Goal: Information Seeking & Learning: Learn about a topic

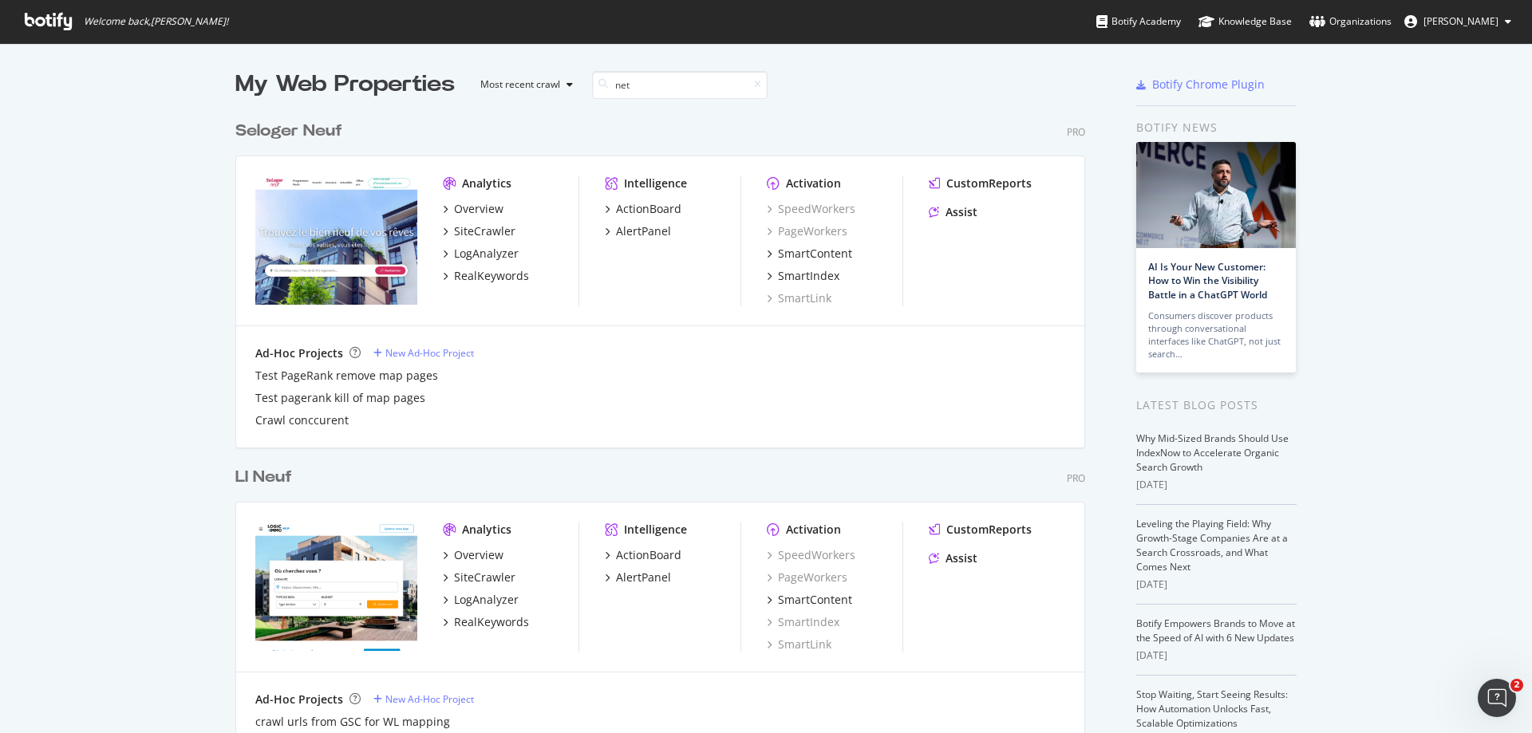
scroll to position [738, 850]
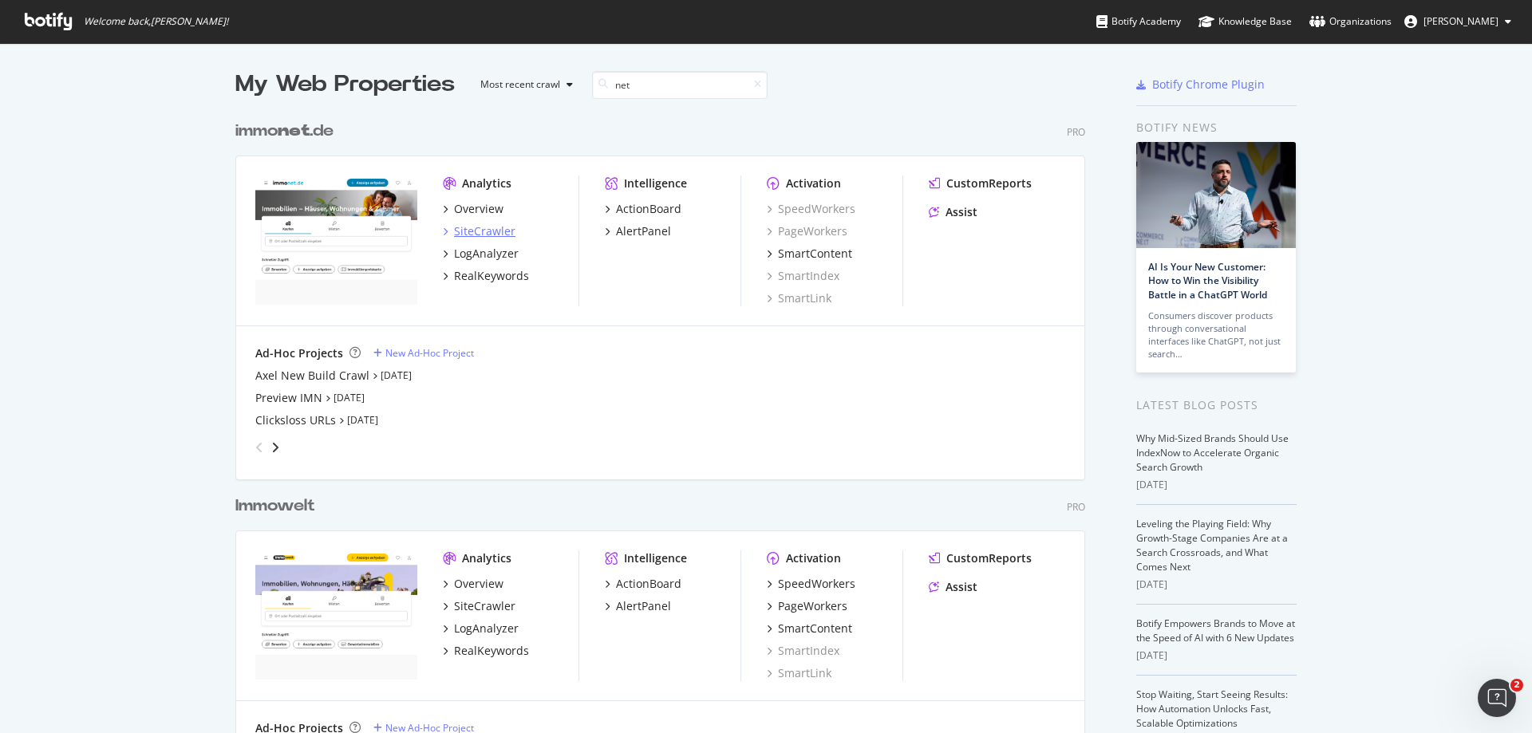
type input "net"
click at [475, 223] on div "SiteCrawler" at bounding box center [484, 231] width 61 height 16
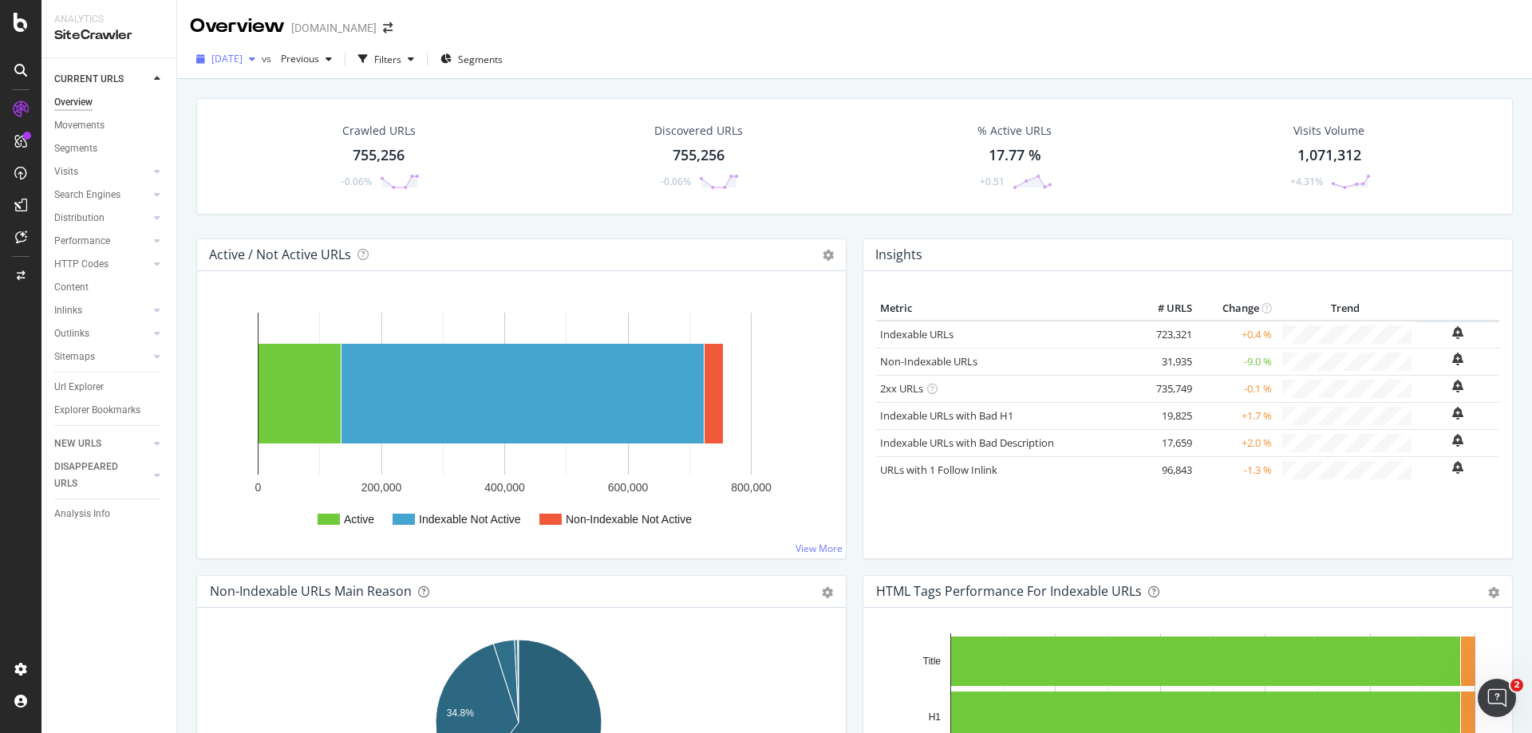
click at [243, 63] on span "[DATE]" at bounding box center [226, 59] width 31 height 14
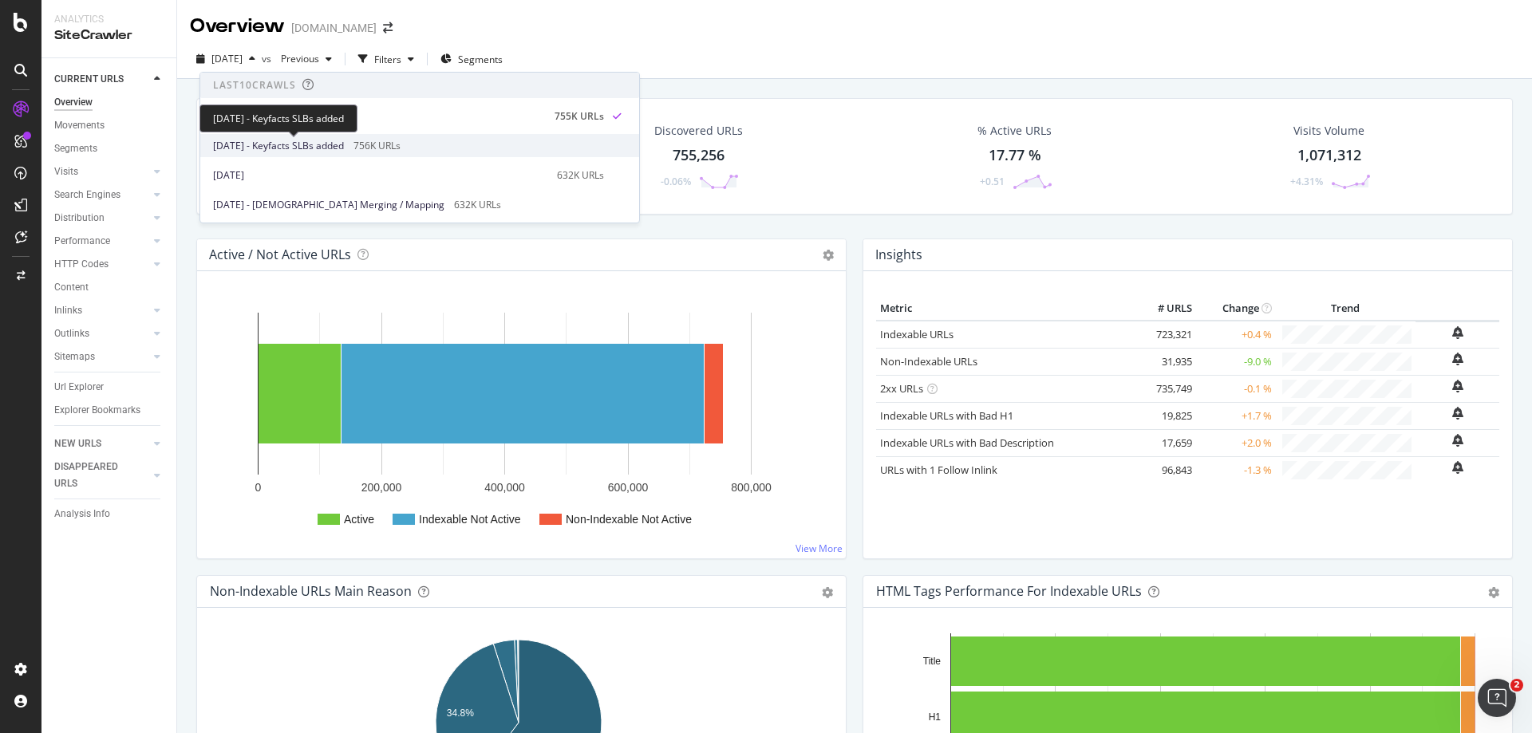
click at [344, 146] on span "[DATE] - Keyfacts SLBs added" at bounding box center [278, 146] width 131 height 14
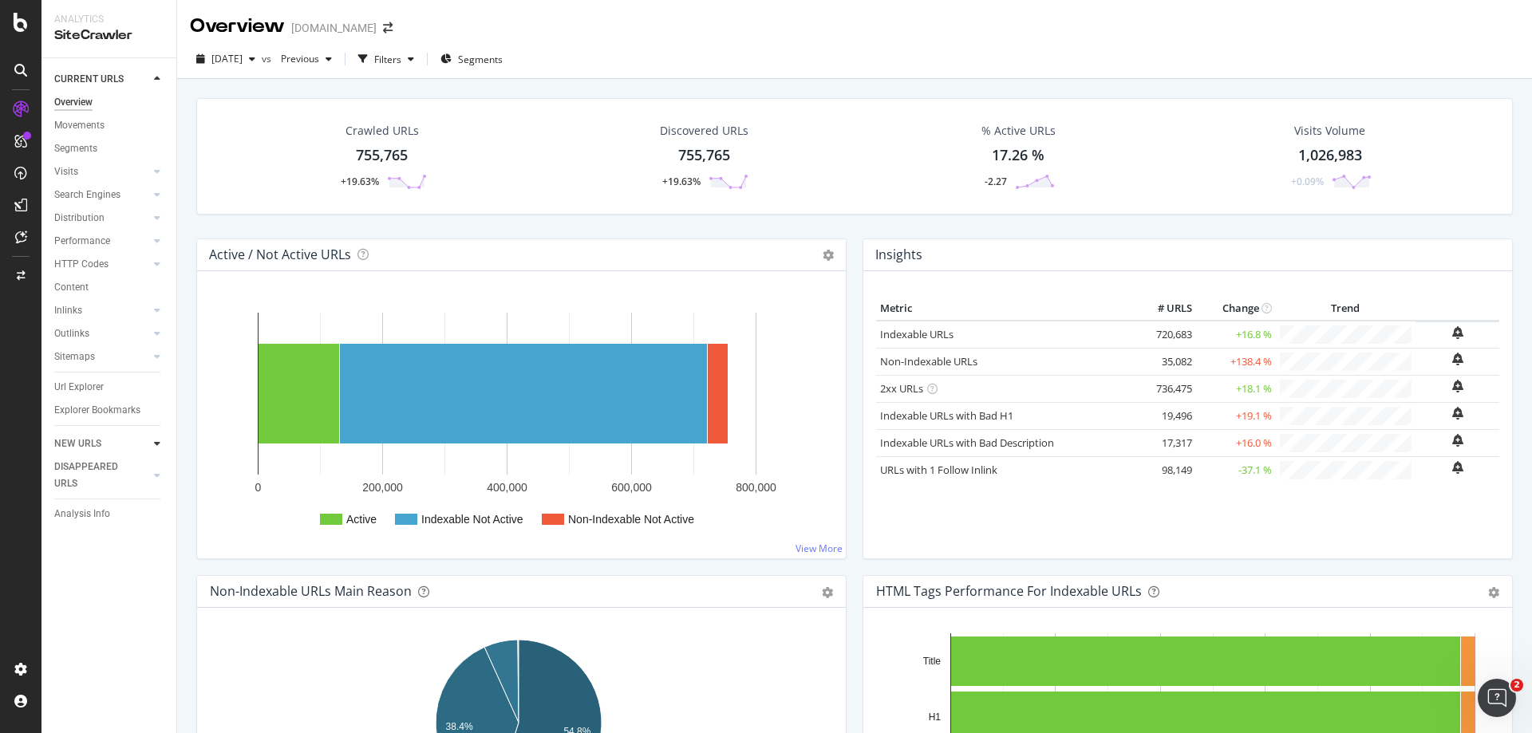
click at [159, 444] on icon at bounding box center [157, 444] width 6 height 10
click at [88, 391] on div "Url Explorer" at bounding box center [78, 387] width 49 height 17
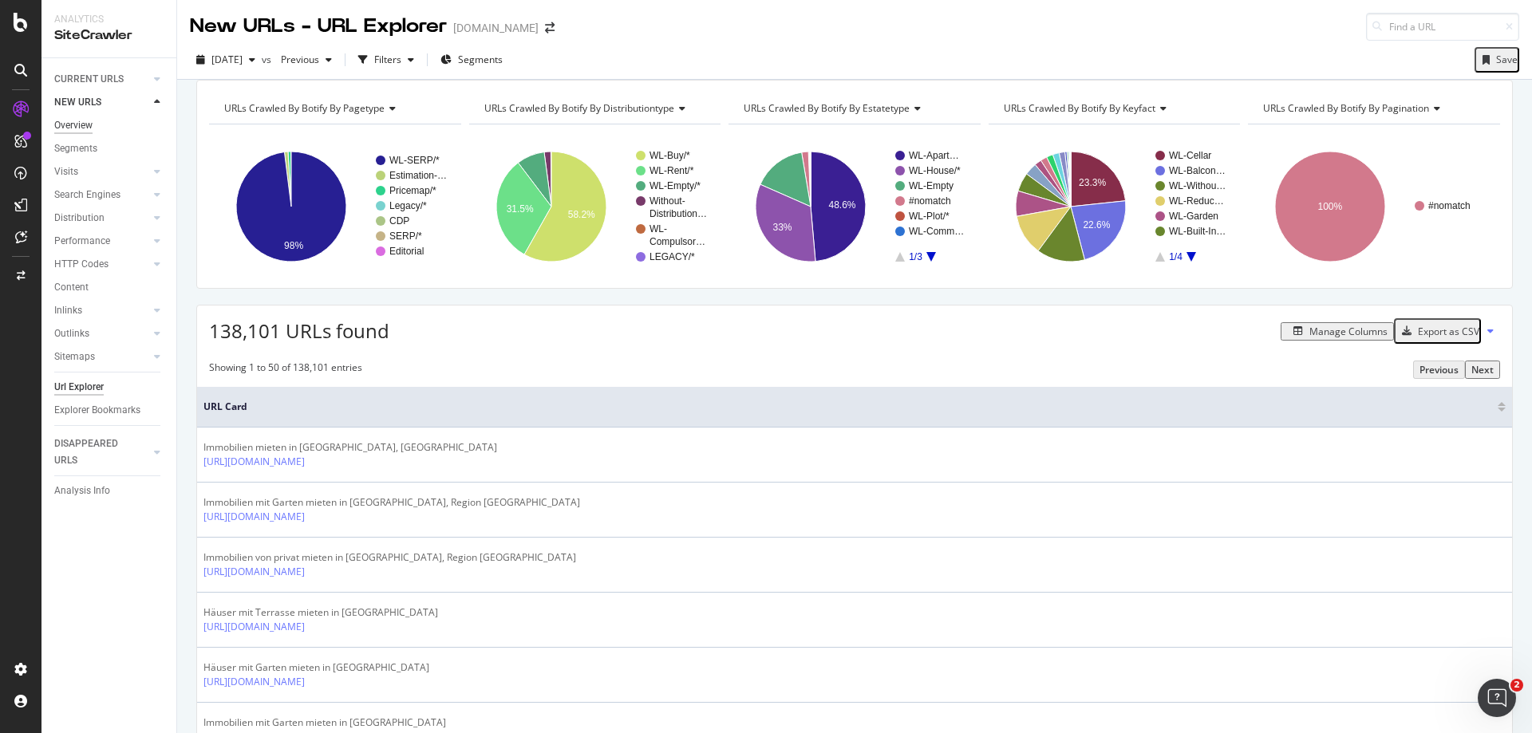
click at [83, 124] on div "Overview" at bounding box center [73, 125] width 38 height 17
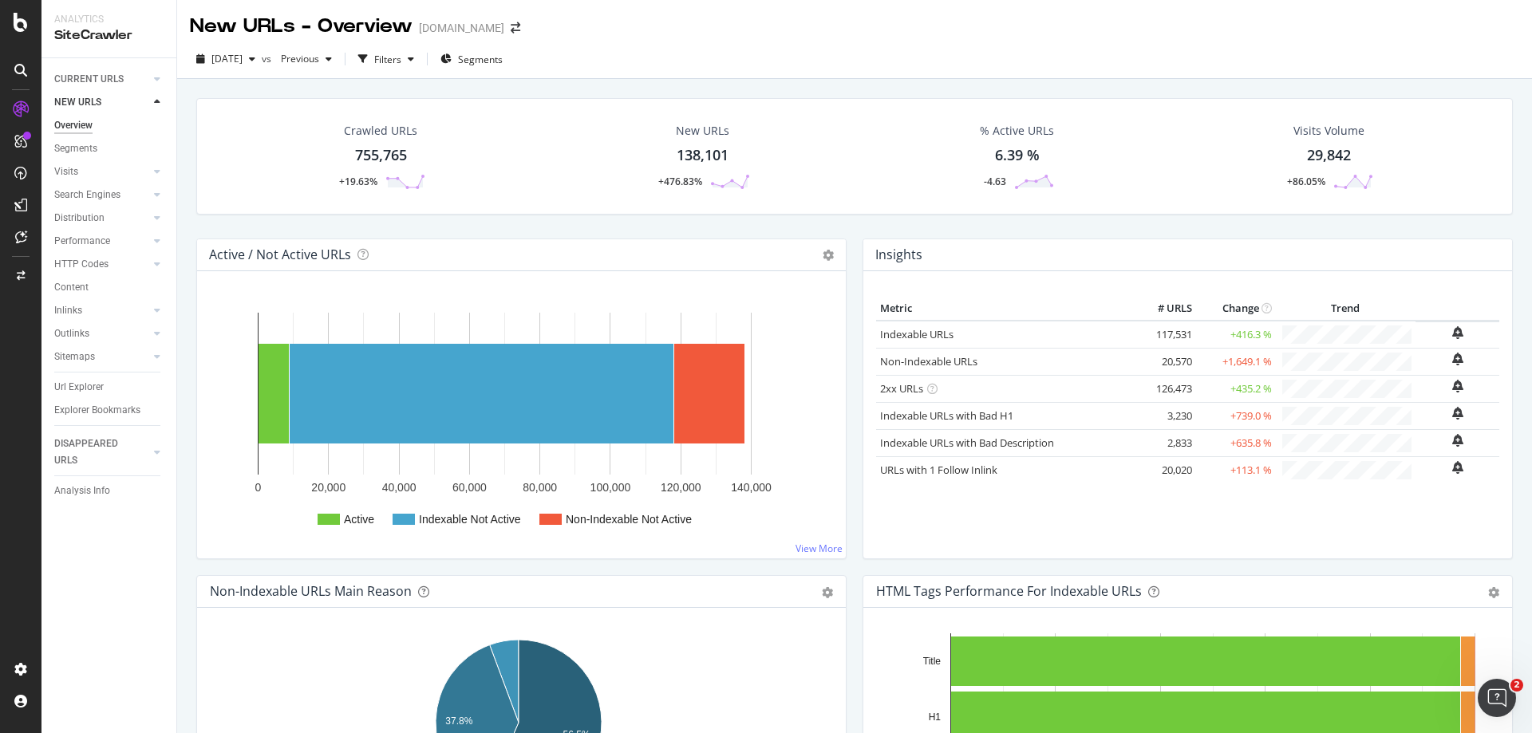
click at [708, 156] on div "138,101" at bounding box center [702, 155] width 52 height 21
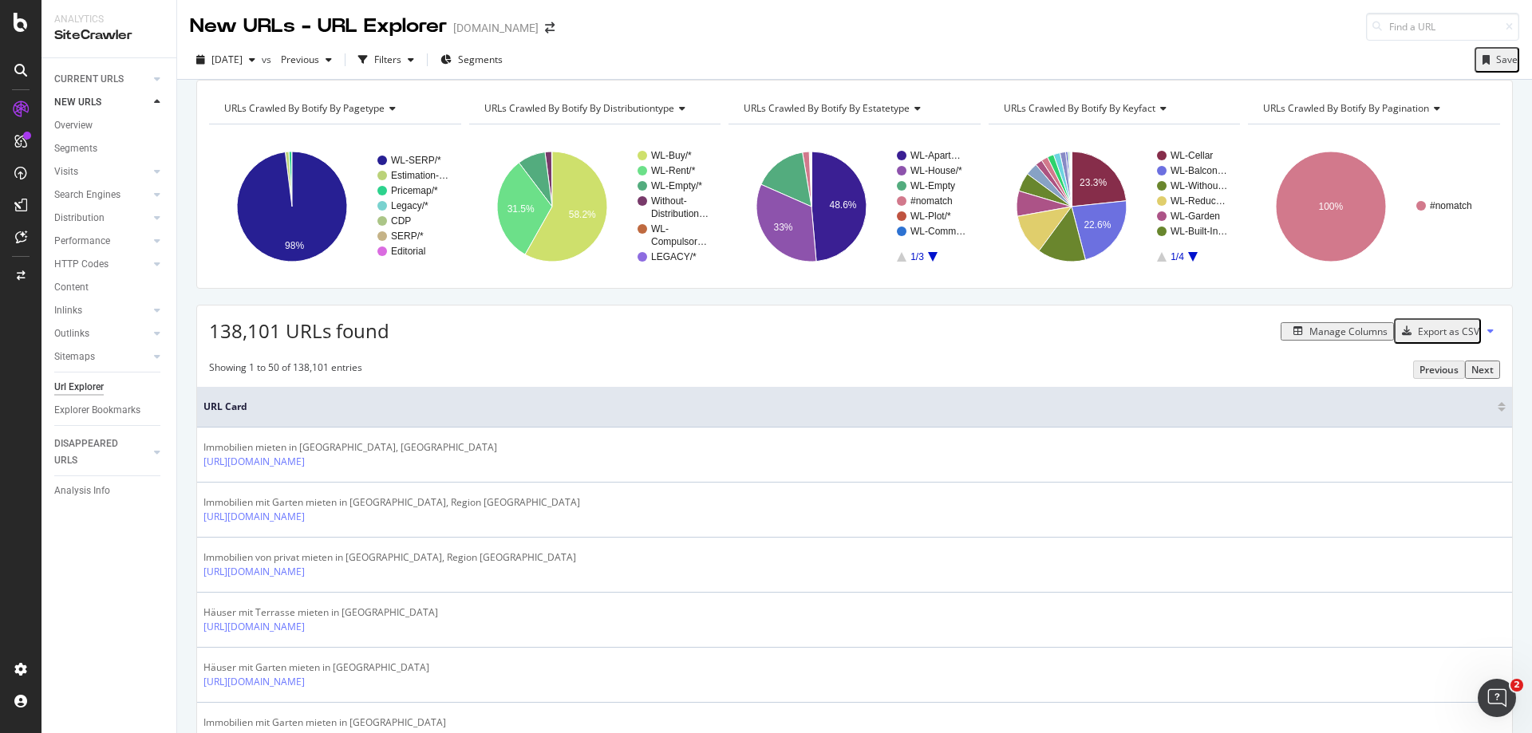
click at [1188, 262] on icon "A chart." at bounding box center [1193, 257] width 10 height 10
click at [1157, 262] on rect "A chart." at bounding box center [1192, 206] width 71 height 111
click at [1158, 262] on icon "A chart." at bounding box center [1162, 257] width 10 height 10
click at [931, 207] on text "#nomatch" at bounding box center [931, 200] width 42 height 11
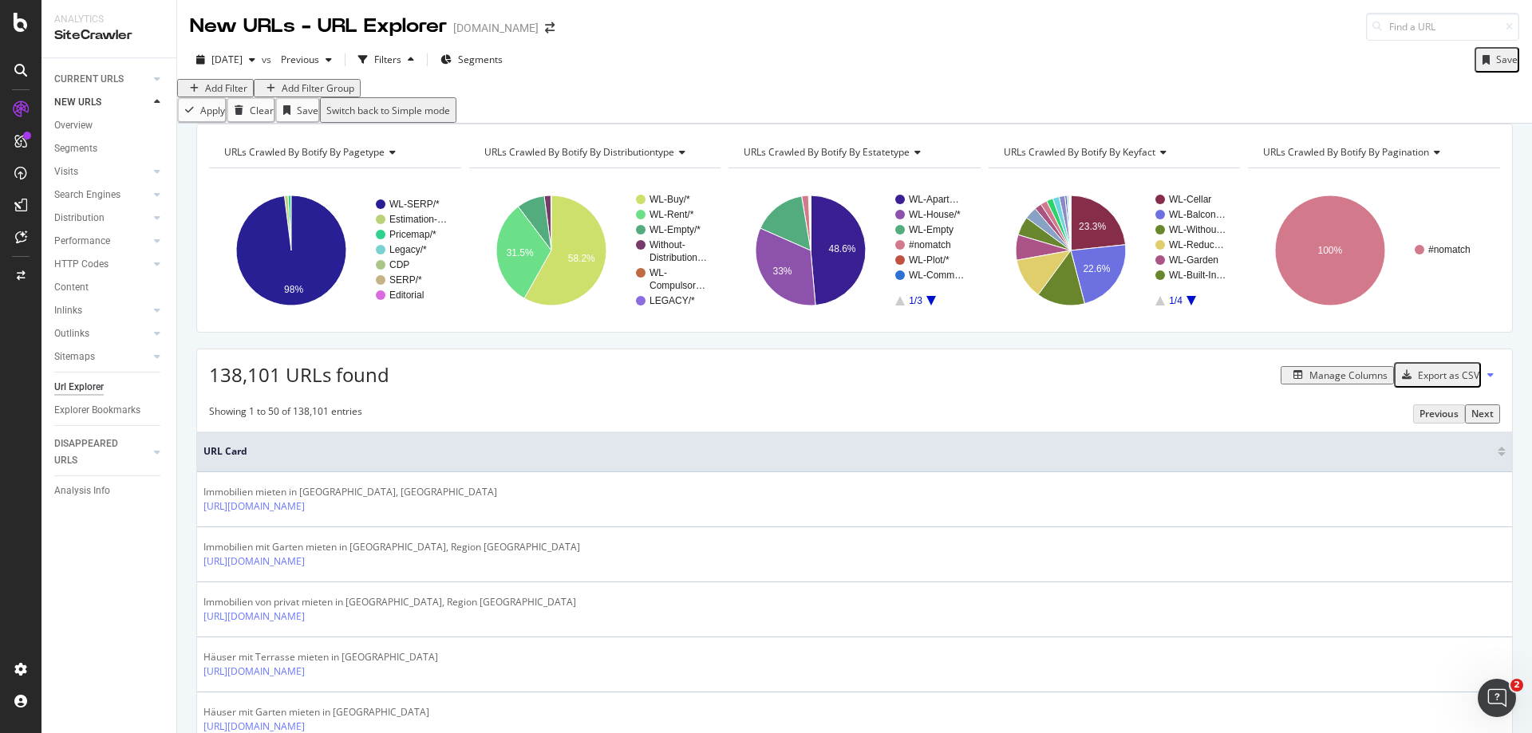
click at [231, 95] on div "Add Filter" at bounding box center [226, 88] width 42 height 14
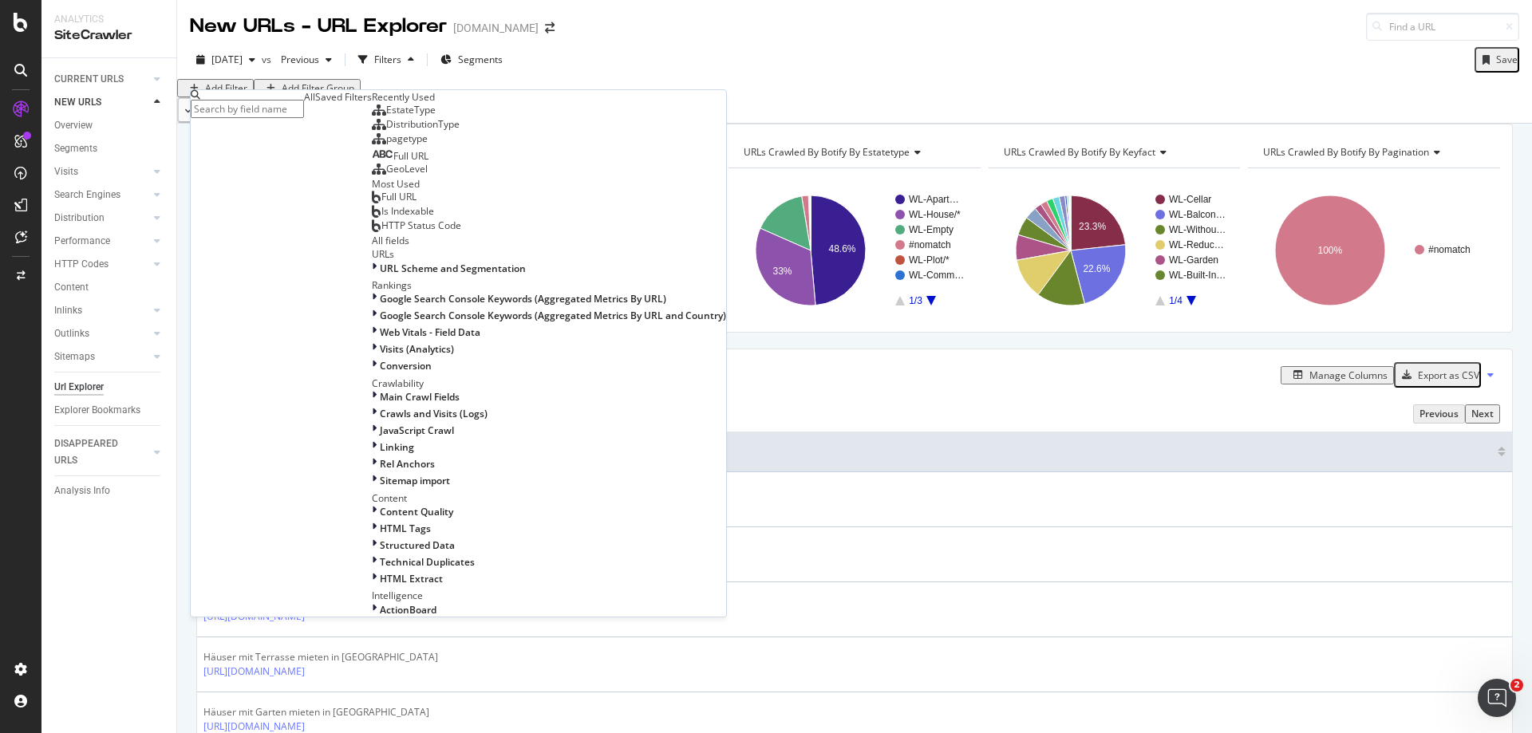
click at [372, 203] on div "Full URL" at bounding box center [394, 197] width 45 height 13
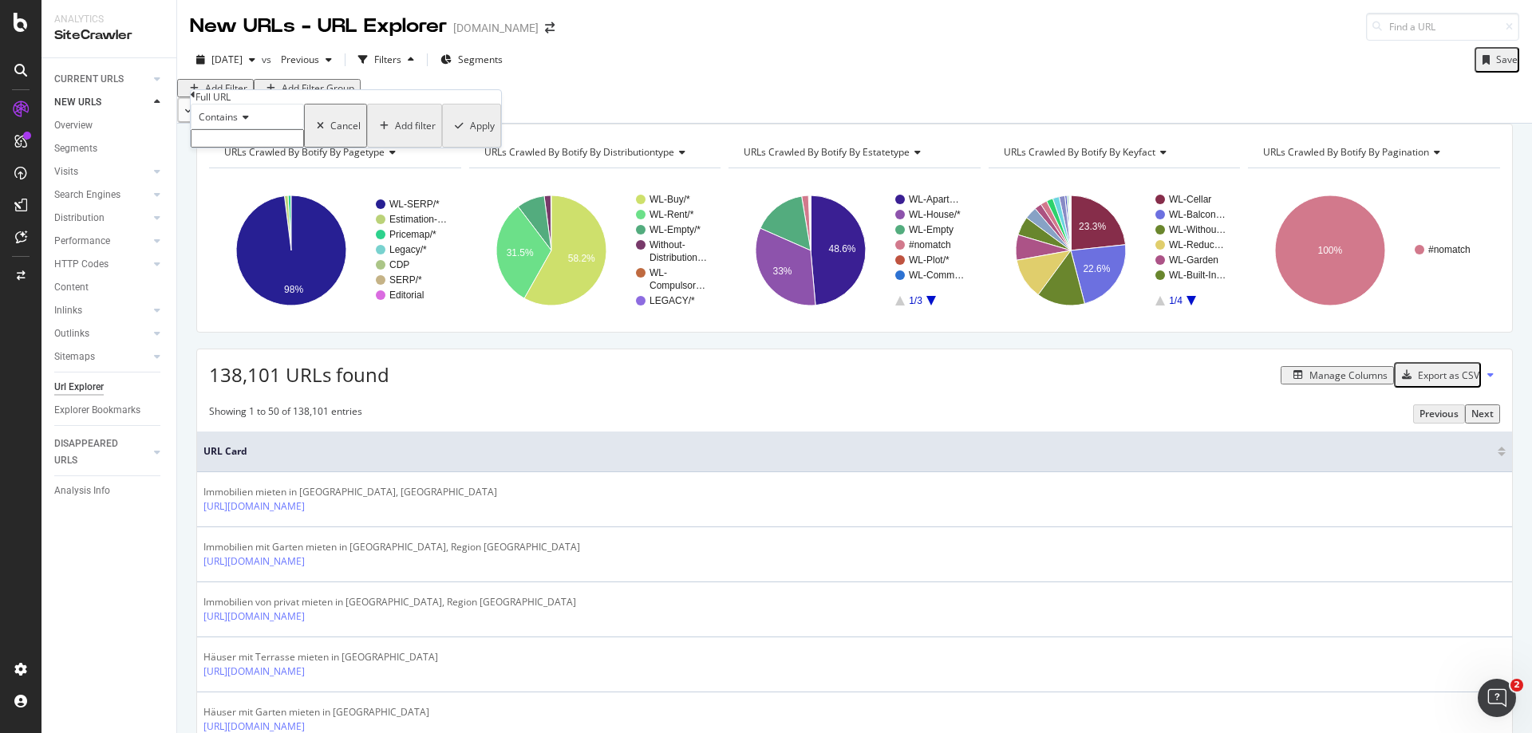
click at [304, 148] on input "text" at bounding box center [247, 138] width 113 height 18
type input "einbaukueche"
click at [470, 137] on div "Apply" at bounding box center [482, 131] width 25 height 14
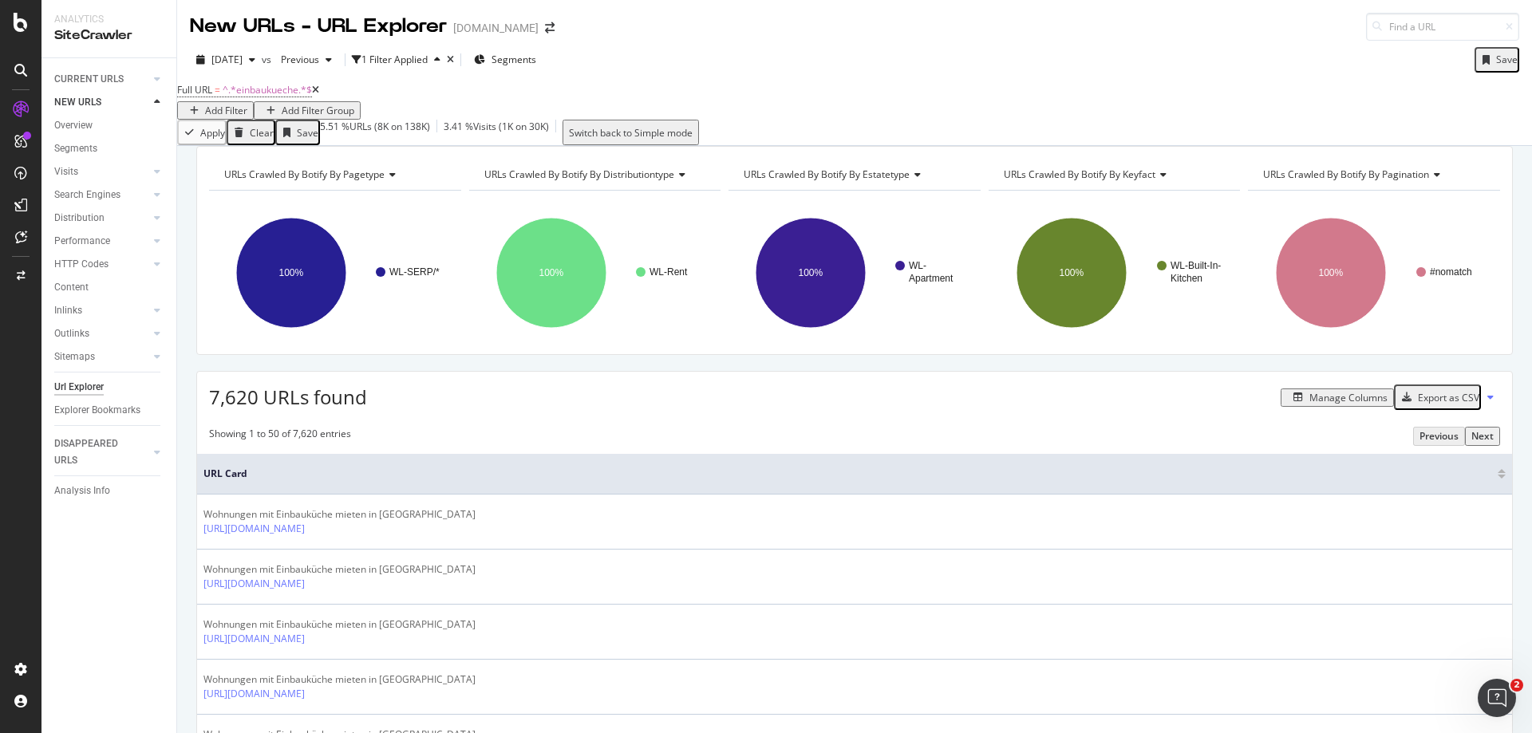
click at [319, 95] on icon at bounding box center [315, 90] width 7 height 10
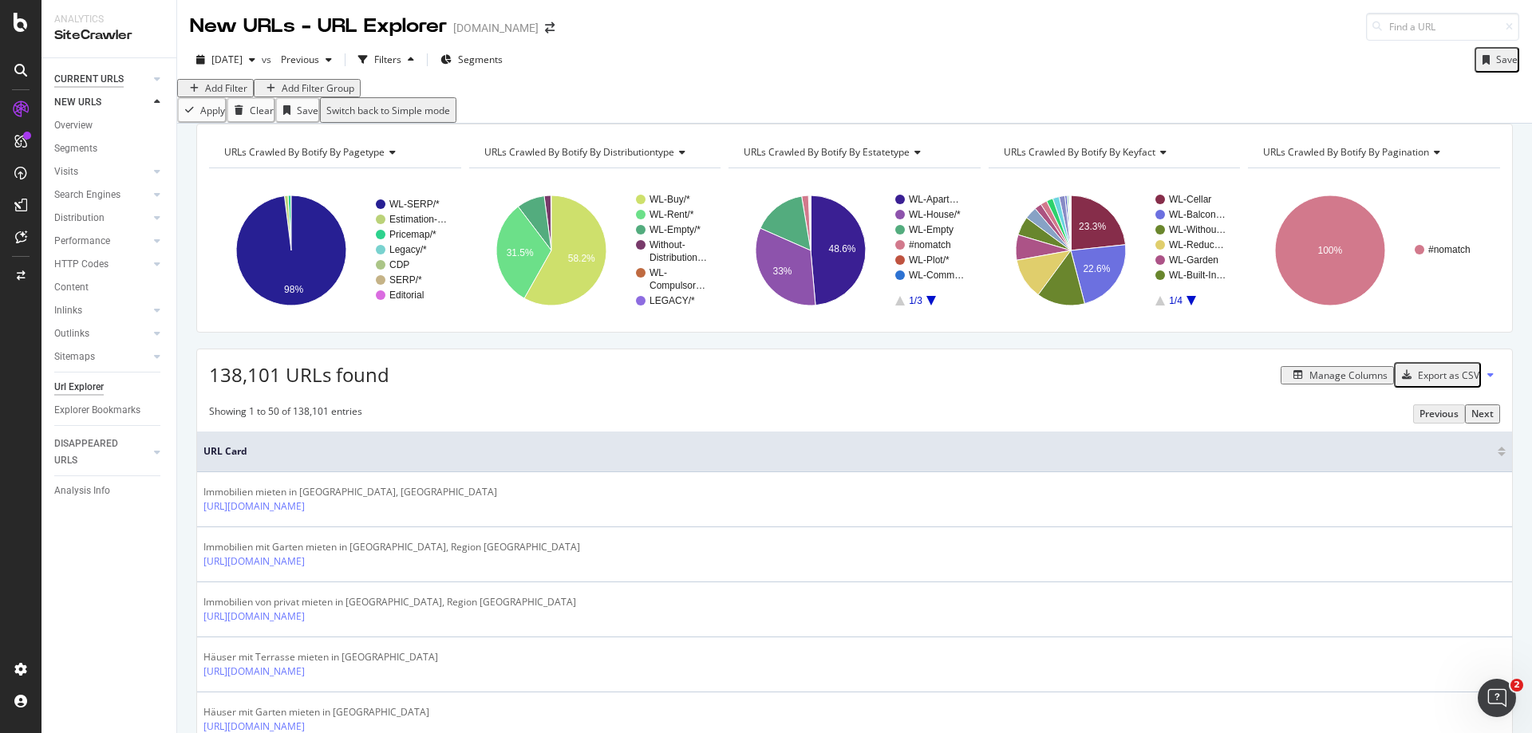
click at [112, 77] on div "CURRENT URLS" at bounding box center [88, 79] width 69 height 17
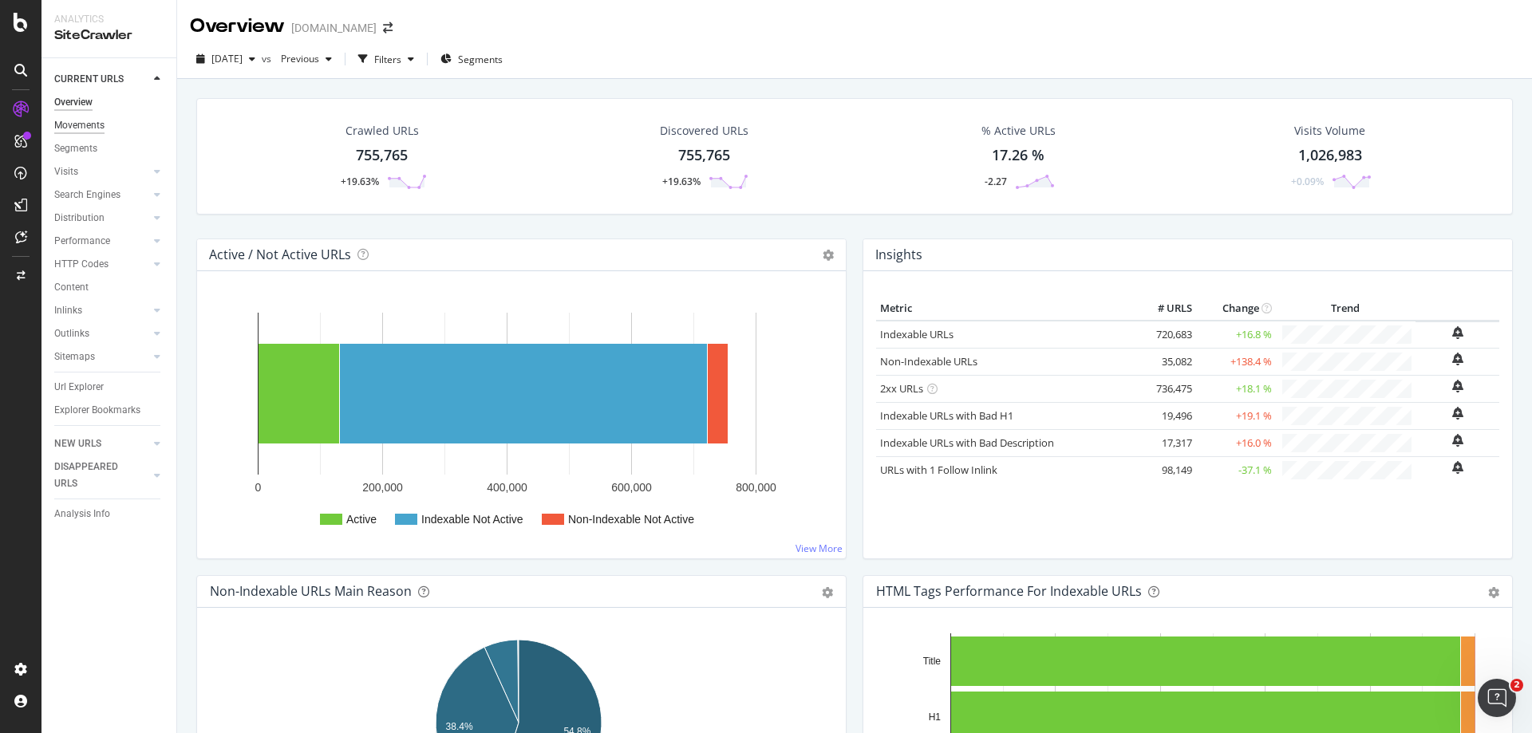
click at [87, 125] on div "Movements" at bounding box center [79, 125] width 50 height 17
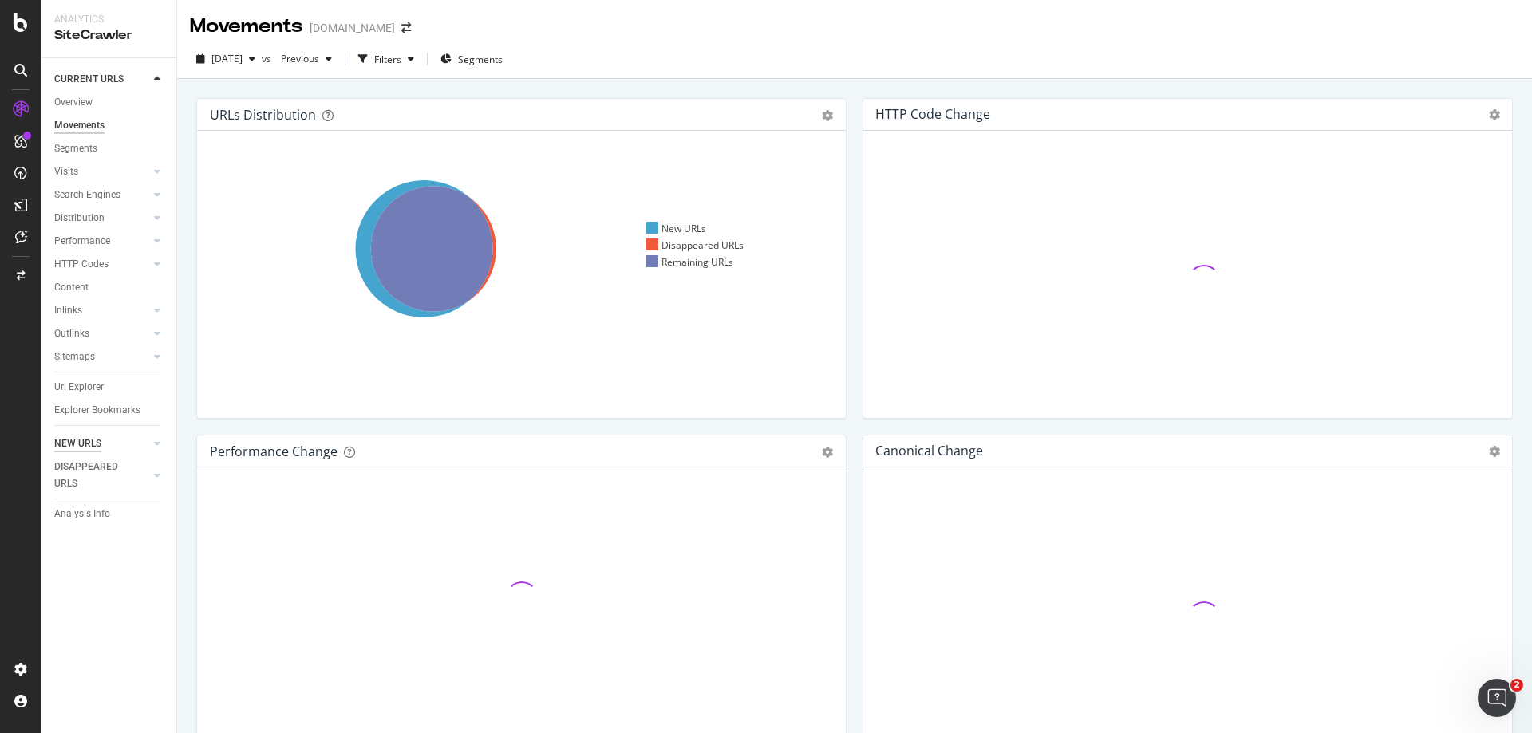
click at [95, 442] on div "NEW URLS" at bounding box center [77, 444] width 47 height 17
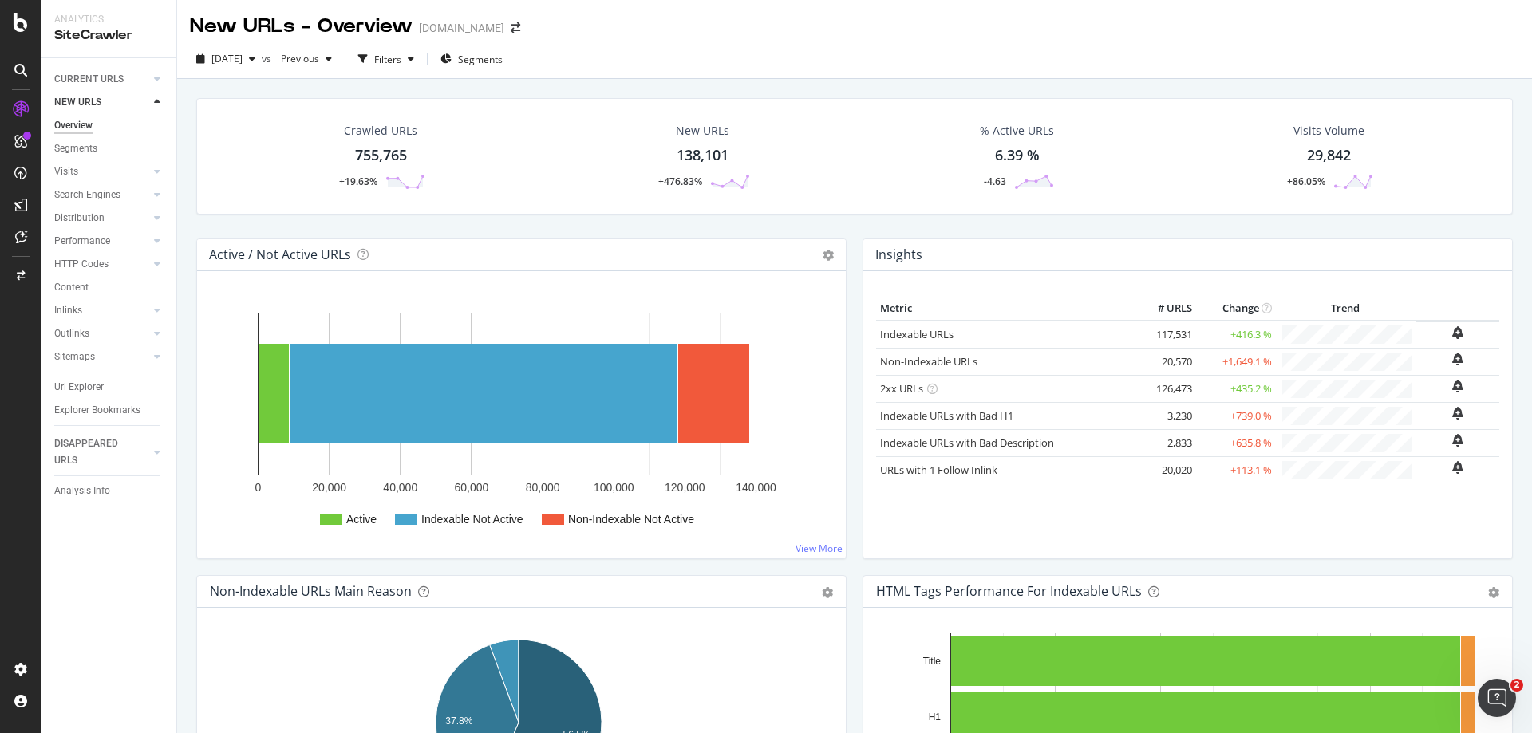
click at [719, 156] on div "138,101" at bounding box center [702, 155] width 52 height 21
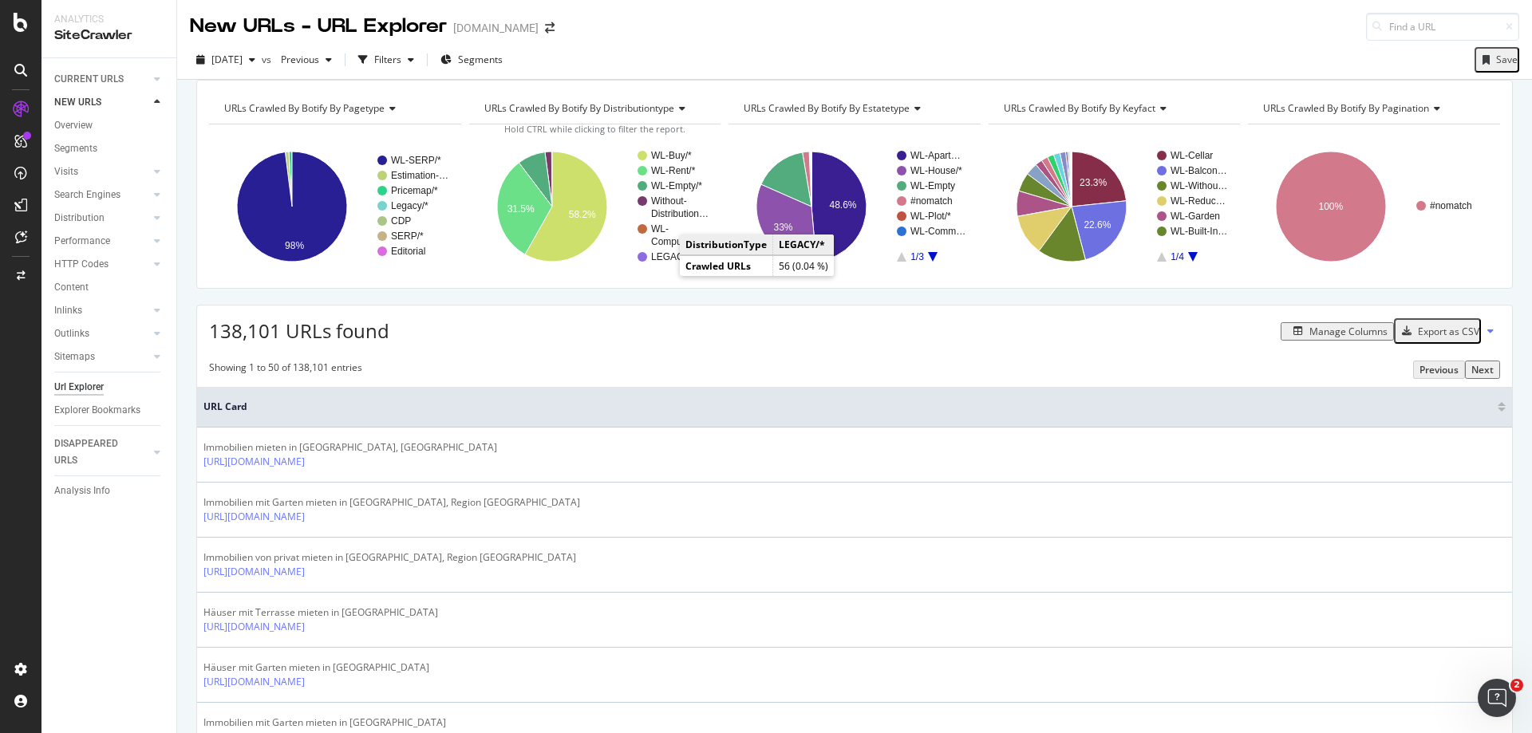
click at [668, 262] on text "LEGACY/*" at bounding box center [673, 256] width 45 height 11
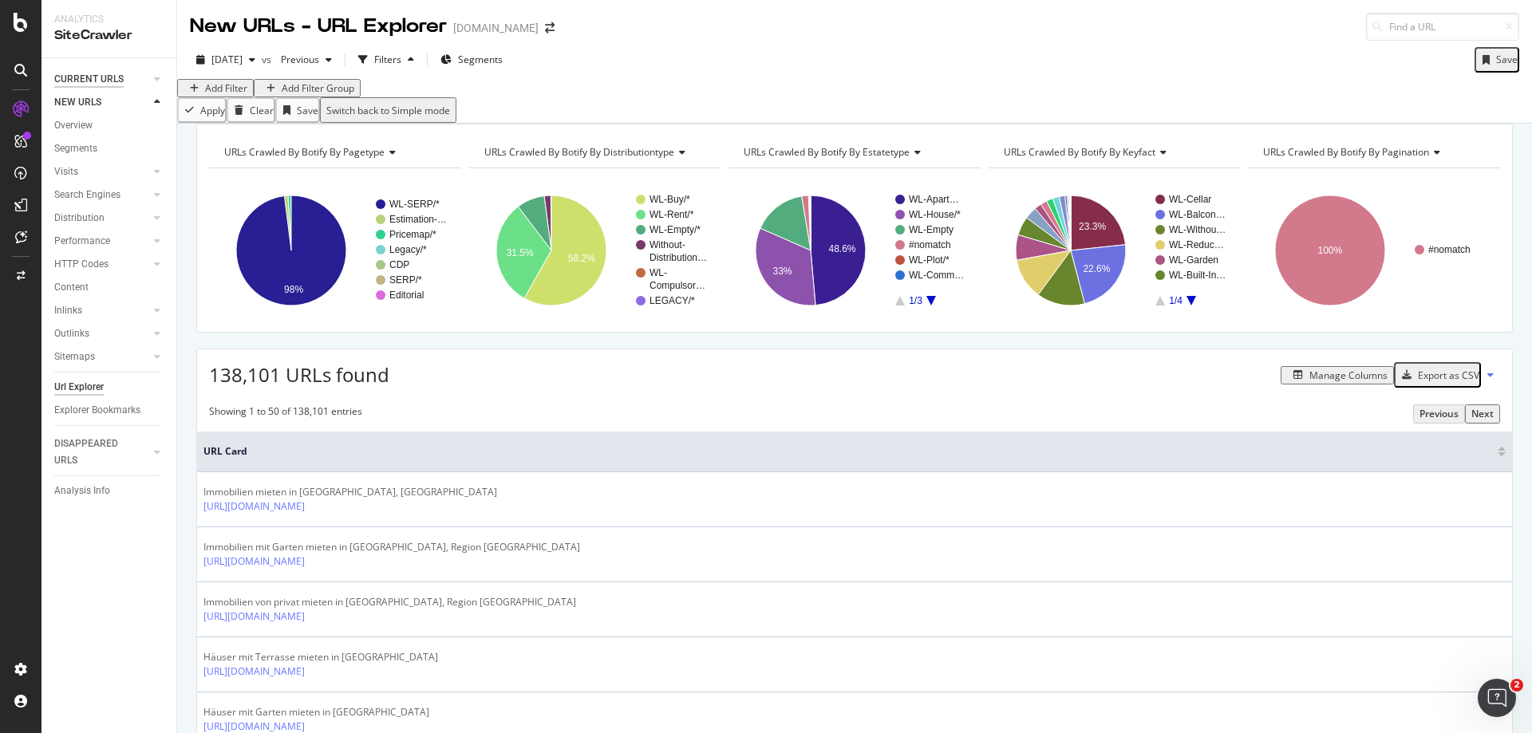
click at [83, 74] on div "CURRENT URLS" at bounding box center [88, 79] width 69 height 17
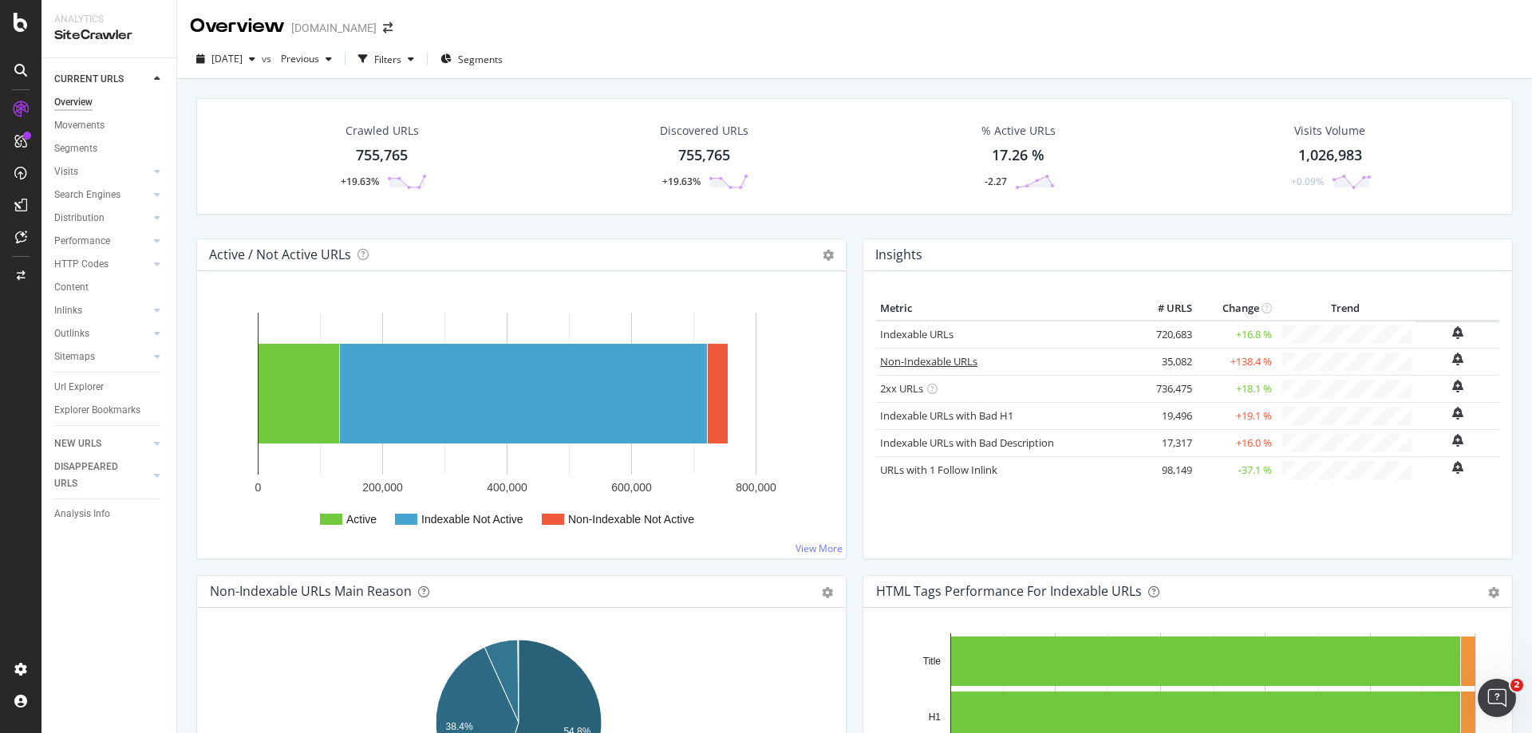
click at [935, 364] on link "Non-Indexable URLs" at bounding box center [928, 361] width 97 height 14
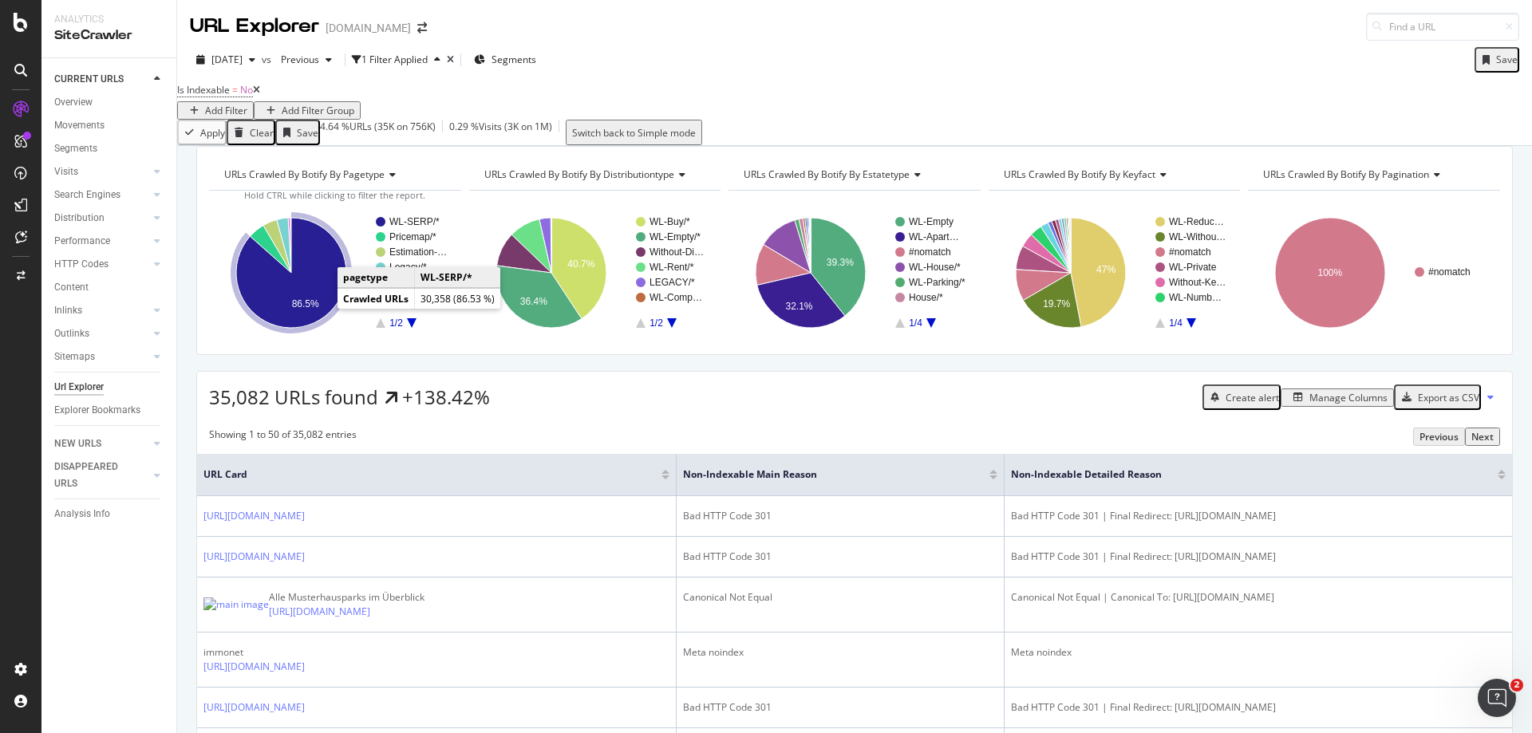
click at [319, 304] on icon "A chart." at bounding box center [291, 273] width 110 height 110
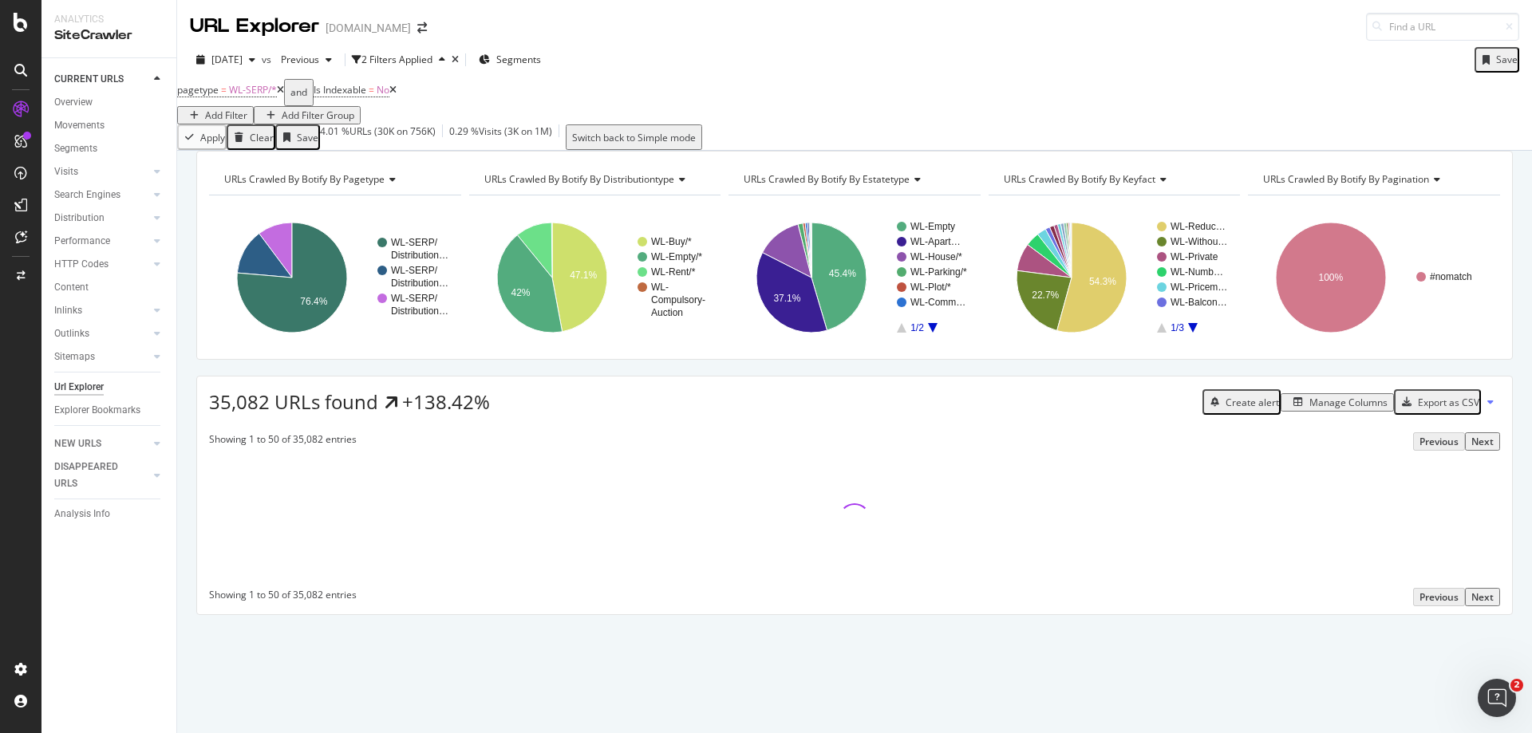
click at [1385, 186] on span "URLs Crawled By Botify By pagination" at bounding box center [1346, 179] width 166 height 14
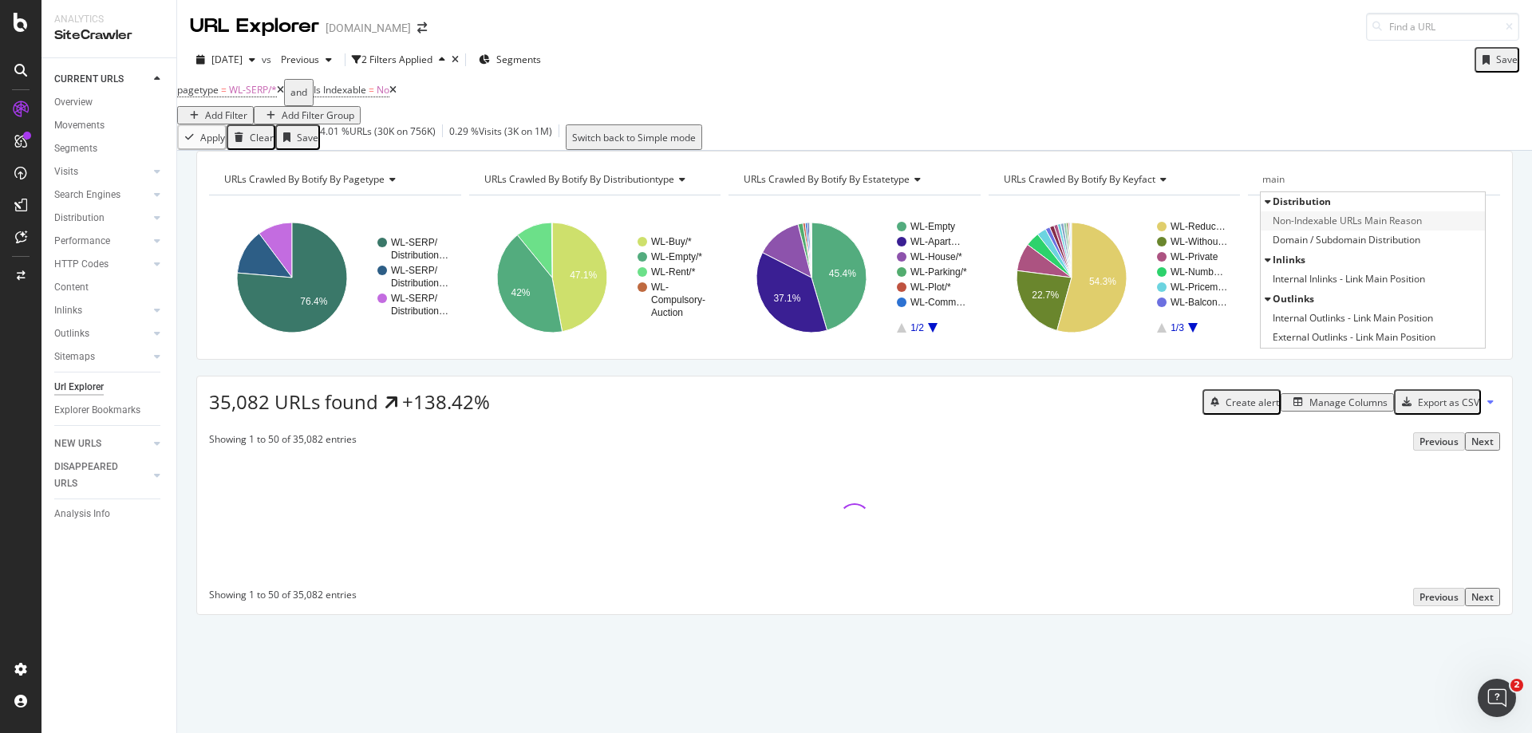
type input "main"
click at [1374, 229] on span "Non-Indexable URLs Main Reason" at bounding box center [1346, 221] width 149 height 16
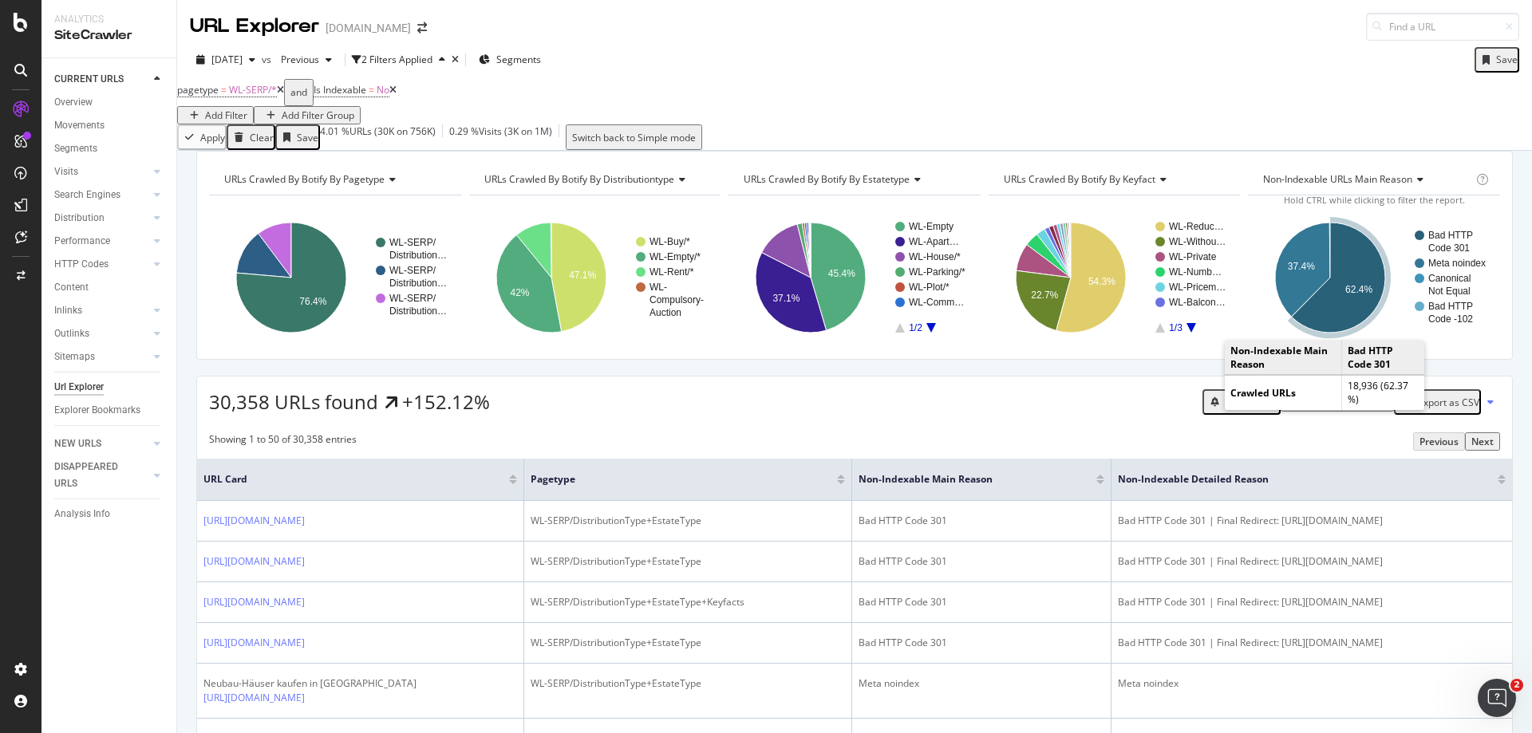
click at [1326, 329] on icon "A chart." at bounding box center [1338, 278] width 93 height 110
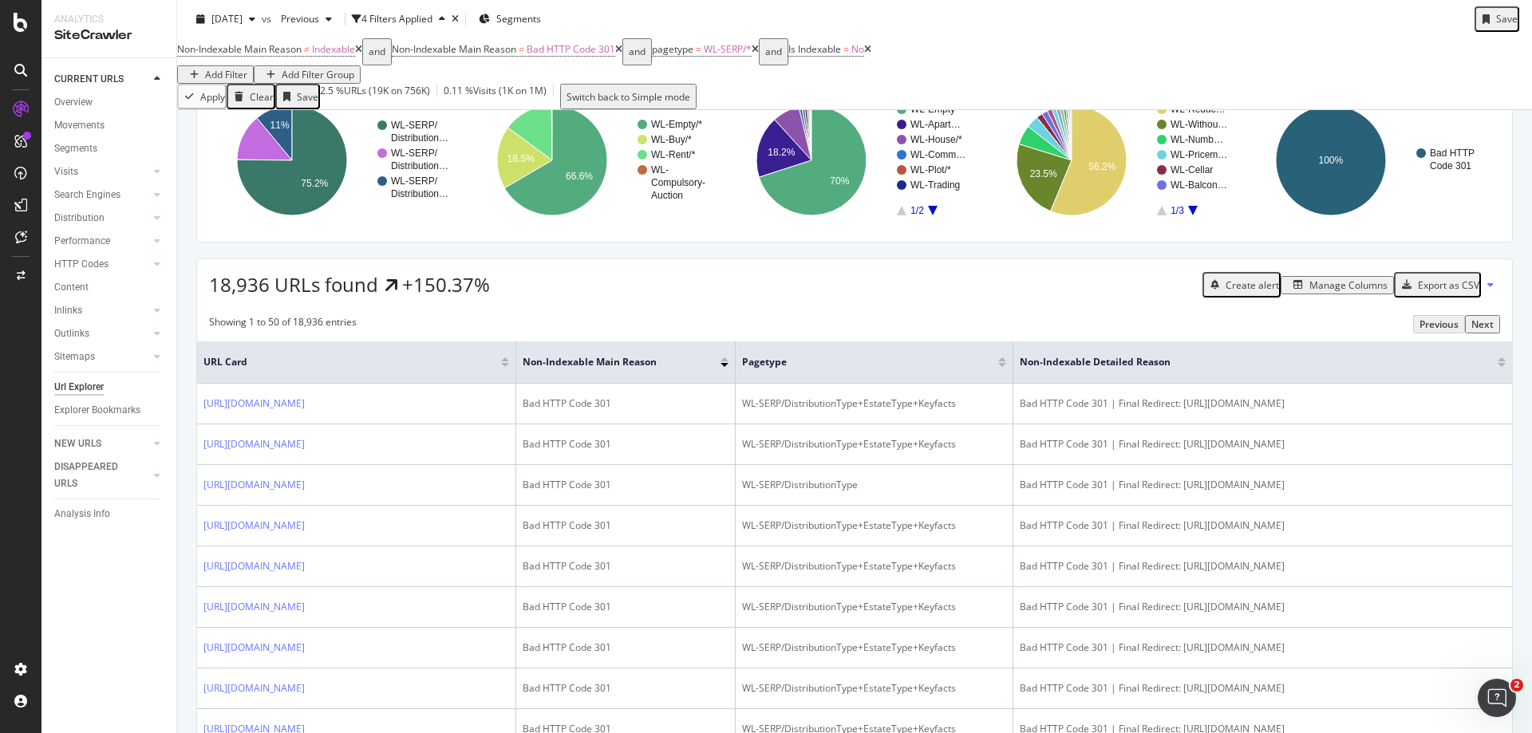
scroll to position [160, 0]
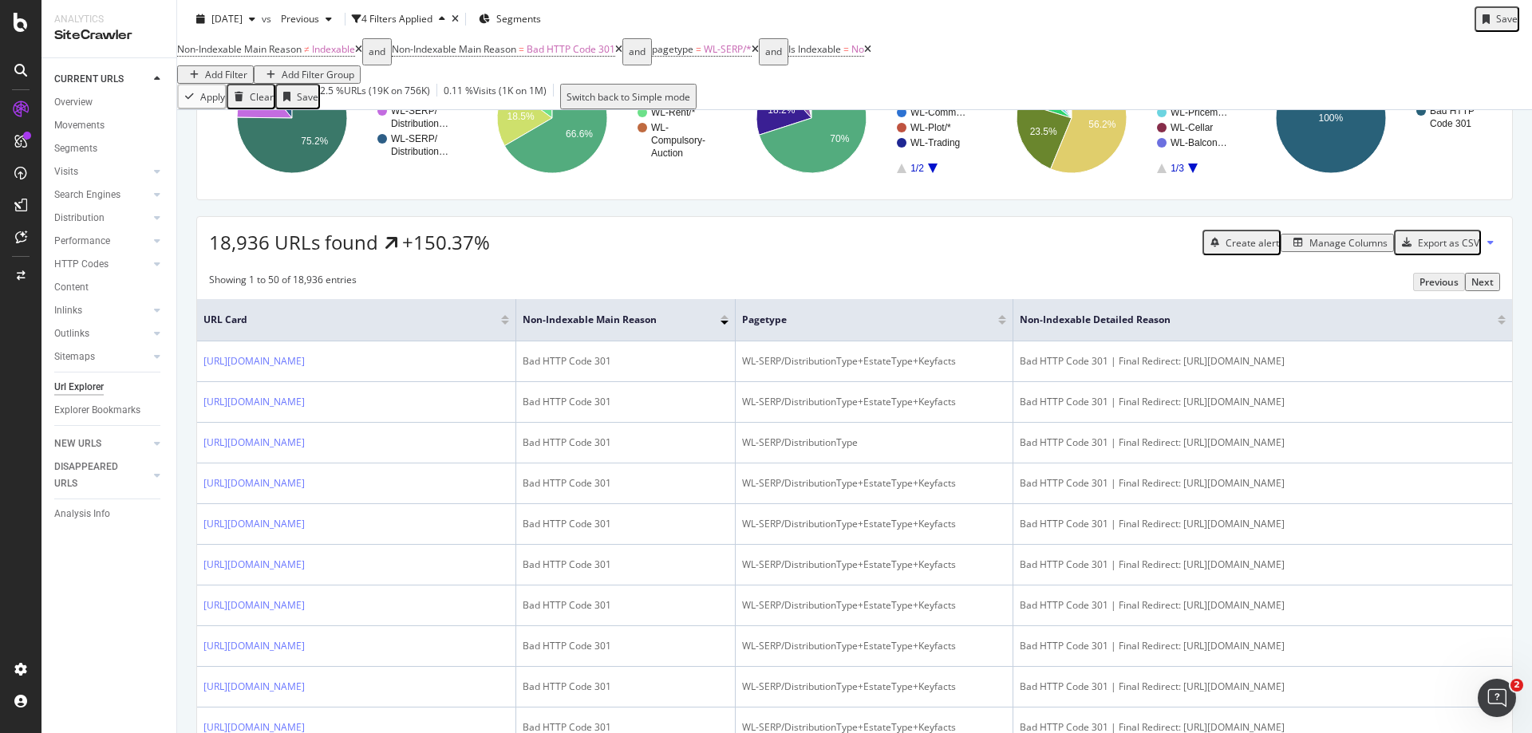
click at [1312, 250] on div "Manage Columns" at bounding box center [1348, 243] width 78 height 14
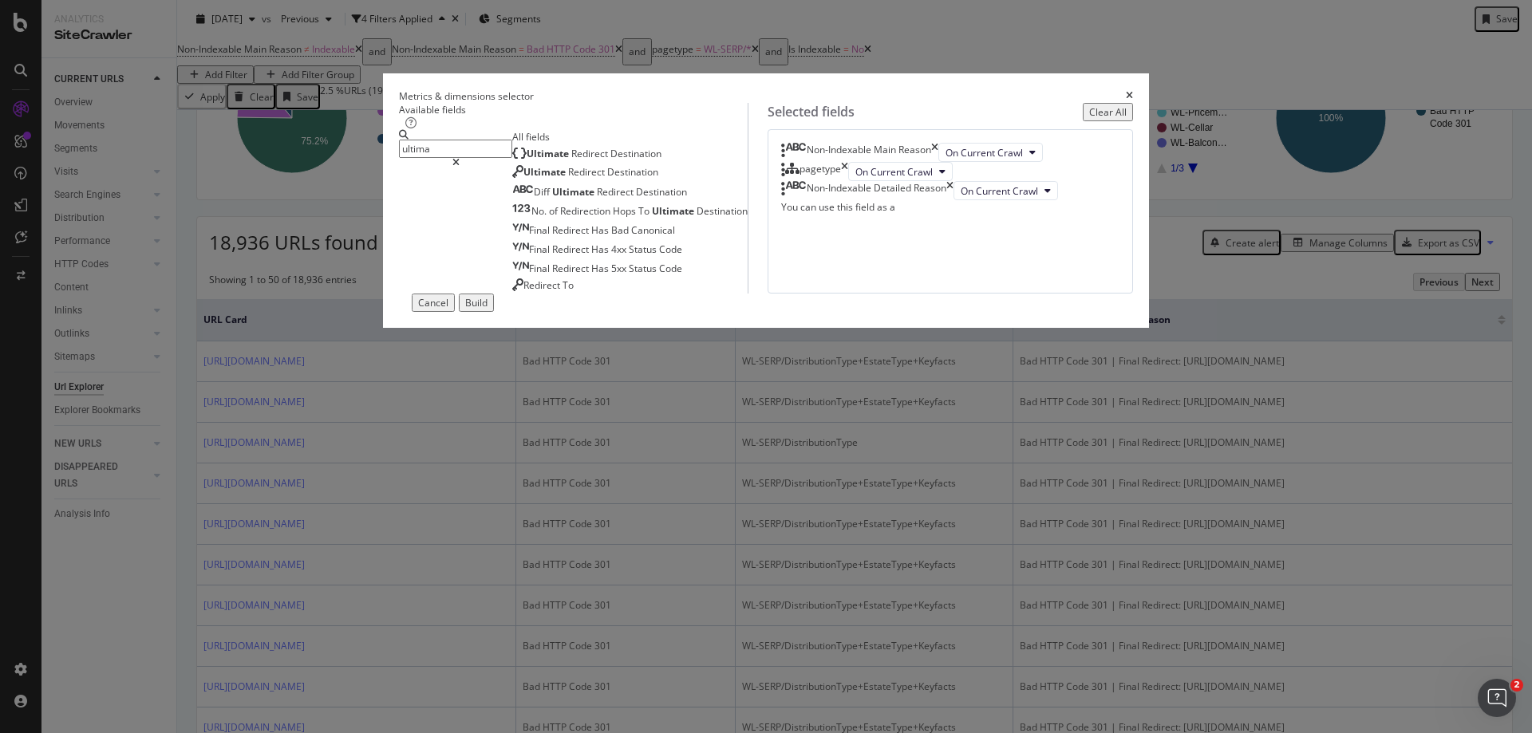
type input "ultima"
click at [1106, 89] on div "Metrics & dimensions selector" at bounding box center [766, 96] width 734 height 14
click at [1126, 91] on icon "times" at bounding box center [1129, 96] width 7 height 10
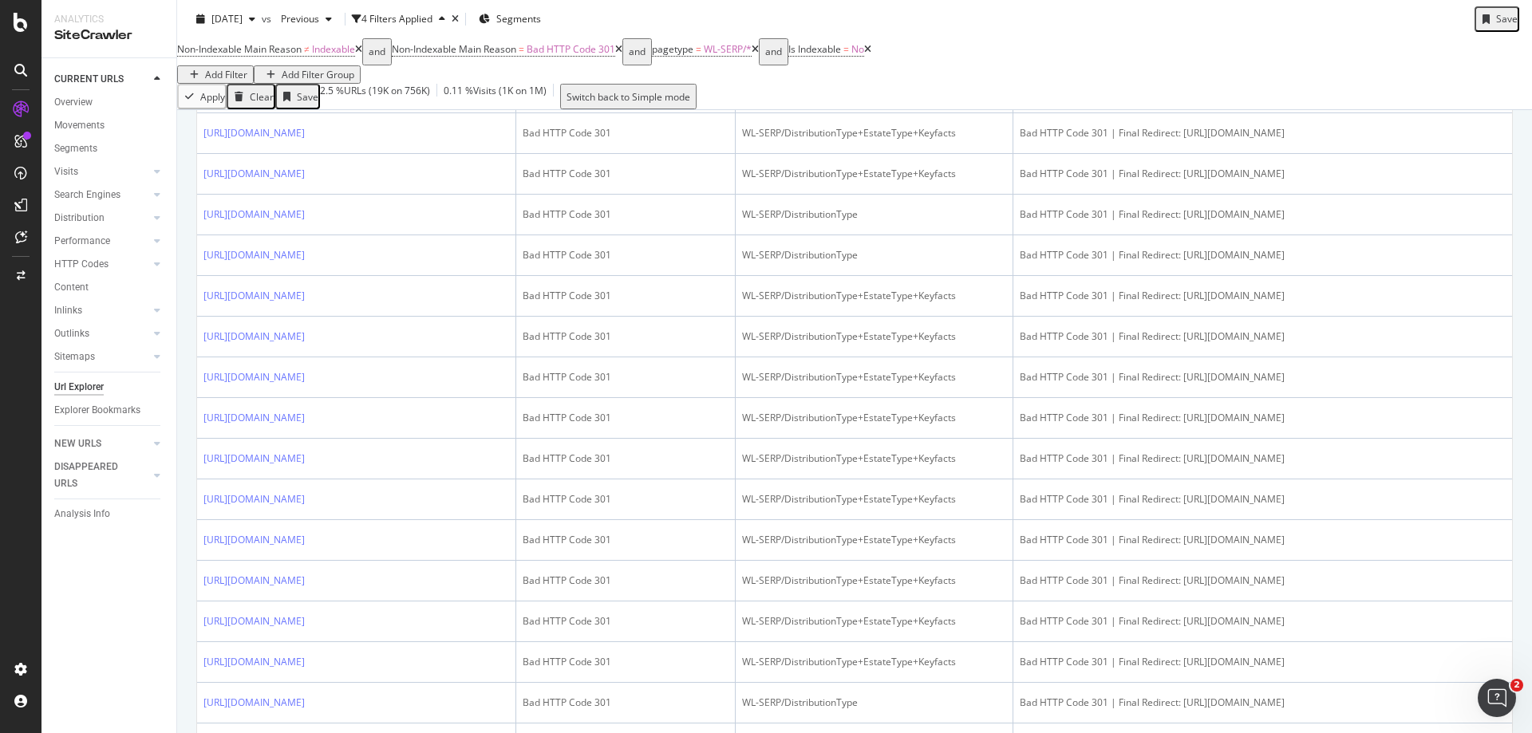
scroll to position [878, 0]
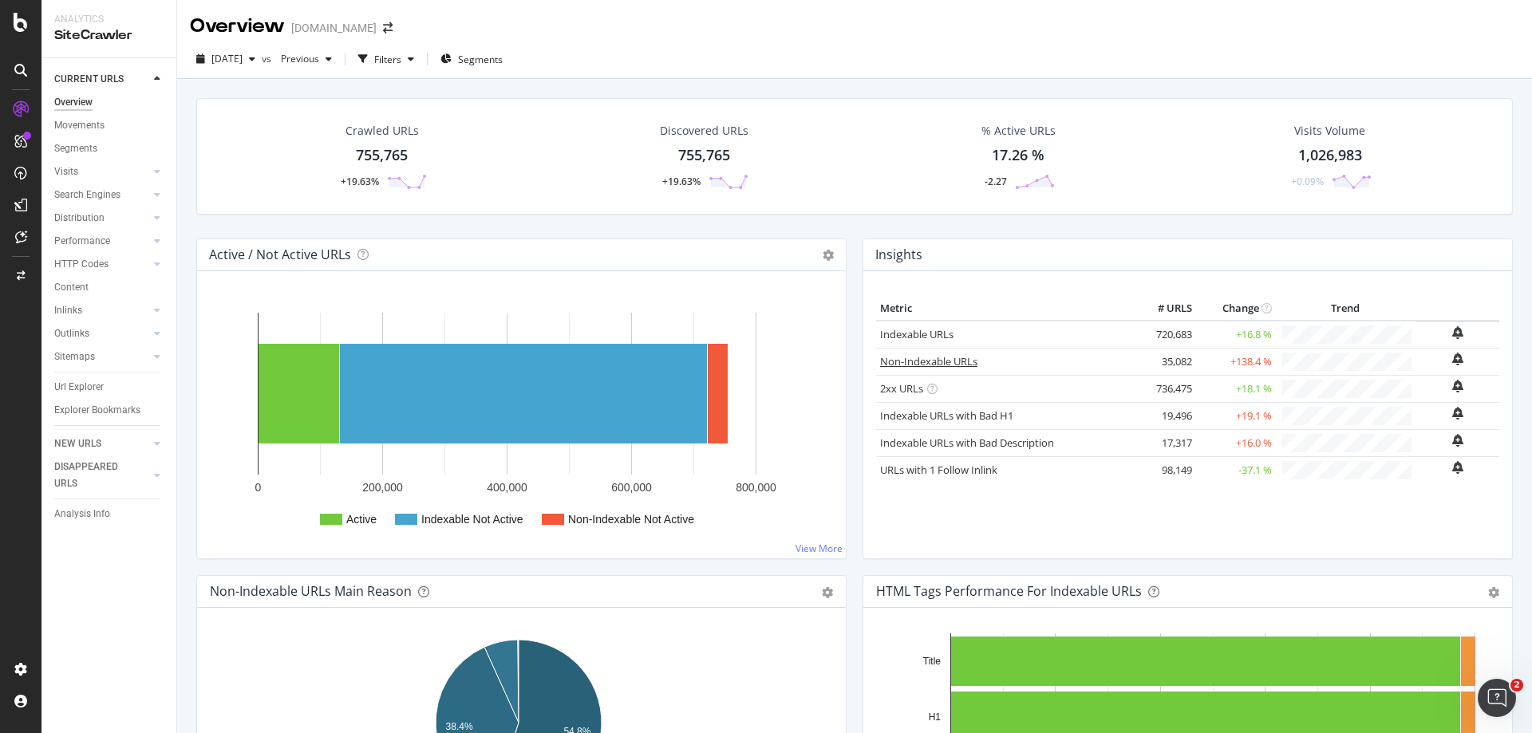
click at [936, 361] on link "Non-Indexable URLs" at bounding box center [928, 361] width 97 height 14
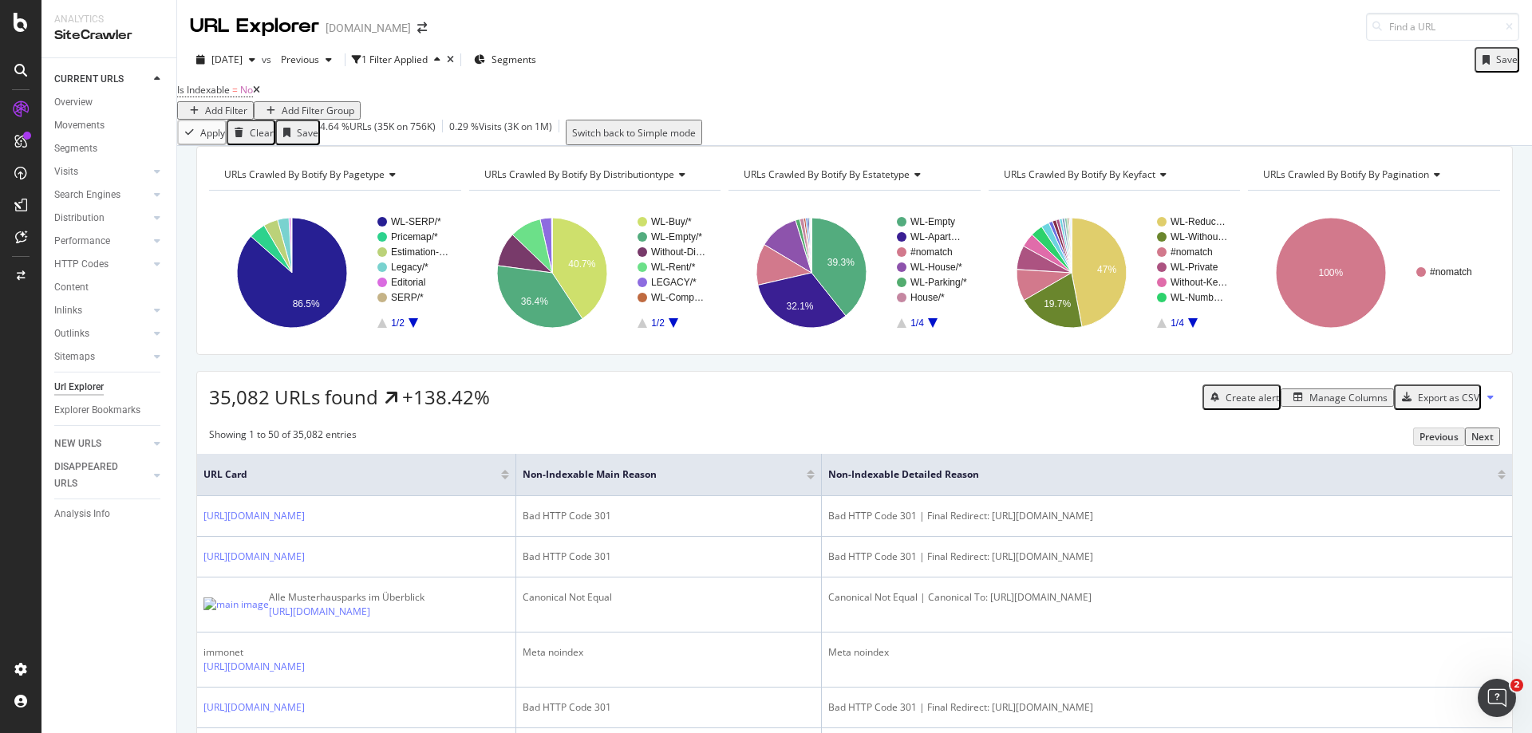
click at [1381, 181] on span "URLs Crawled By Botify By pagination" at bounding box center [1346, 175] width 166 height 14
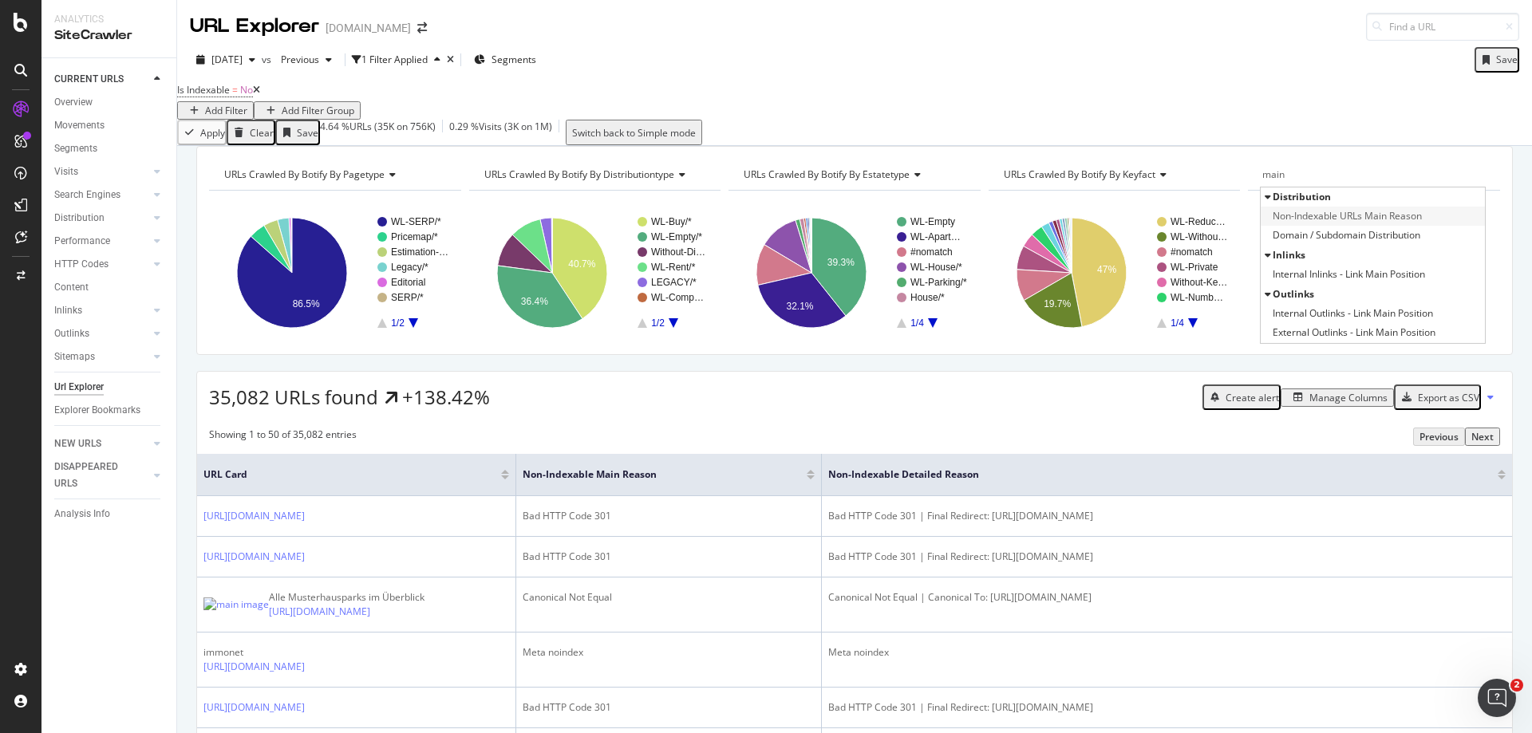
type input "main"
click at [1332, 224] on span "Non-Indexable URLs Main Reason" at bounding box center [1346, 216] width 149 height 16
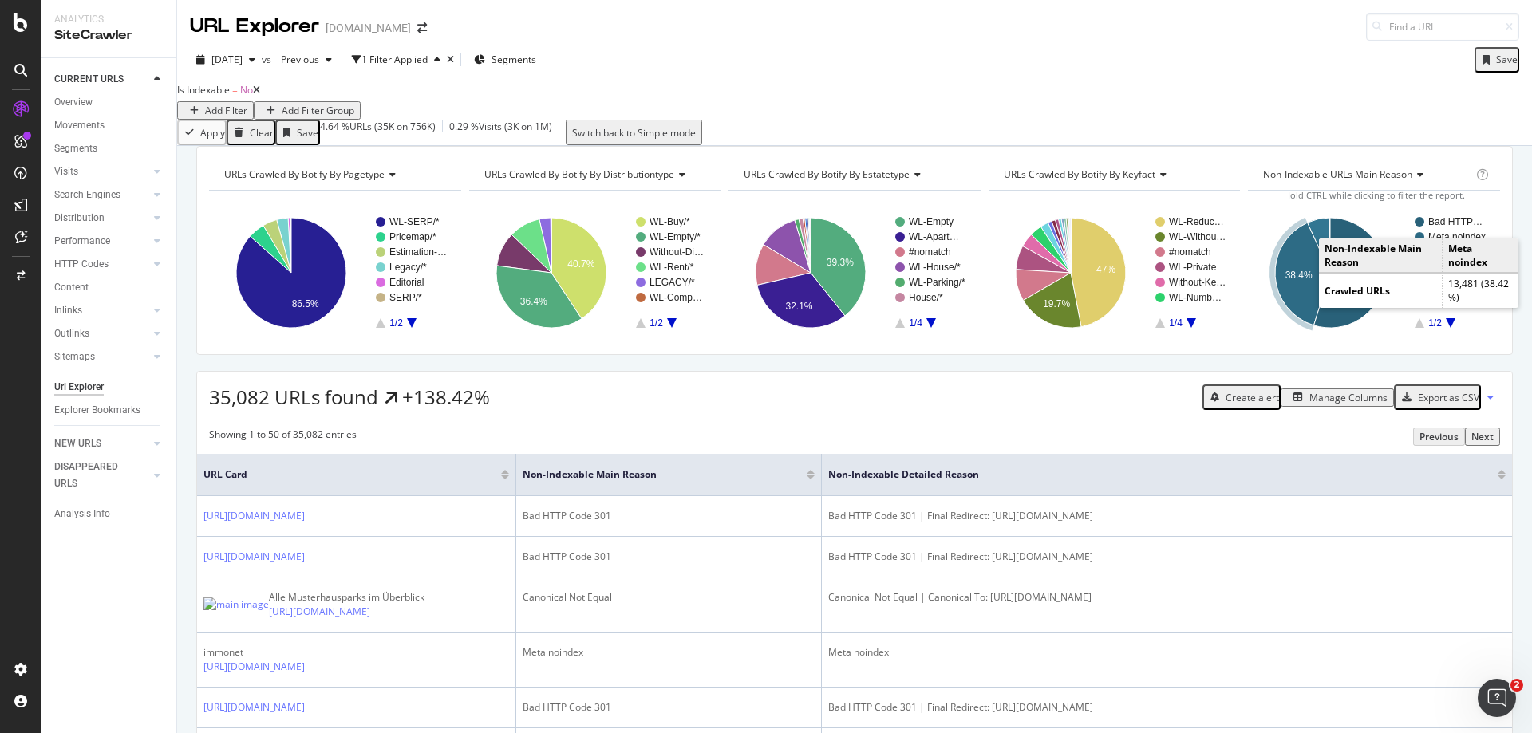
click at [1285, 314] on icon "A chart." at bounding box center [1302, 274] width 55 height 103
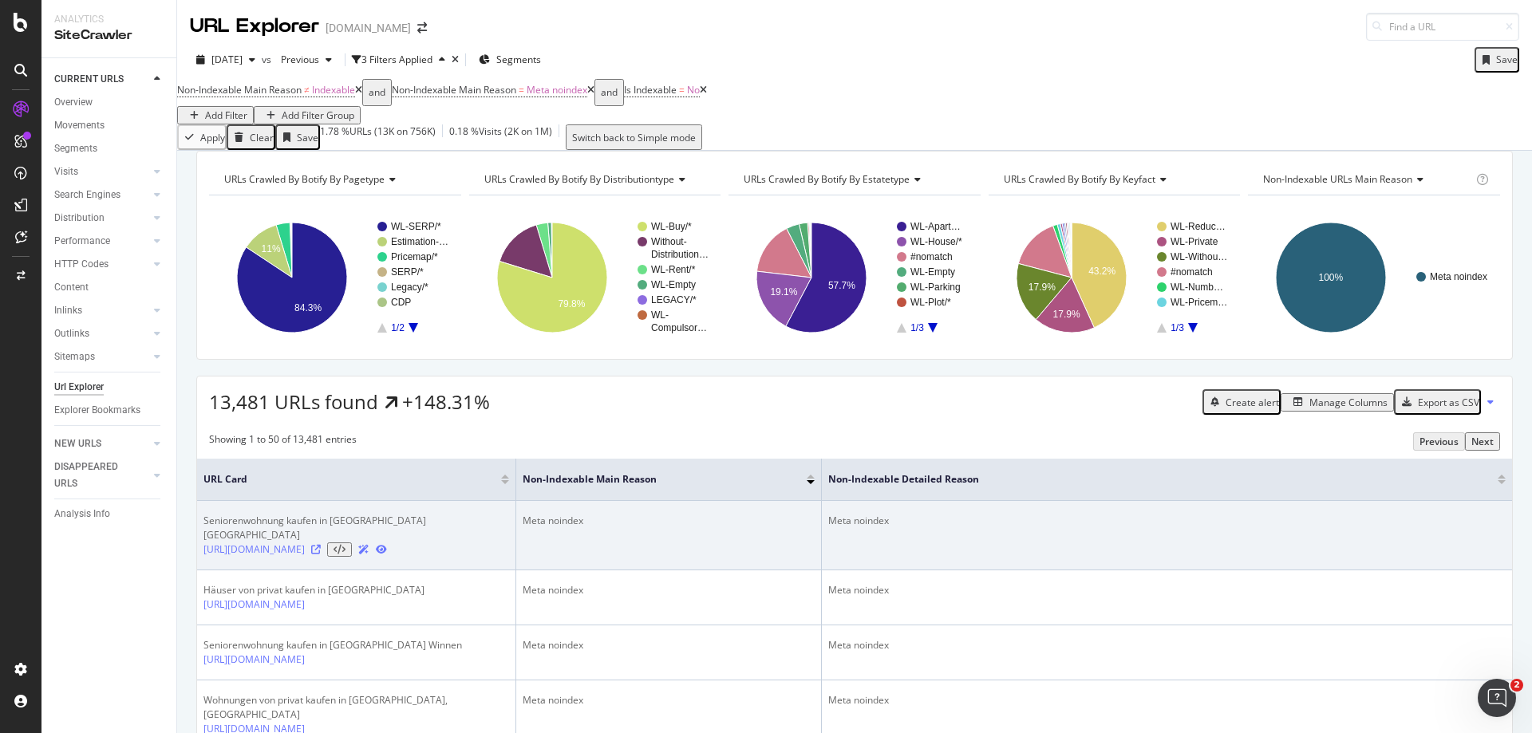
click at [321, 554] on icon at bounding box center [316, 550] width 10 height 10
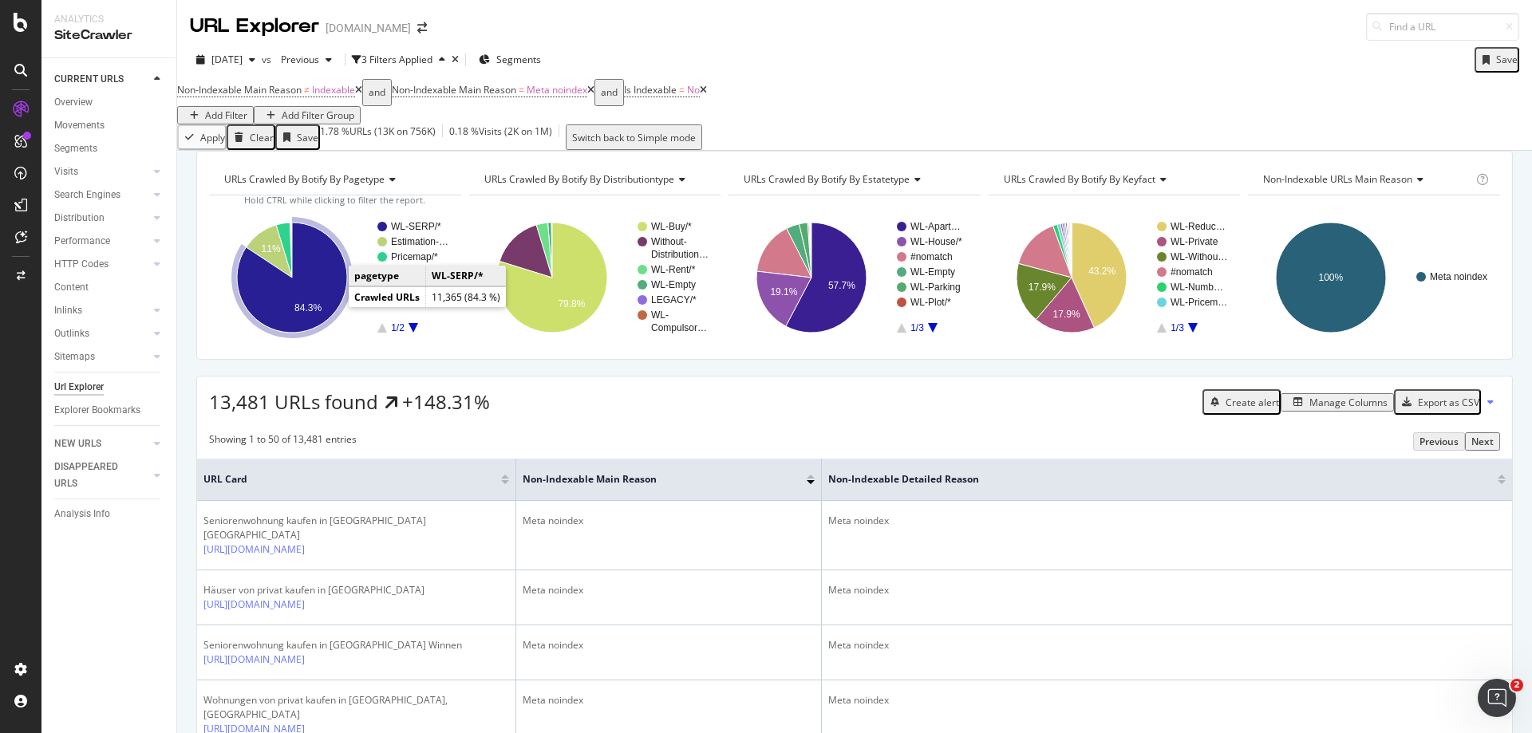
click at [318, 306] on icon "A chart." at bounding box center [292, 278] width 110 height 110
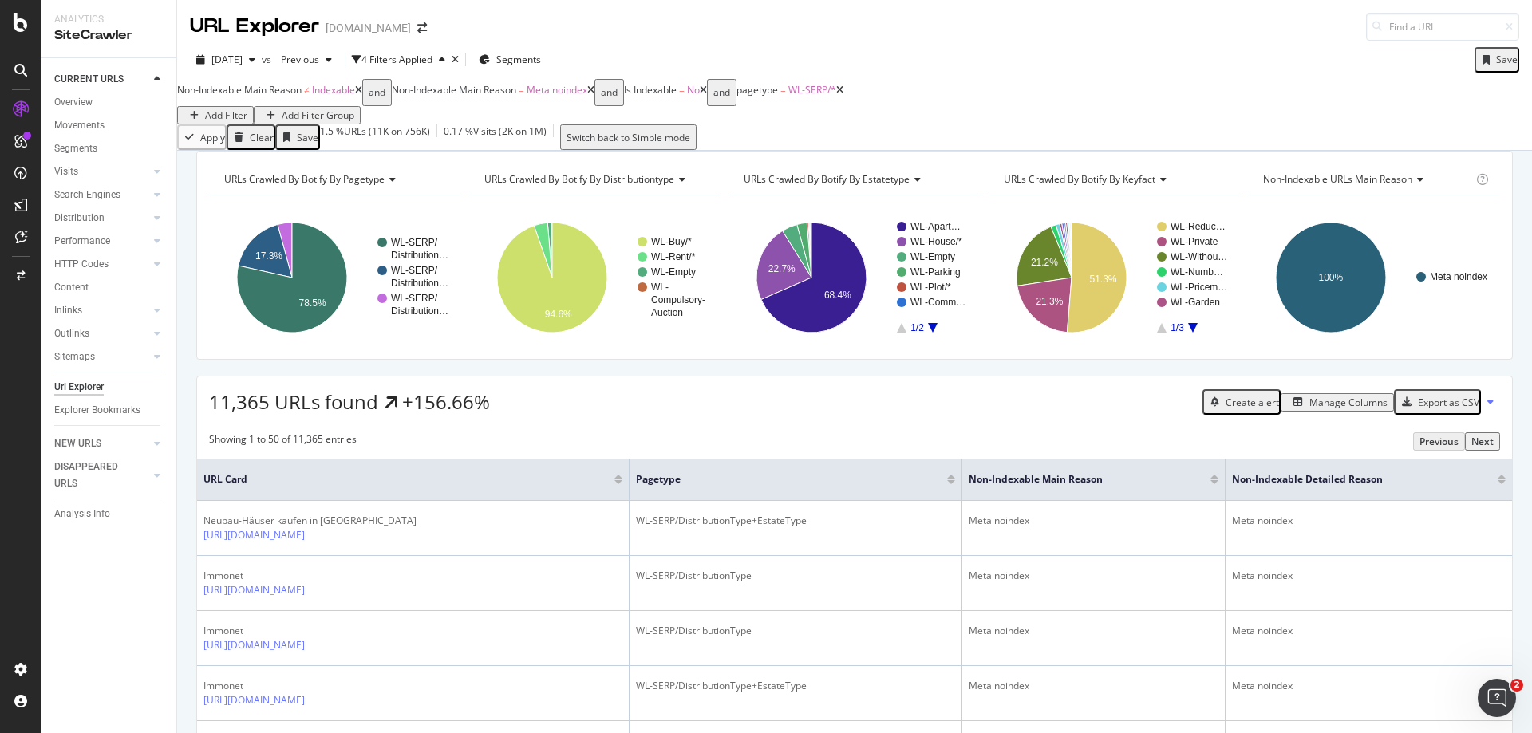
click at [928, 333] on icon "A chart." at bounding box center [933, 328] width 10 height 10
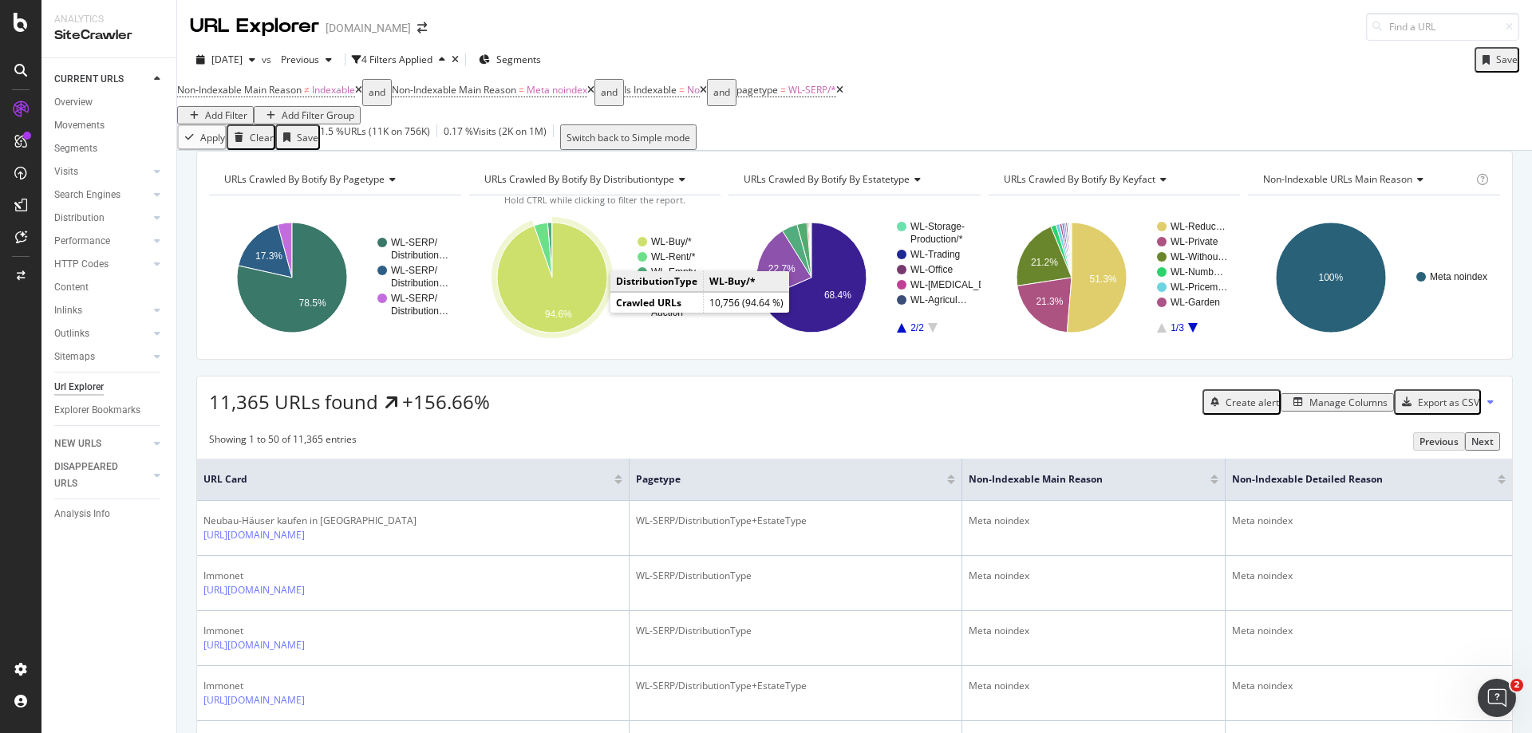
click at [579, 313] on icon "A chart." at bounding box center [552, 278] width 110 height 110
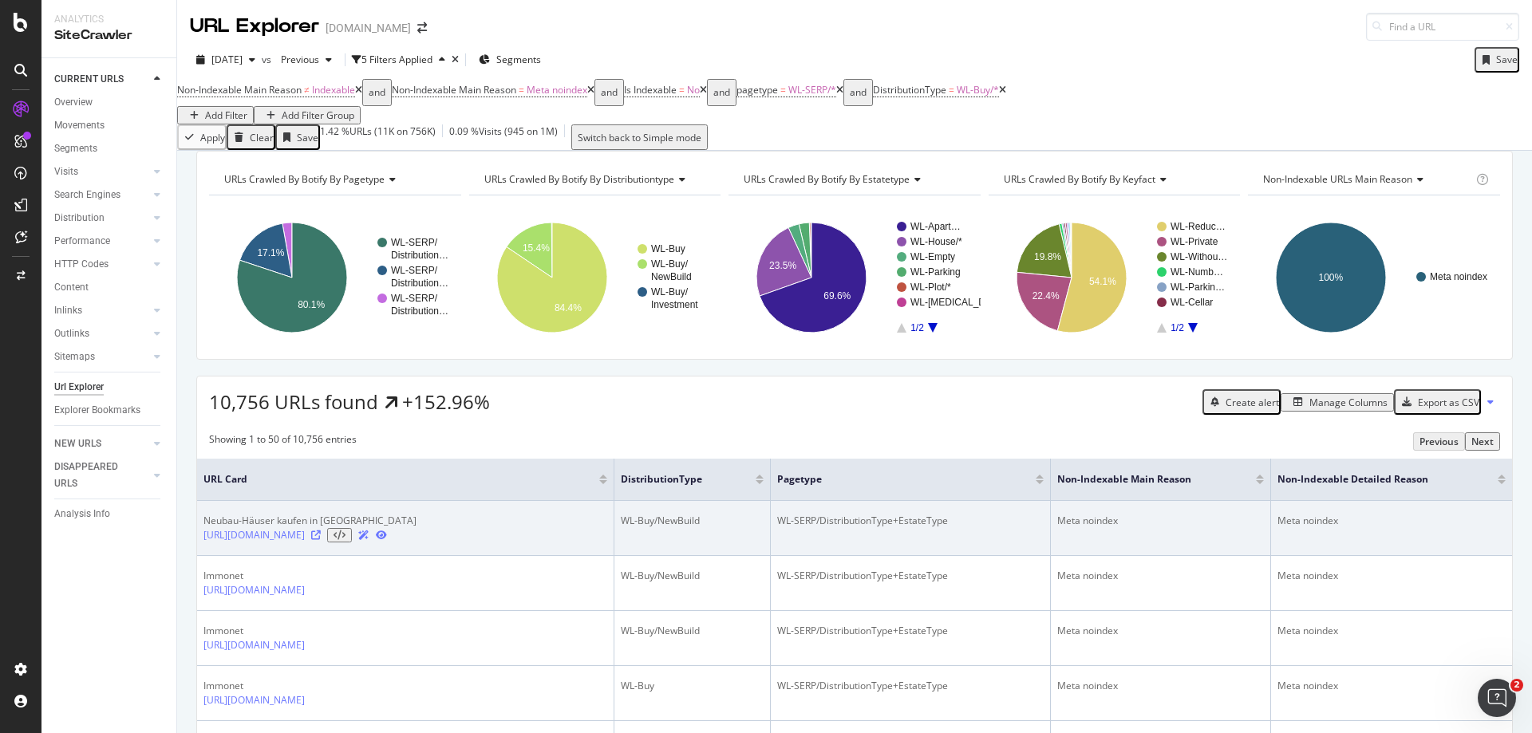
click at [321, 540] on icon at bounding box center [316, 536] width 10 height 10
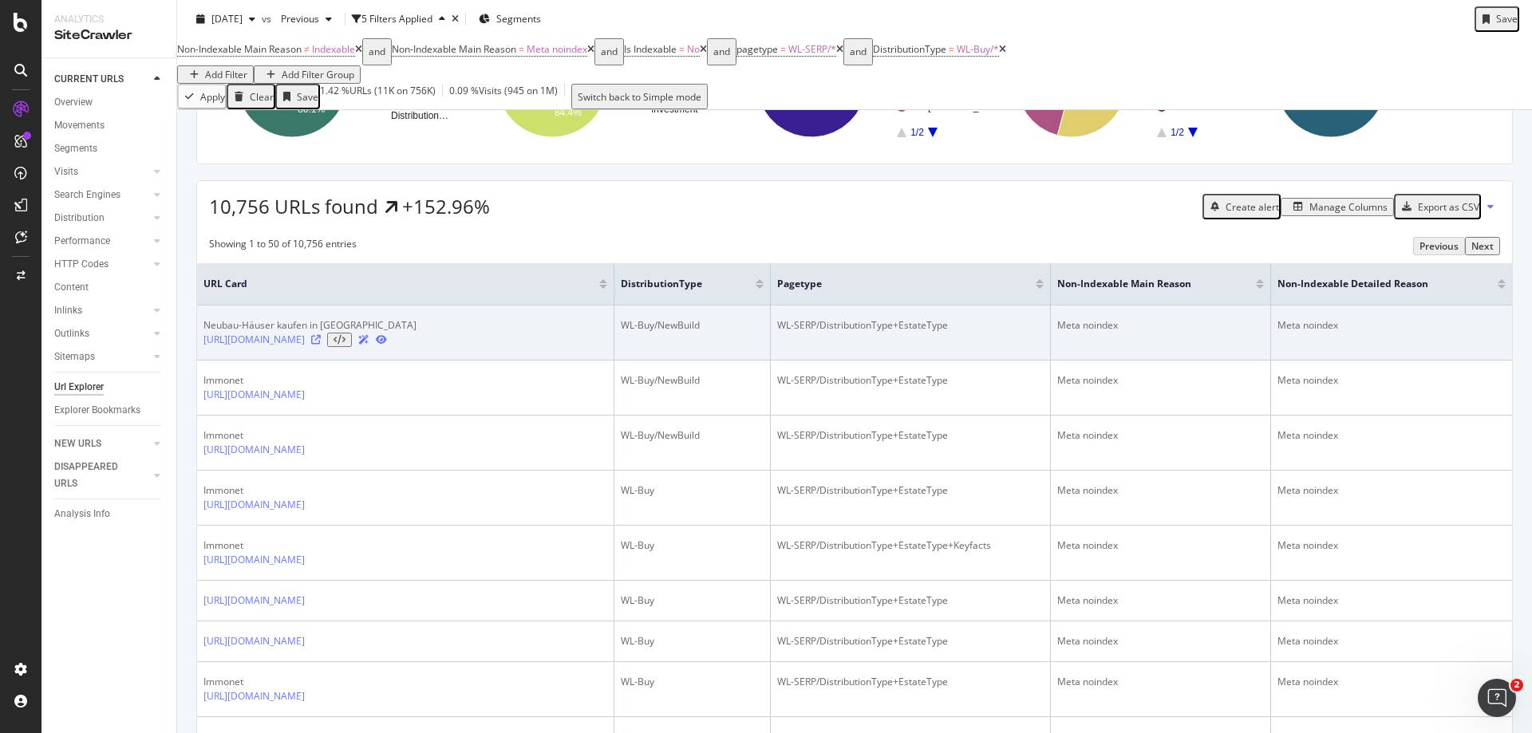
scroll to position [239, 0]
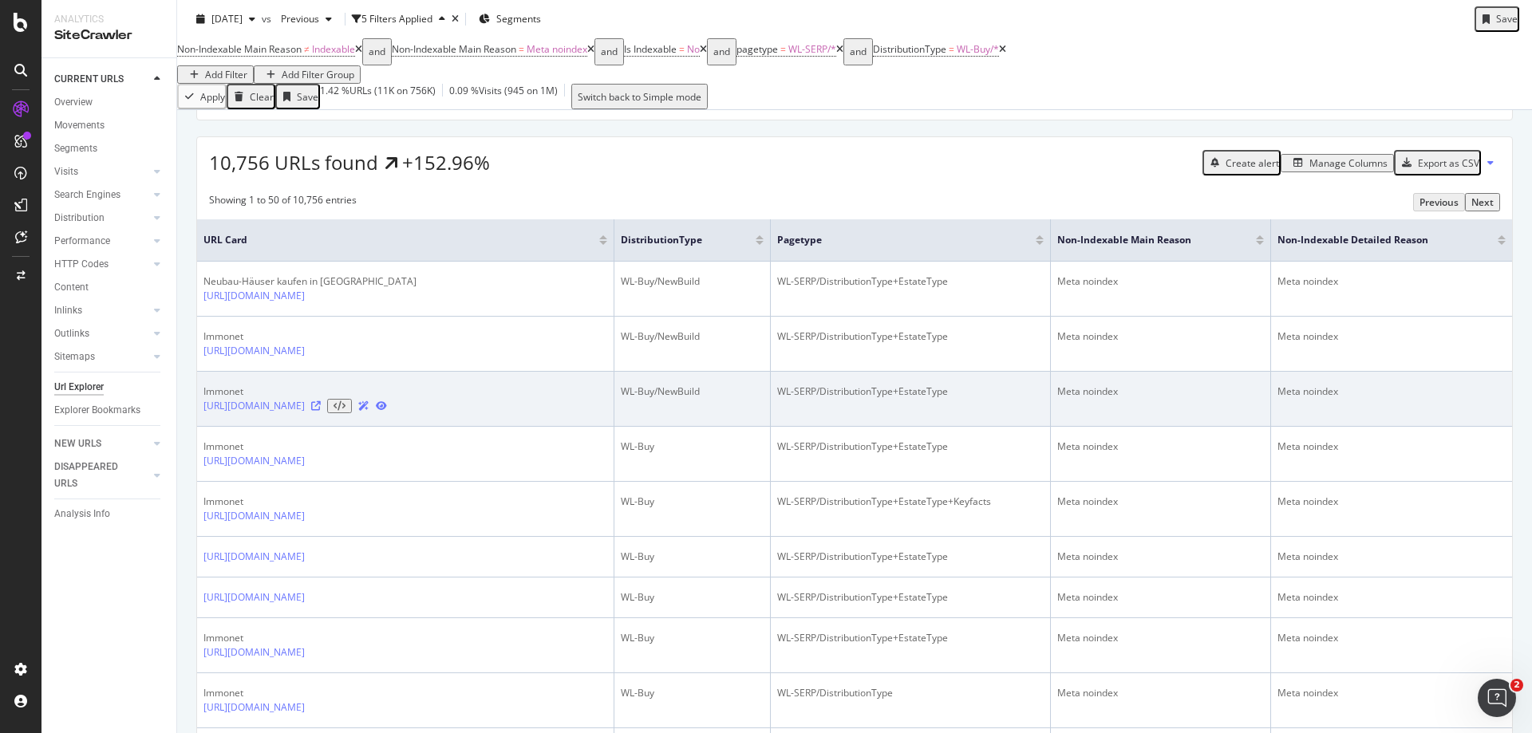
click at [321, 411] on icon at bounding box center [316, 406] width 10 height 10
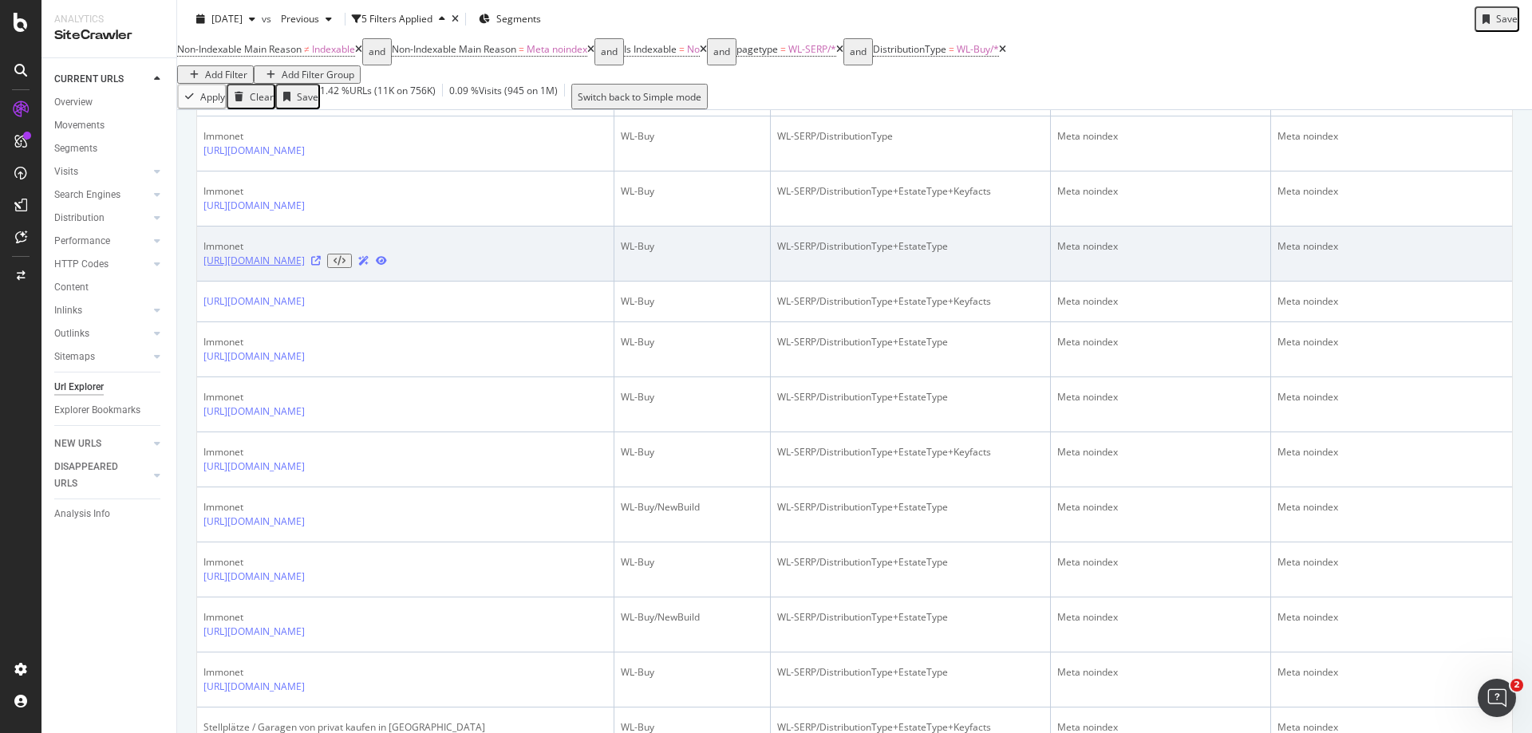
scroll to position [798, 0]
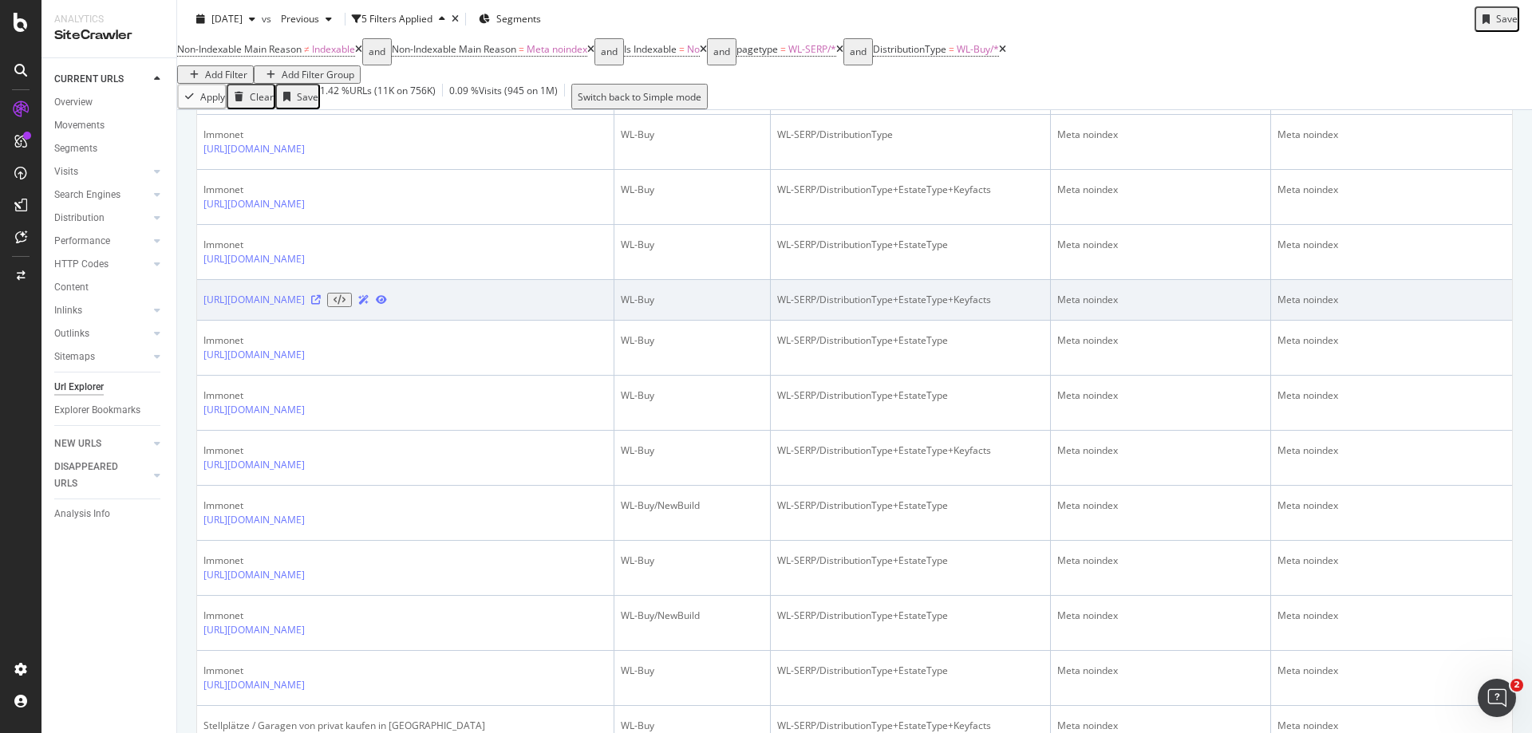
click at [321, 305] on icon at bounding box center [316, 300] width 10 height 10
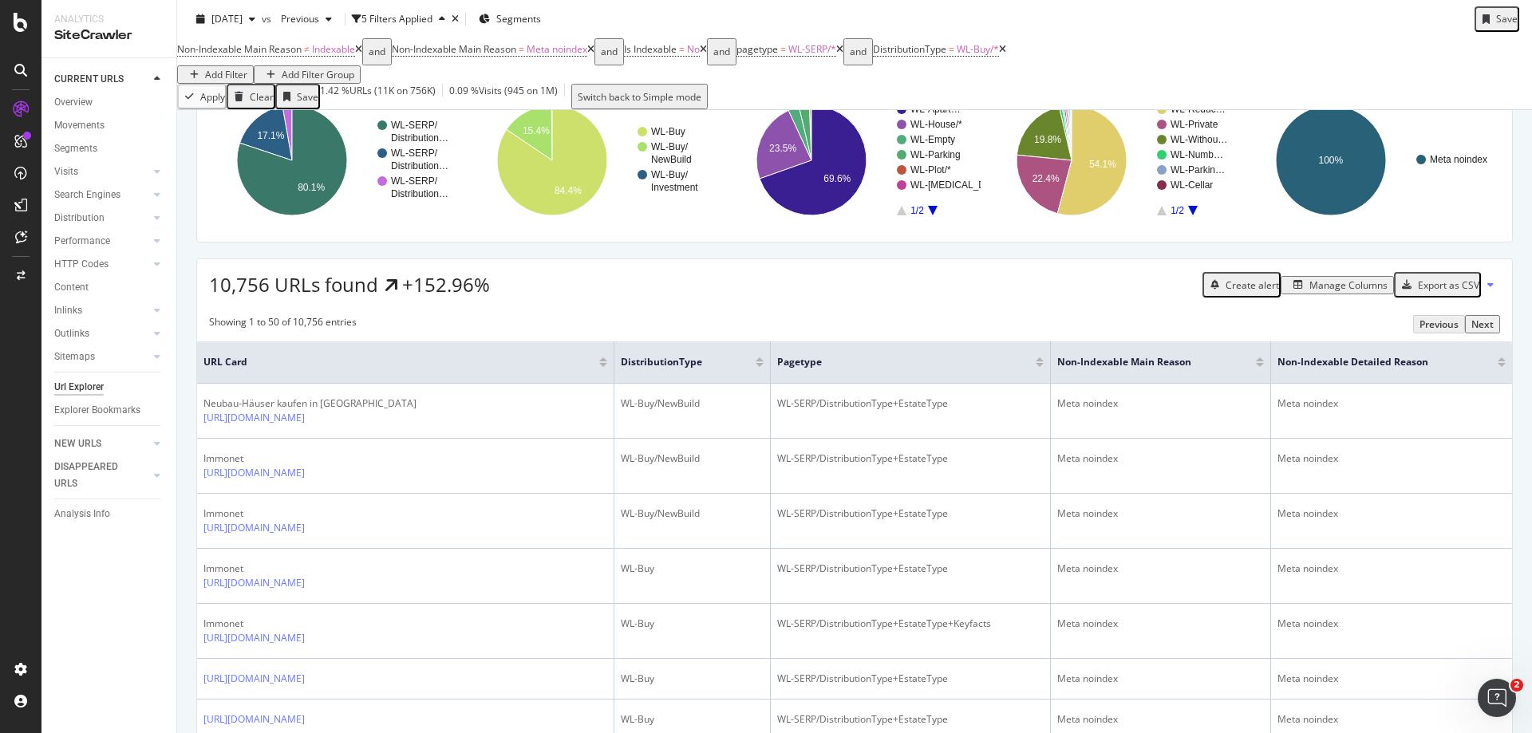
scroll to position [0, 0]
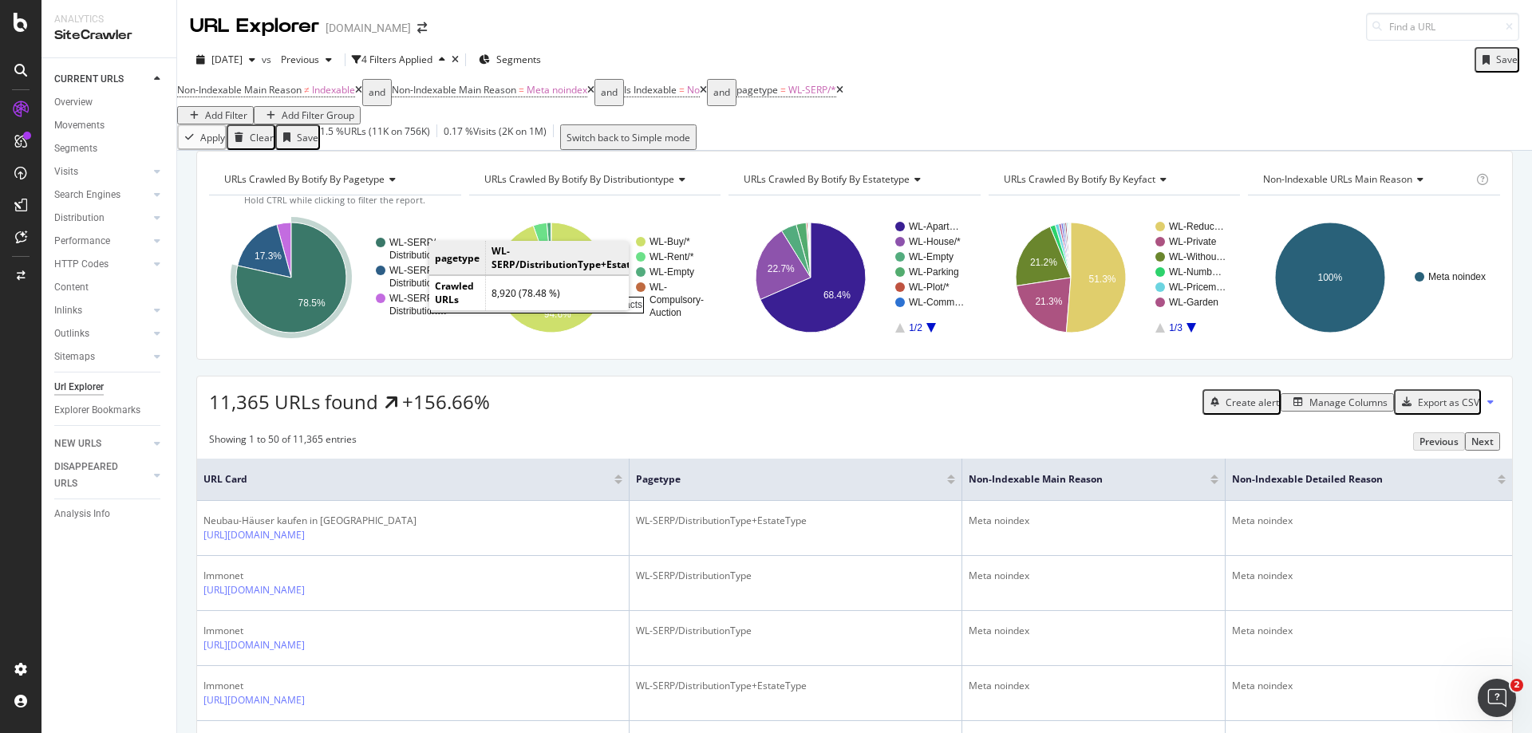
click at [416, 260] on rect "A chart." at bounding box center [417, 249] width 57 height 22
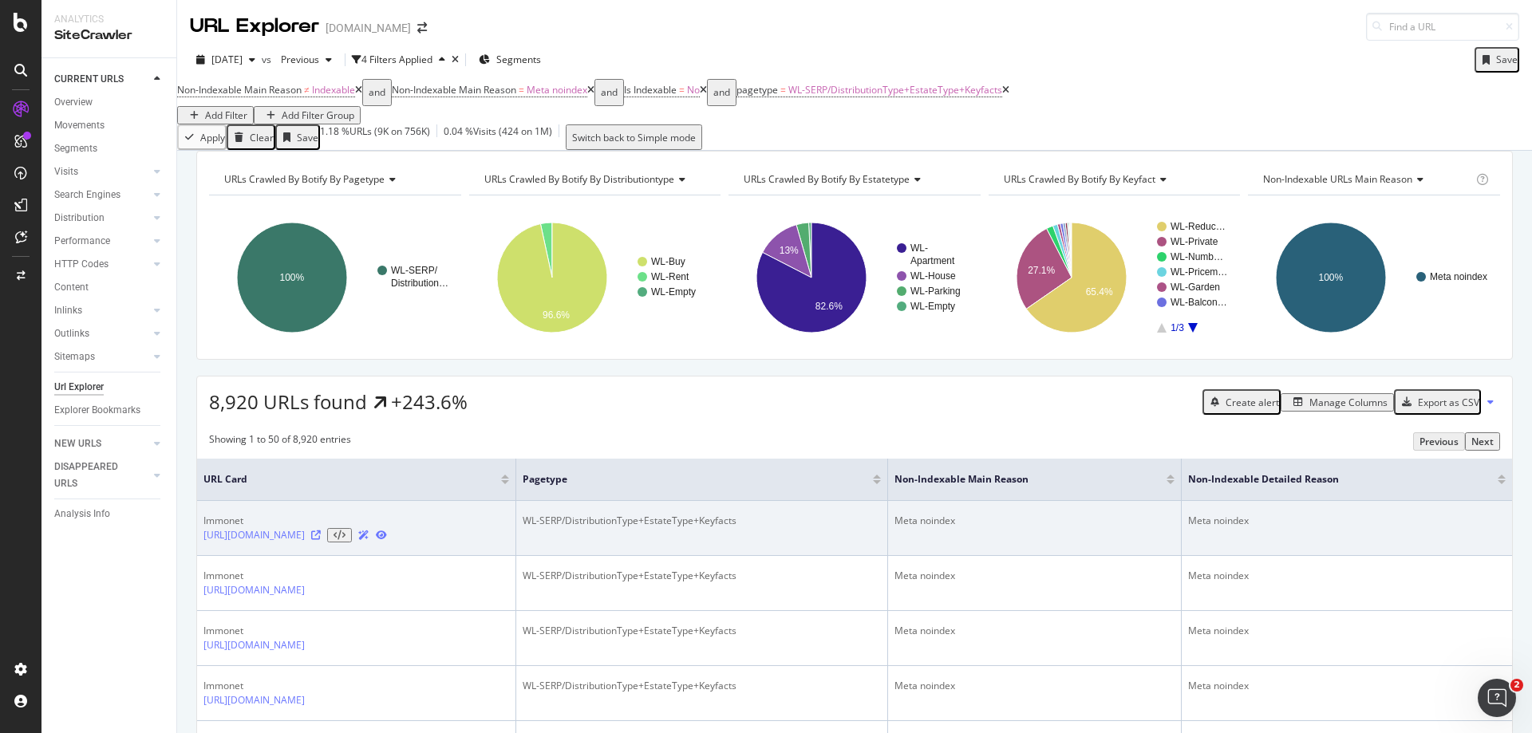
click at [321, 540] on icon at bounding box center [316, 536] width 10 height 10
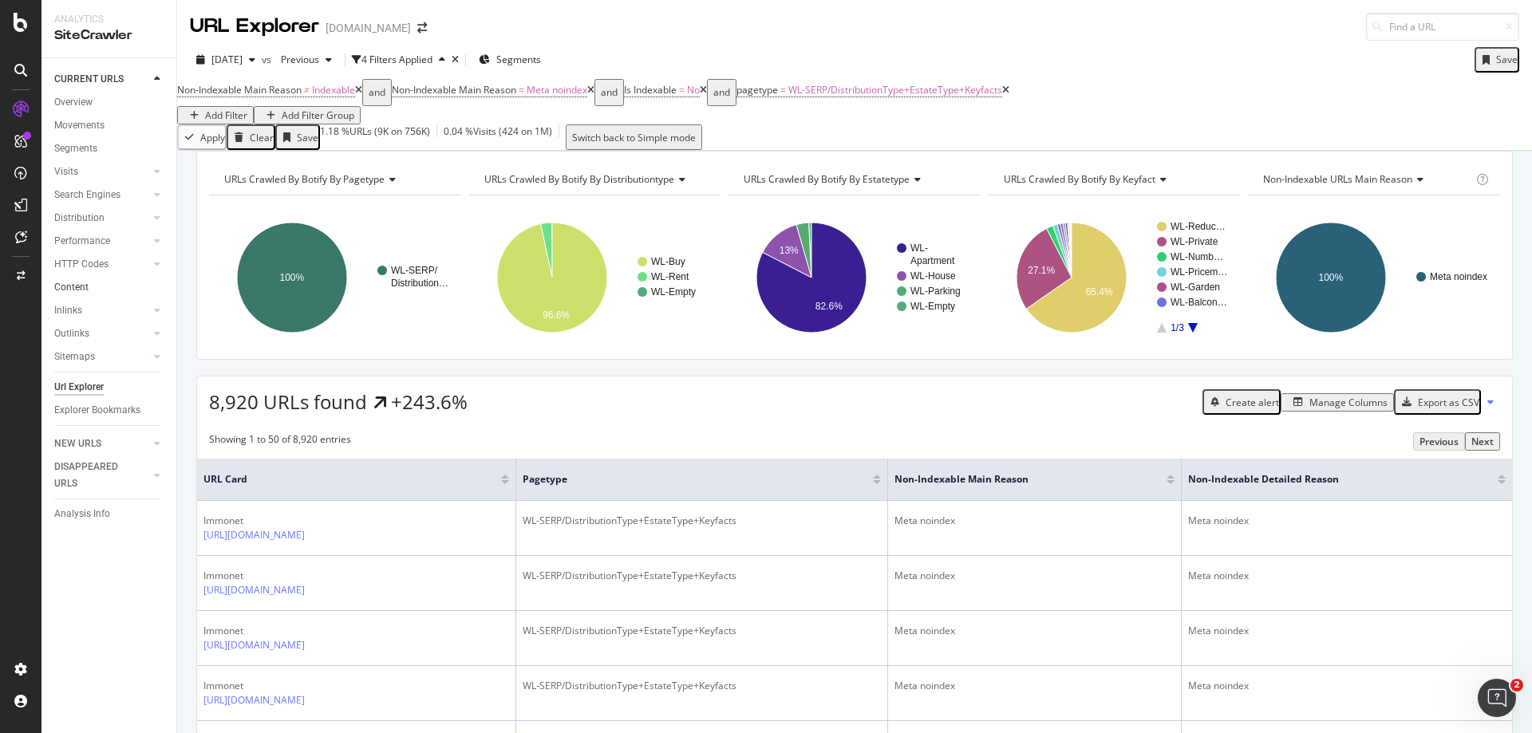
click at [90, 291] on link "Content" at bounding box center [109, 287] width 111 height 17
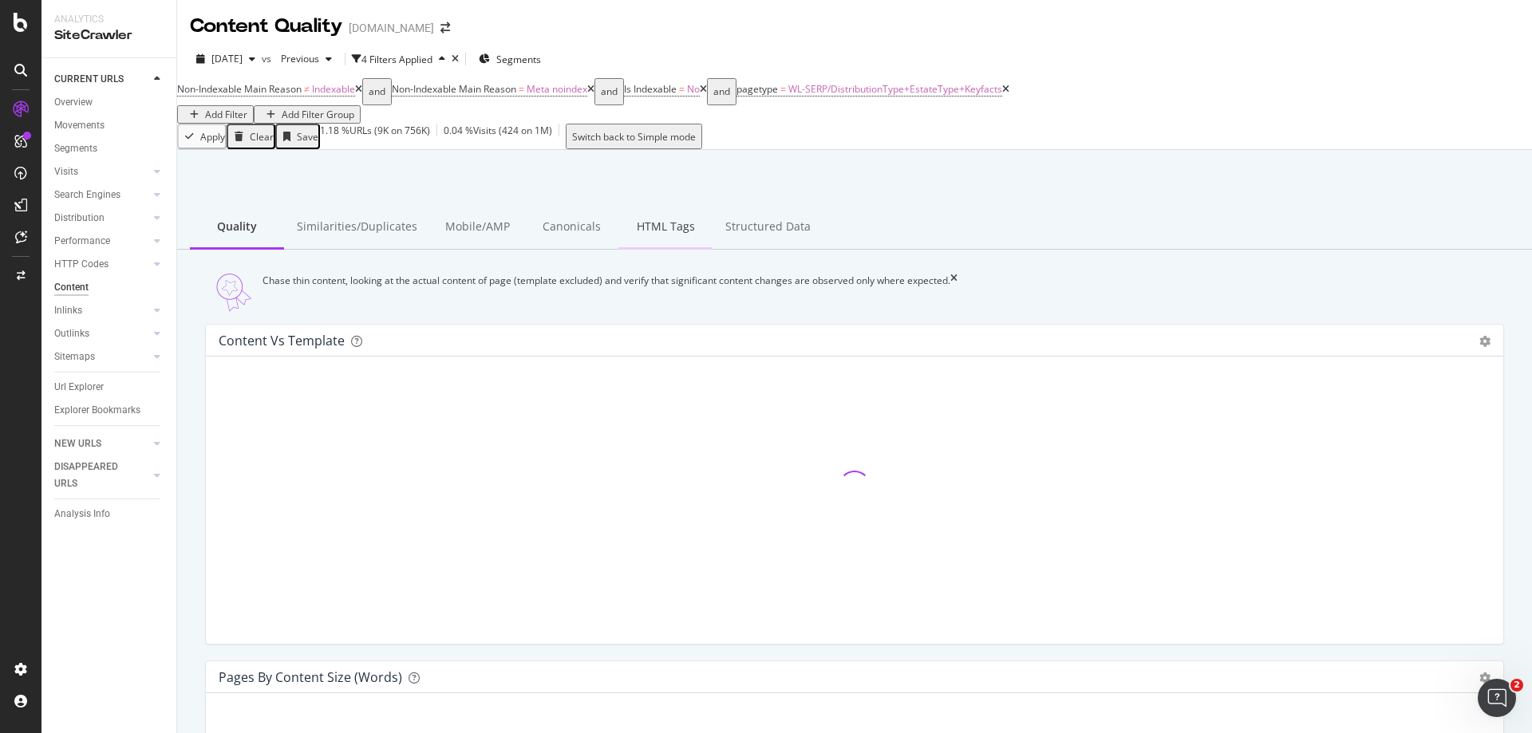
click at [654, 223] on div "HTML Tags" at bounding box center [665, 228] width 94 height 44
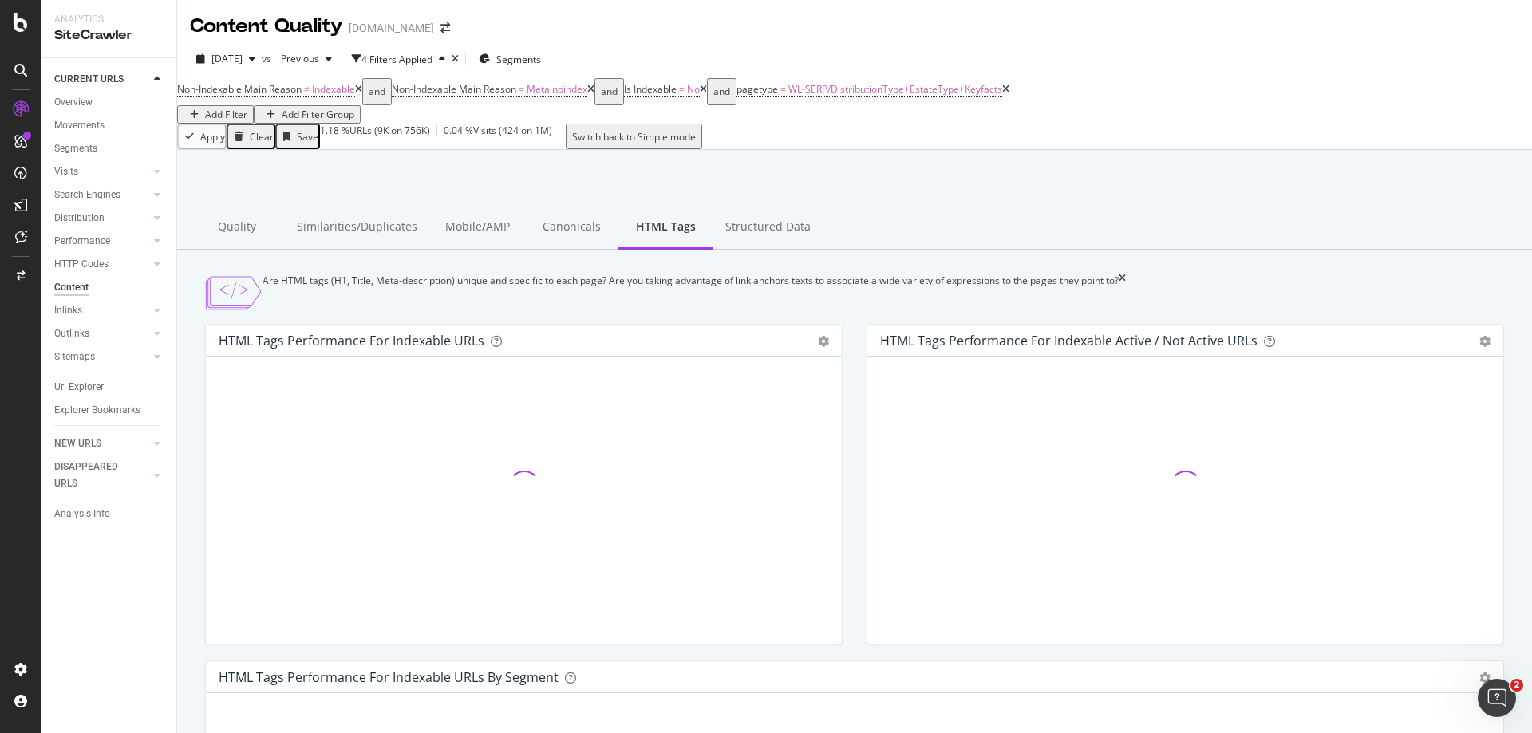
click at [362, 94] on icon at bounding box center [358, 90] width 7 height 10
click at [380, 94] on icon at bounding box center [376, 90] width 7 height 10
click at [260, 94] on icon at bounding box center [256, 90] width 7 height 10
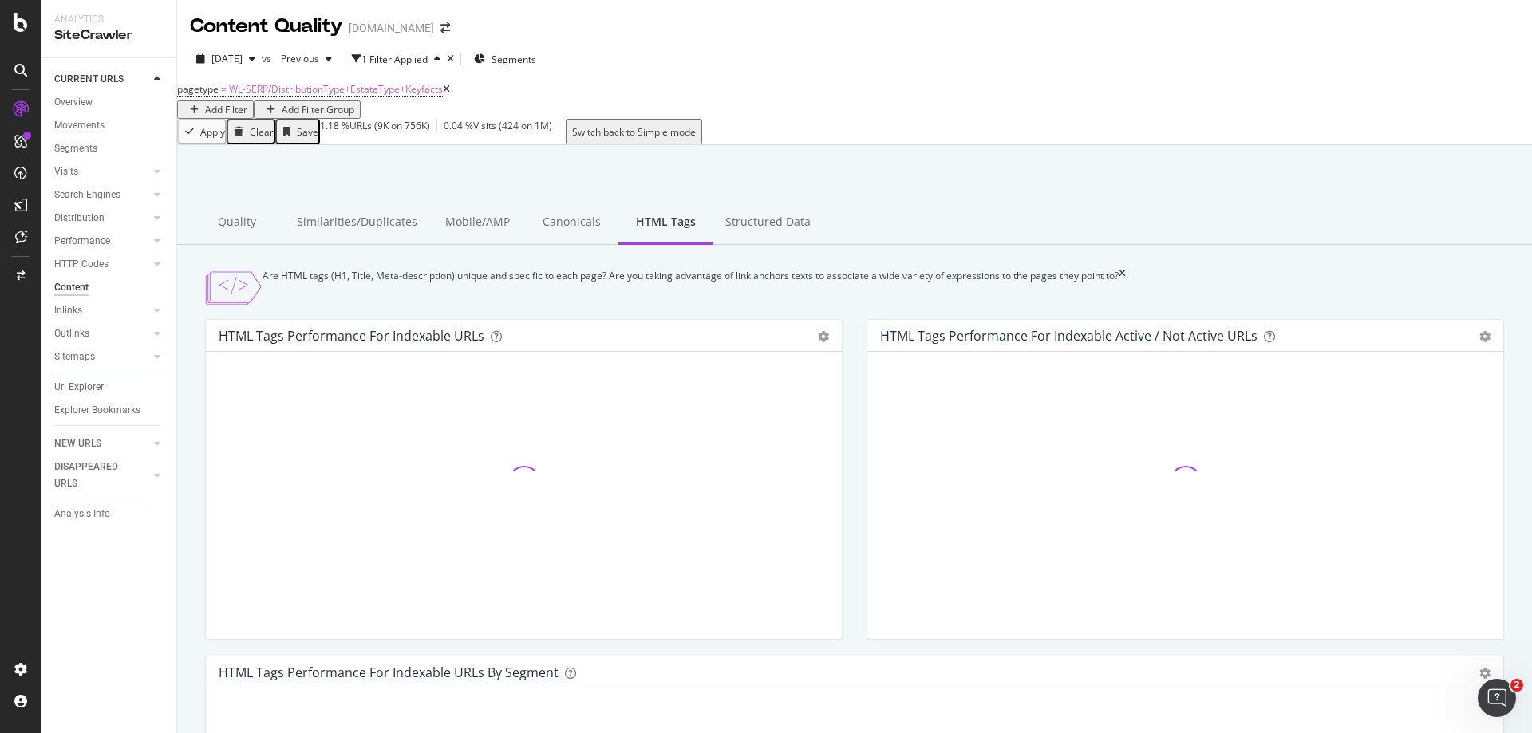
click at [450, 94] on icon at bounding box center [446, 90] width 7 height 10
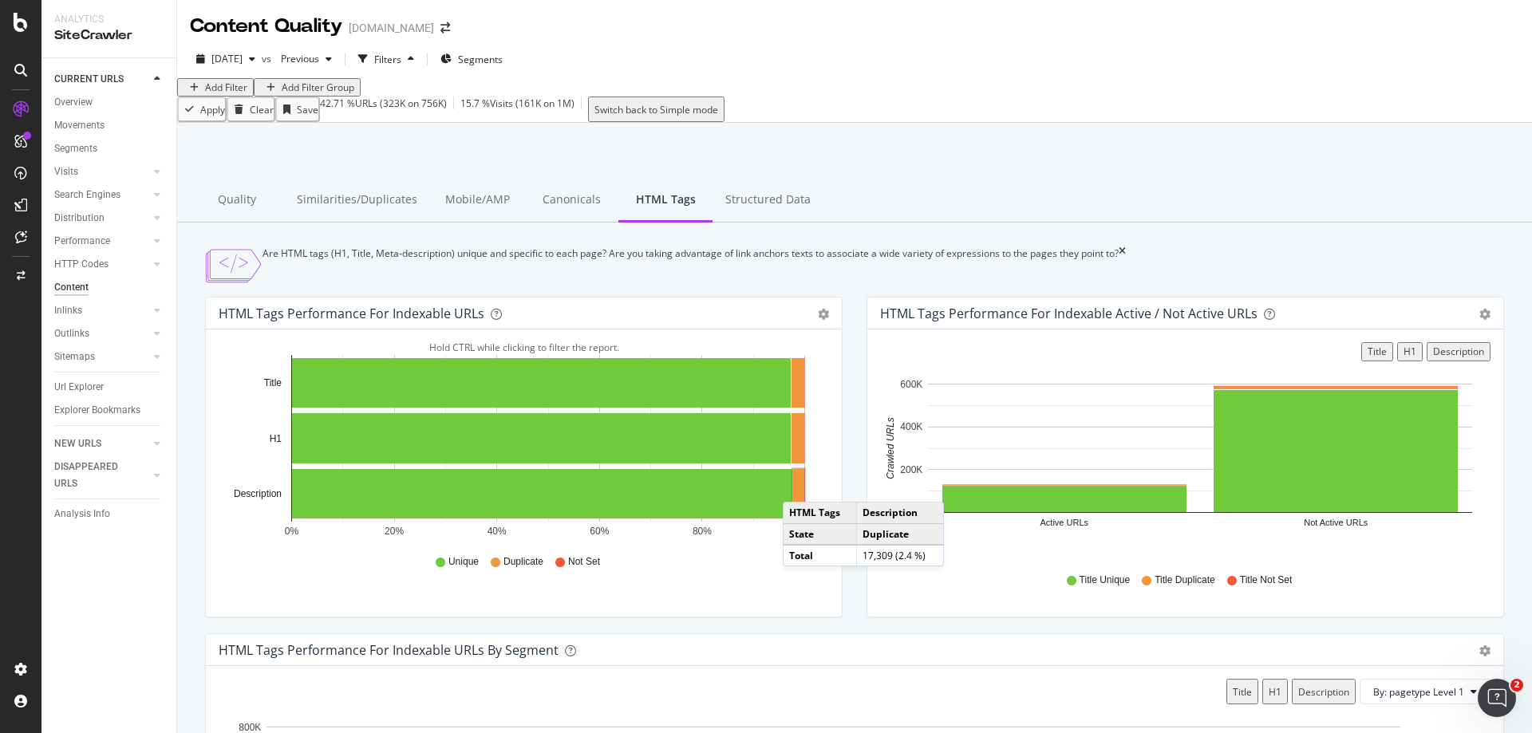
click at [799, 519] on rect "A chart." at bounding box center [798, 493] width 11 height 49
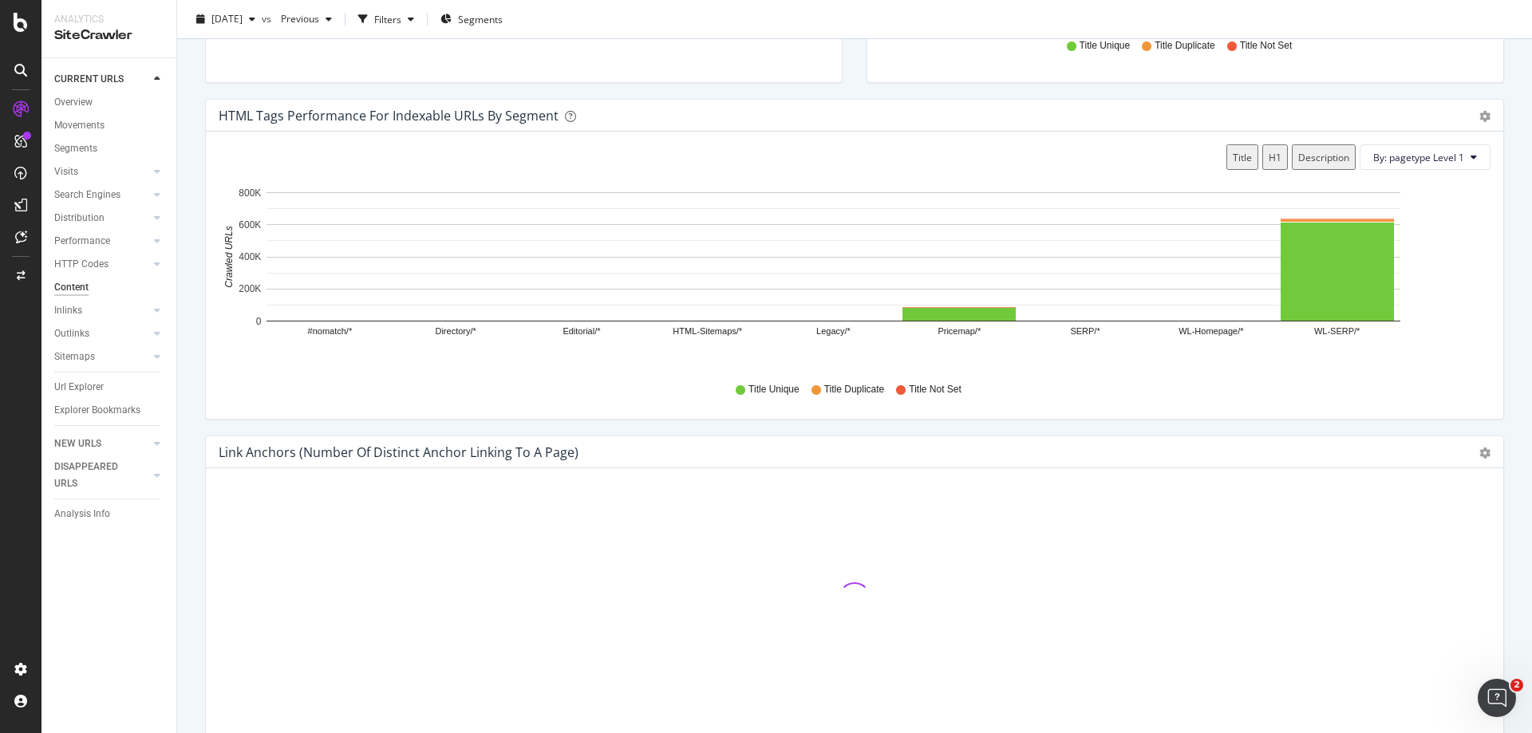
scroll to position [239, 0]
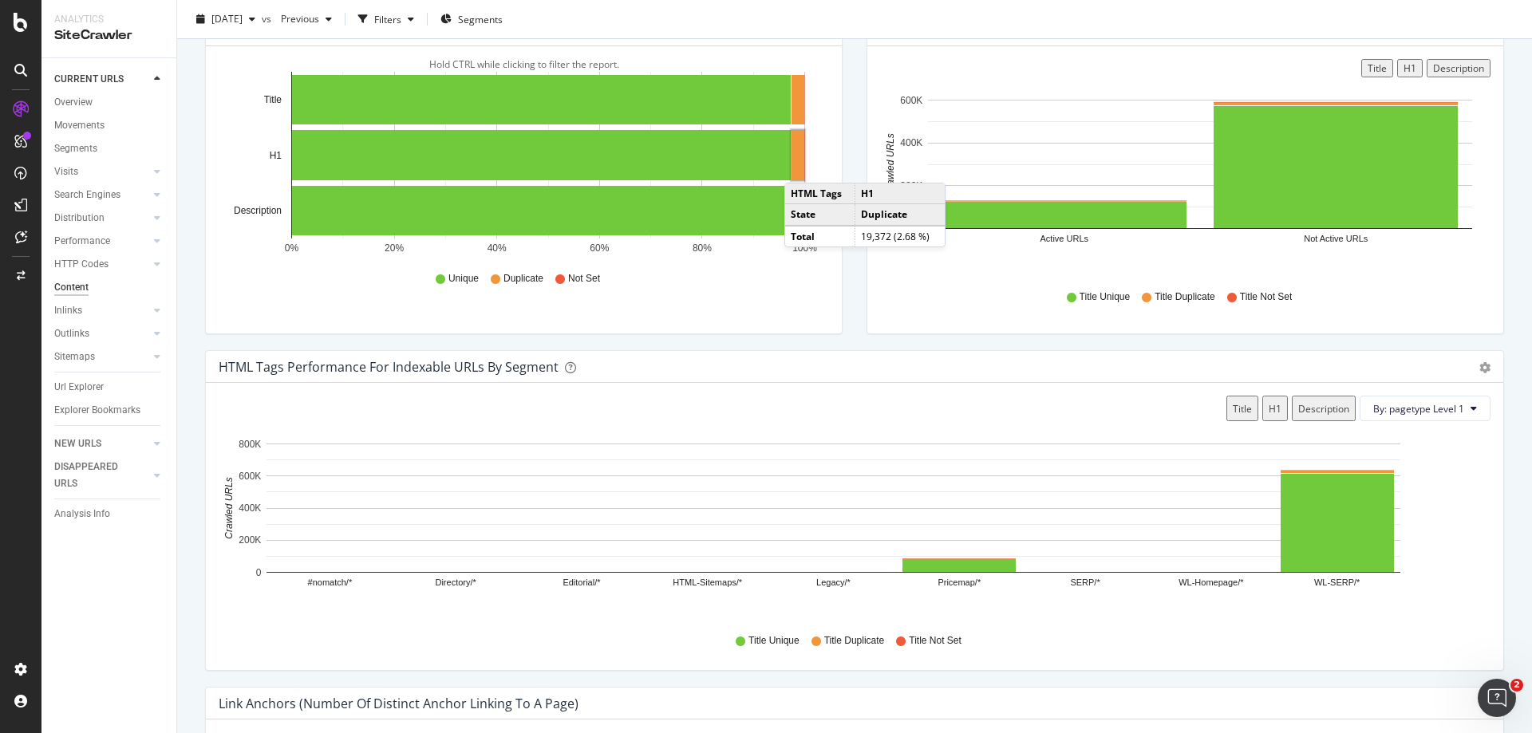
click at [800, 179] on rect "A chart." at bounding box center [797, 155] width 13 height 50
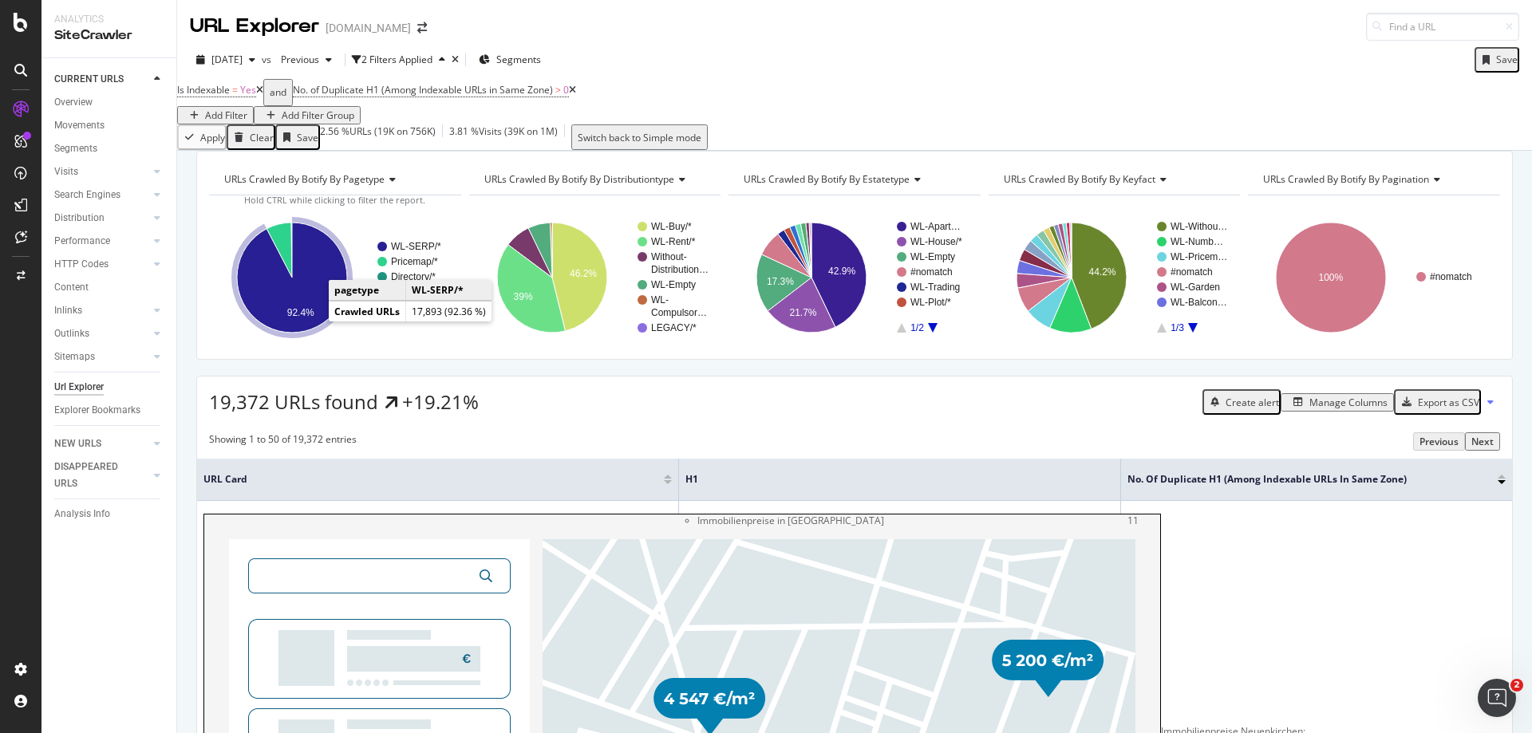
click at [306, 316] on icon "A chart." at bounding box center [292, 278] width 110 height 110
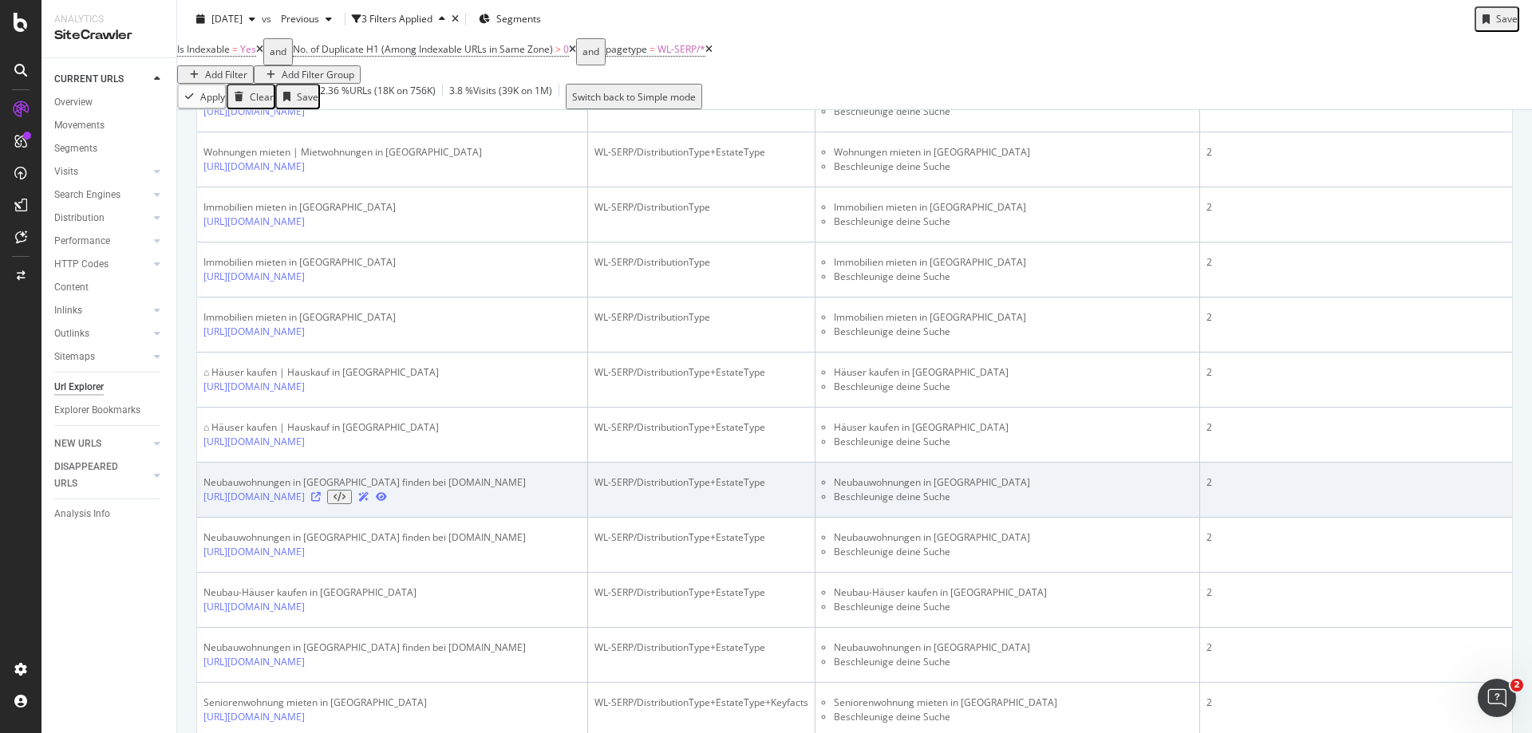
scroll to position [80, 0]
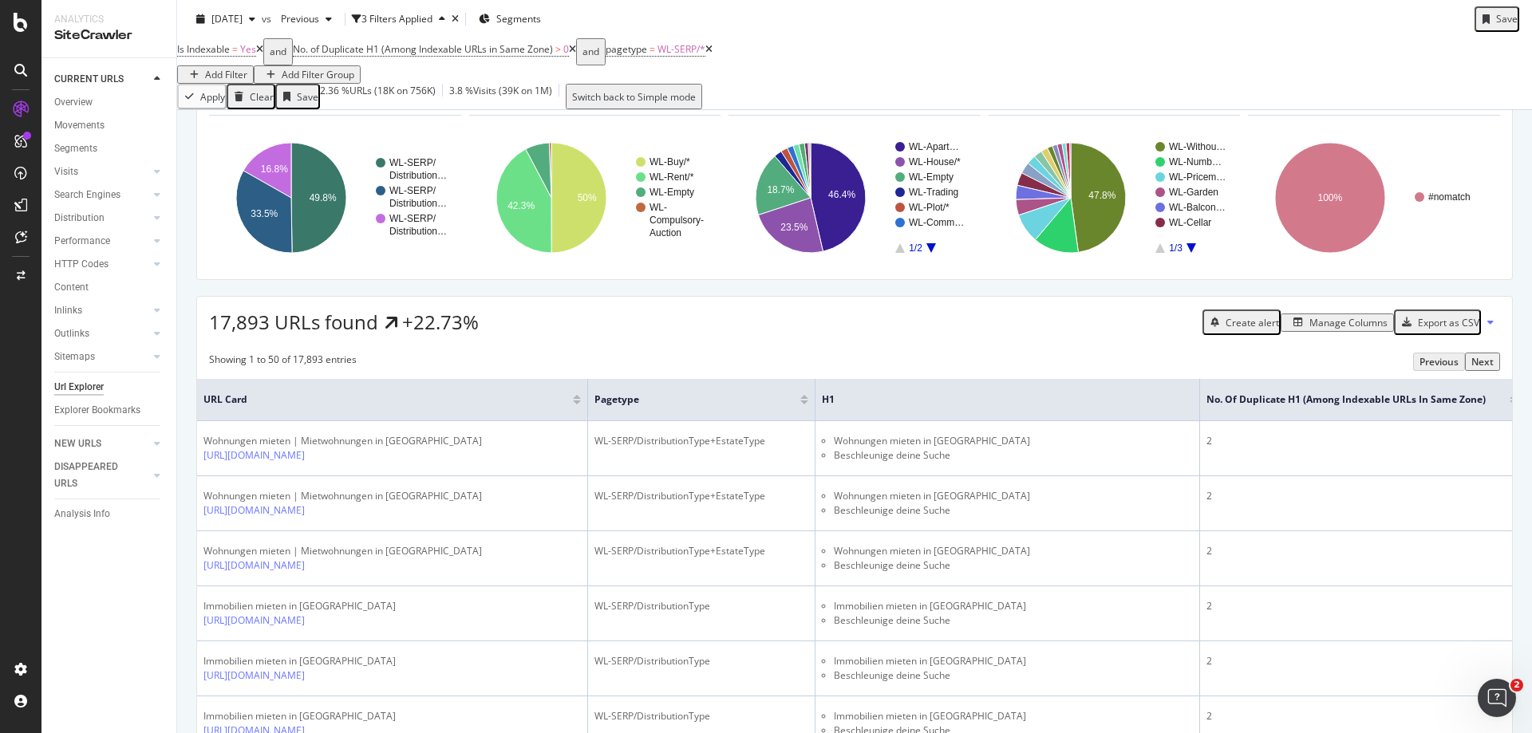
click at [1328, 329] on div "Manage Columns" at bounding box center [1348, 323] width 78 height 14
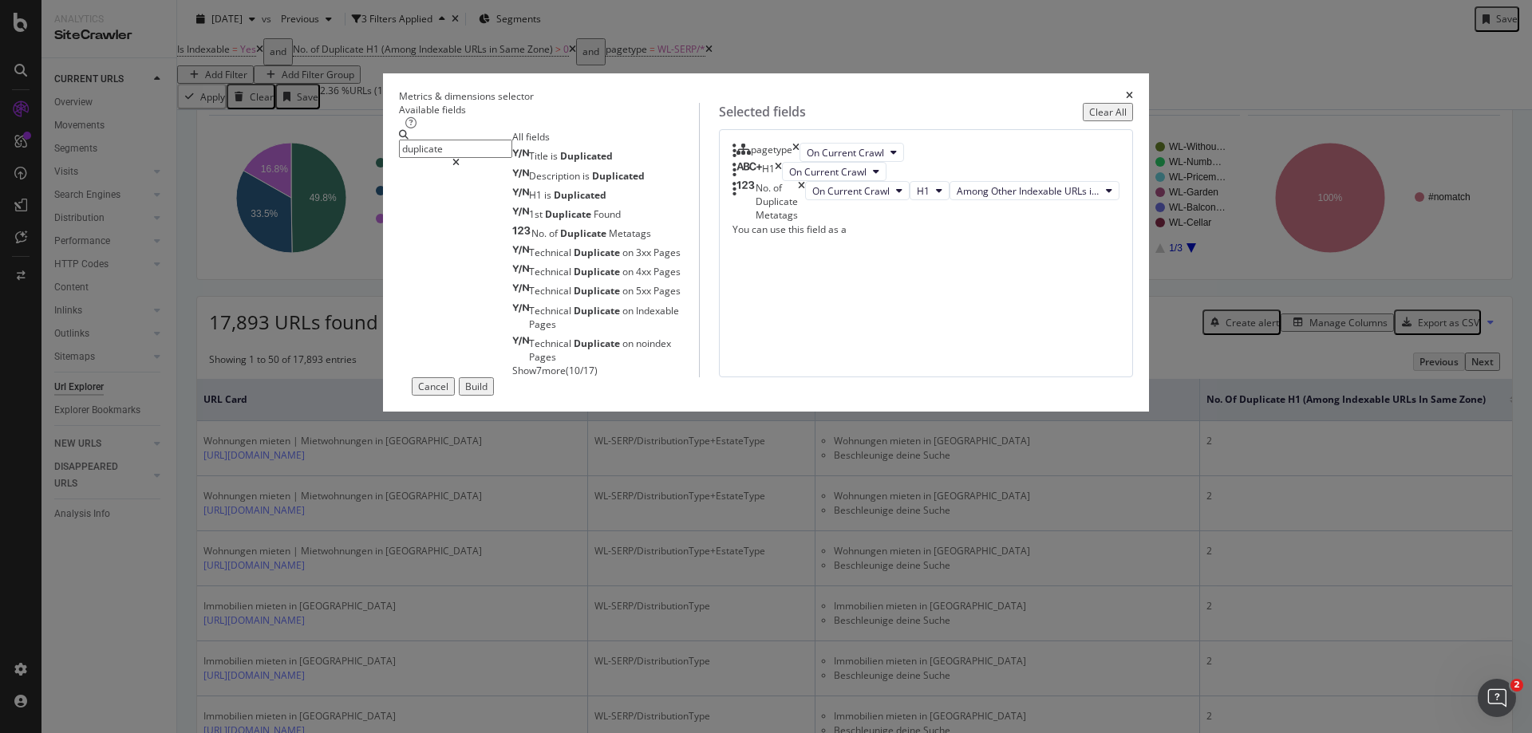
type input "duplicate"
click at [512, 377] on span "Show 7 more" at bounding box center [538, 371] width 53 height 14
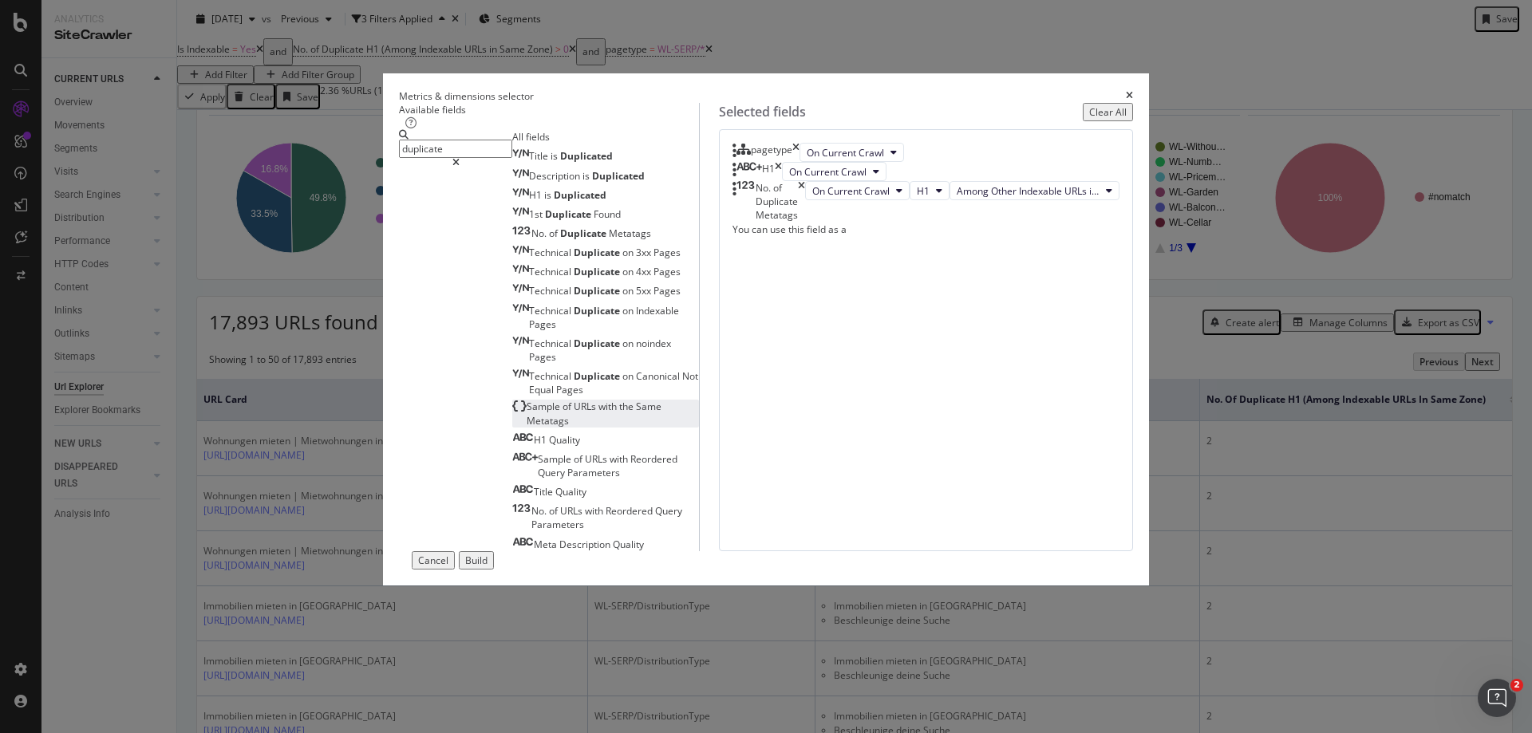
click at [569, 428] on span "Metatags" at bounding box center [548, 421] width 42 height 14
click at [487, 567] on div "Build" at bounding box center [476, 561] width 22 height 14
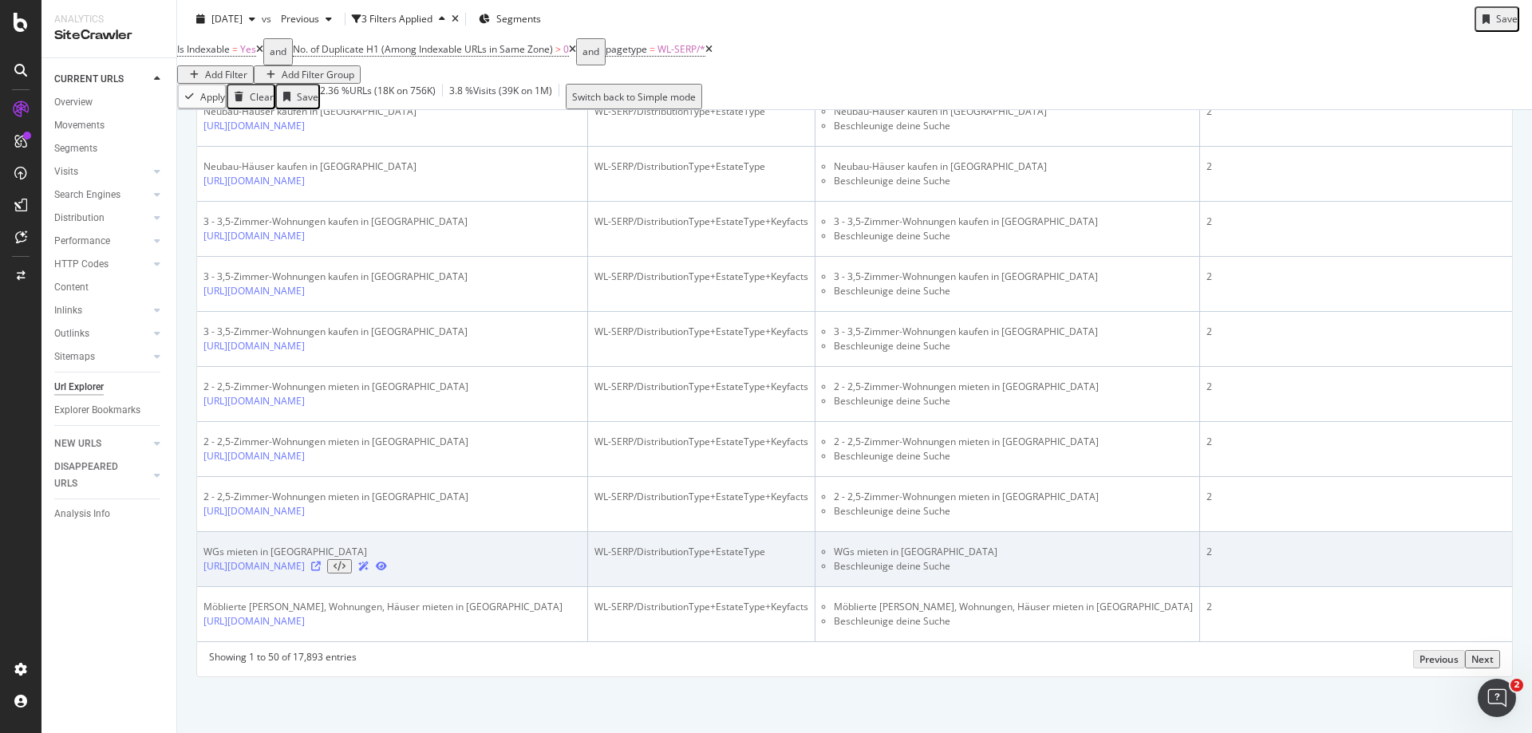
click at [321, 562] on icon at bounding box center [316, 567] width 10 height 10
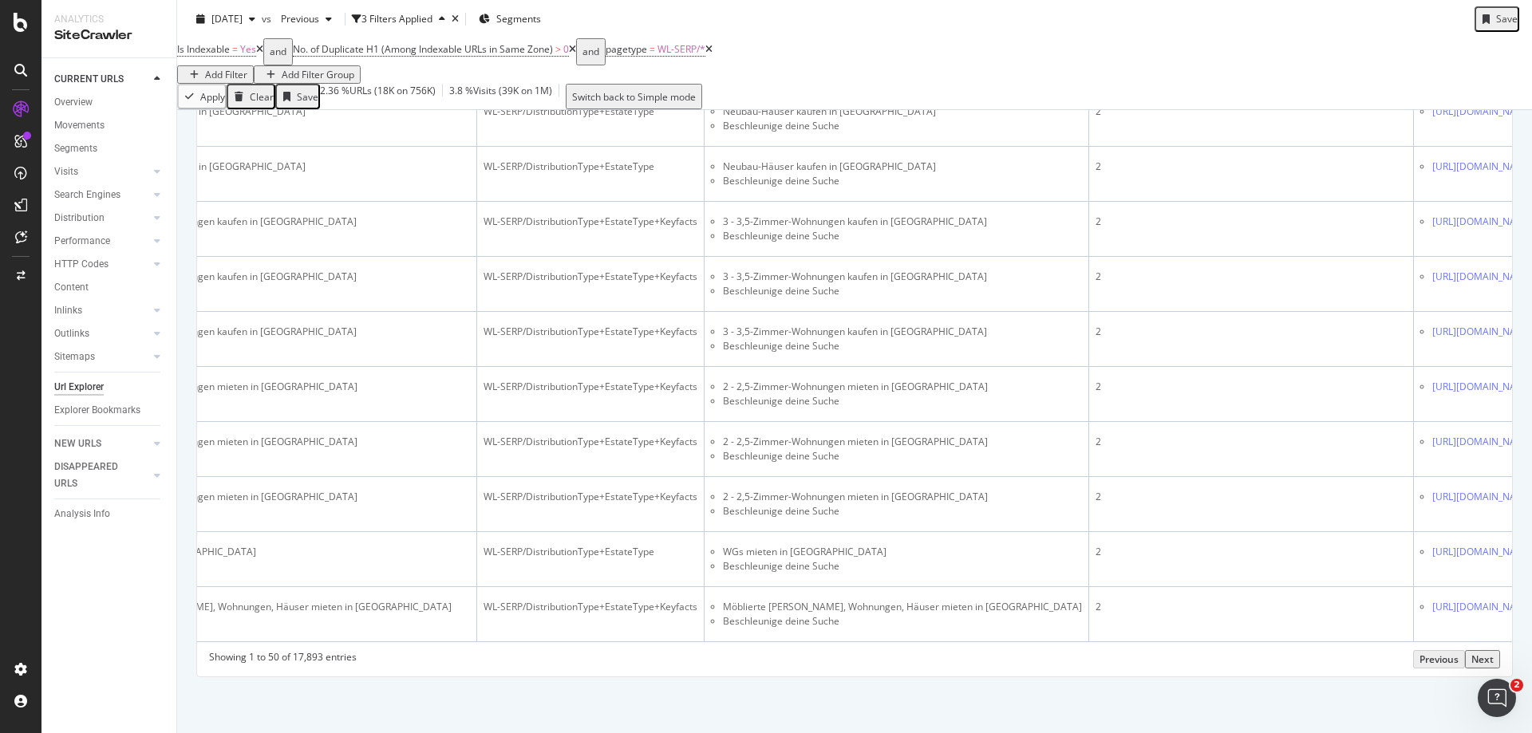
scroll to position [0, 322]
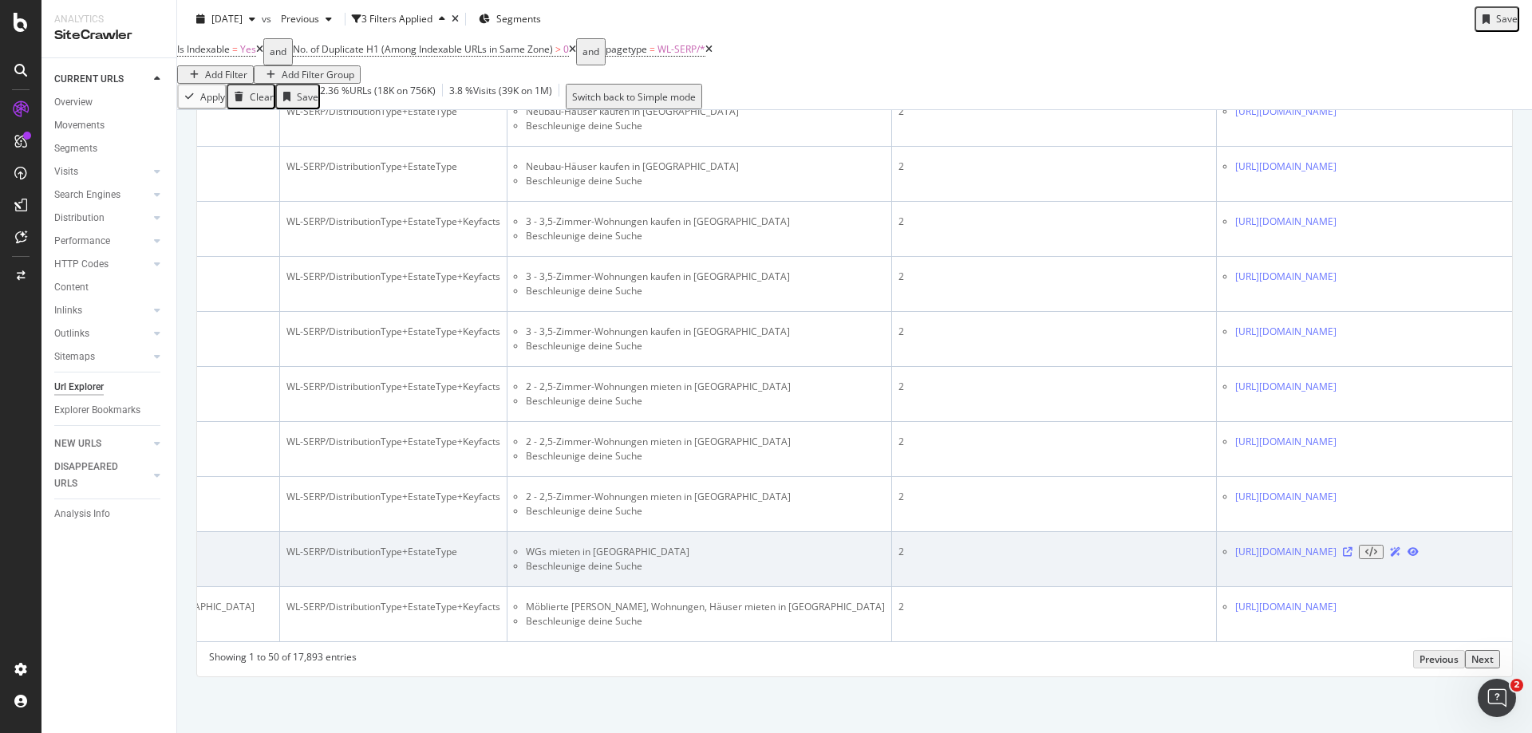
click at [1352, 547] on icon at bounding box center [1348, 552] width 10 height 10
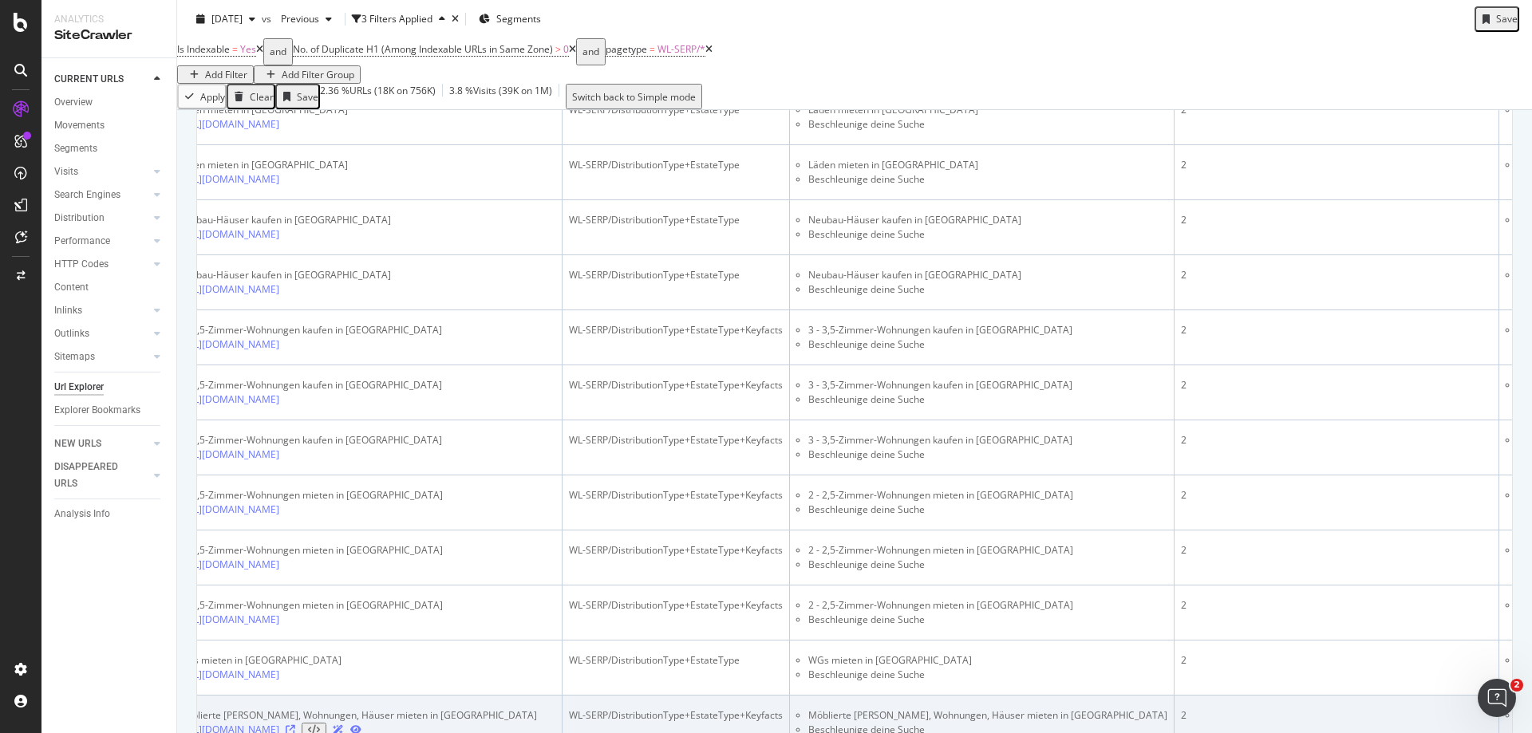
scroll to position [2475, 0]
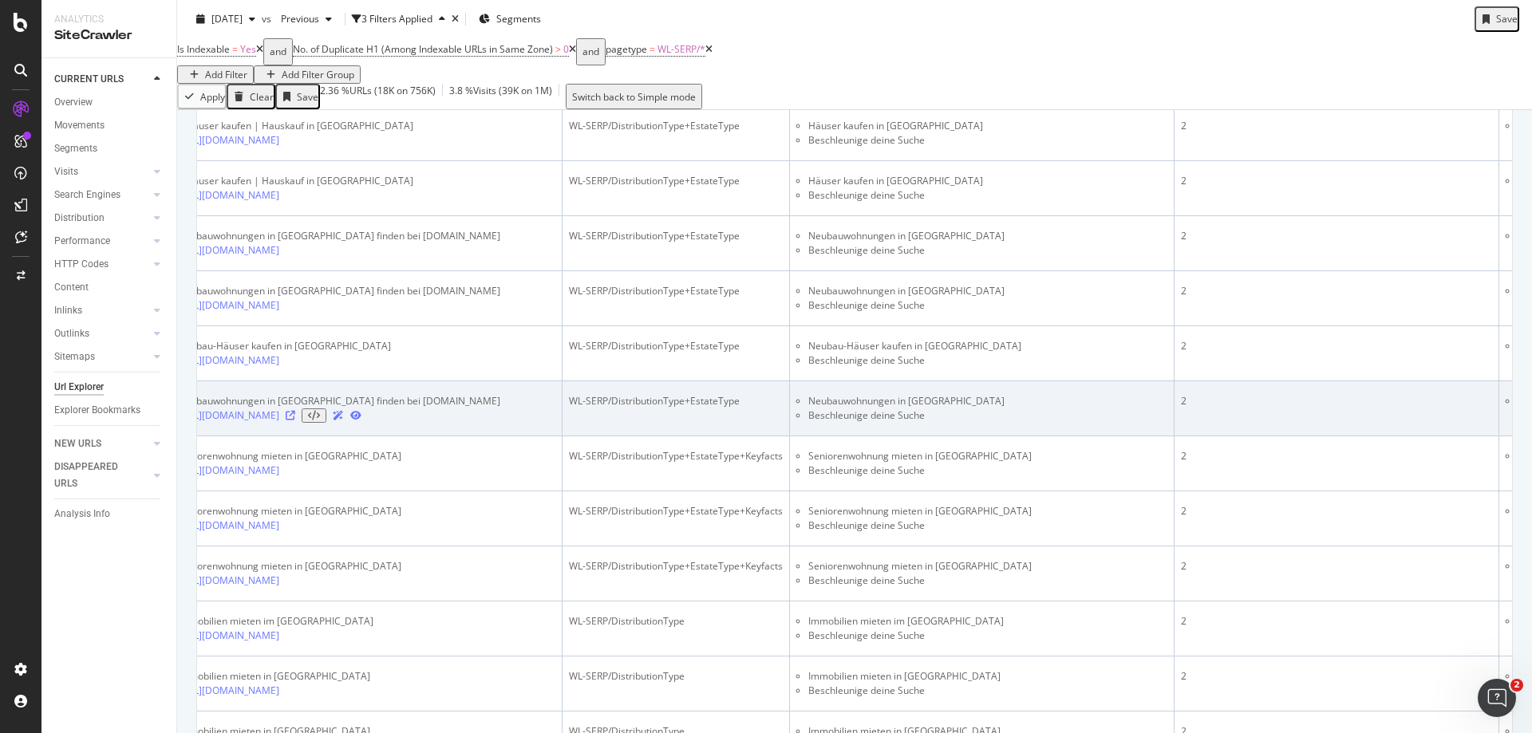
scroll to position [321, 0]
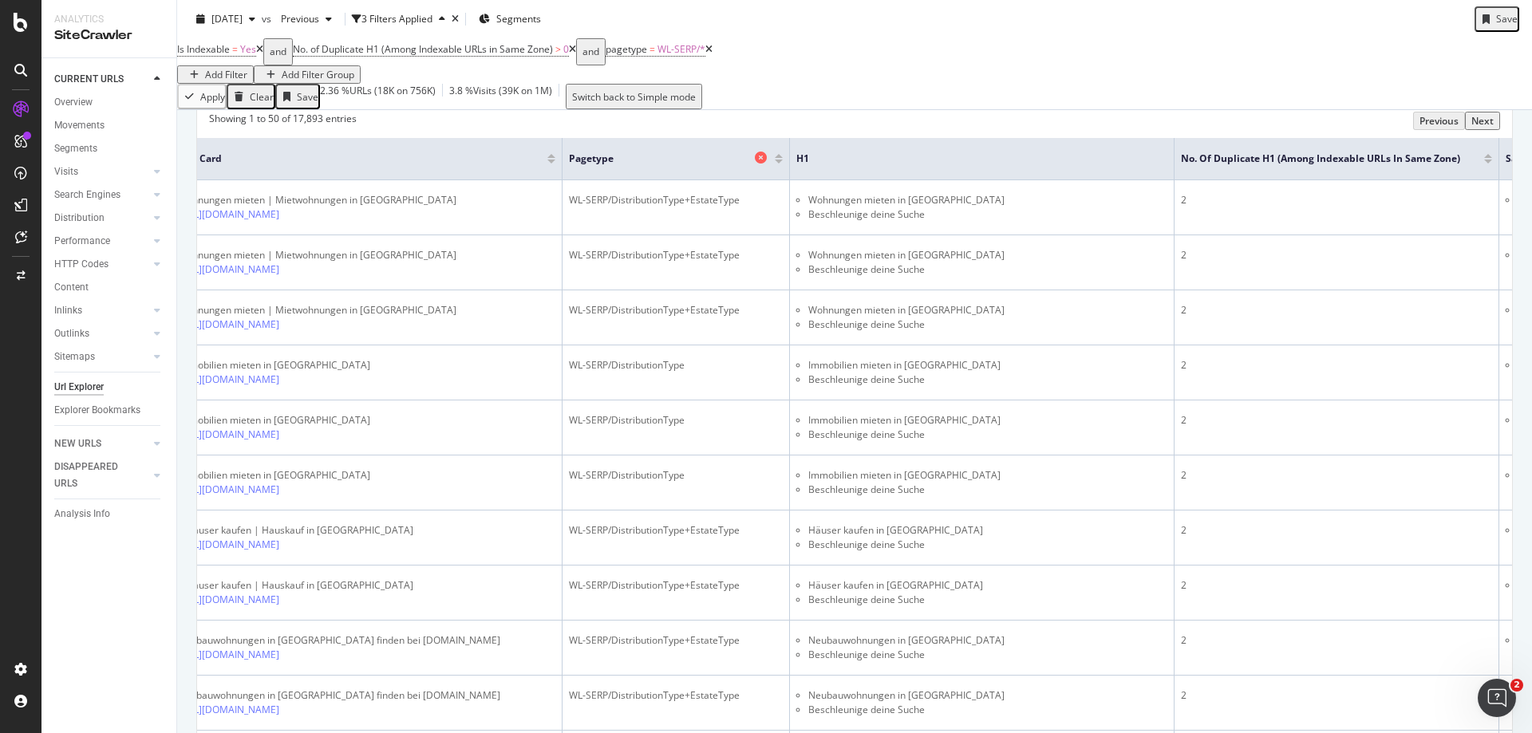
click at [766, 164] on icon at bounding box center [761, 158] width 12 height 12
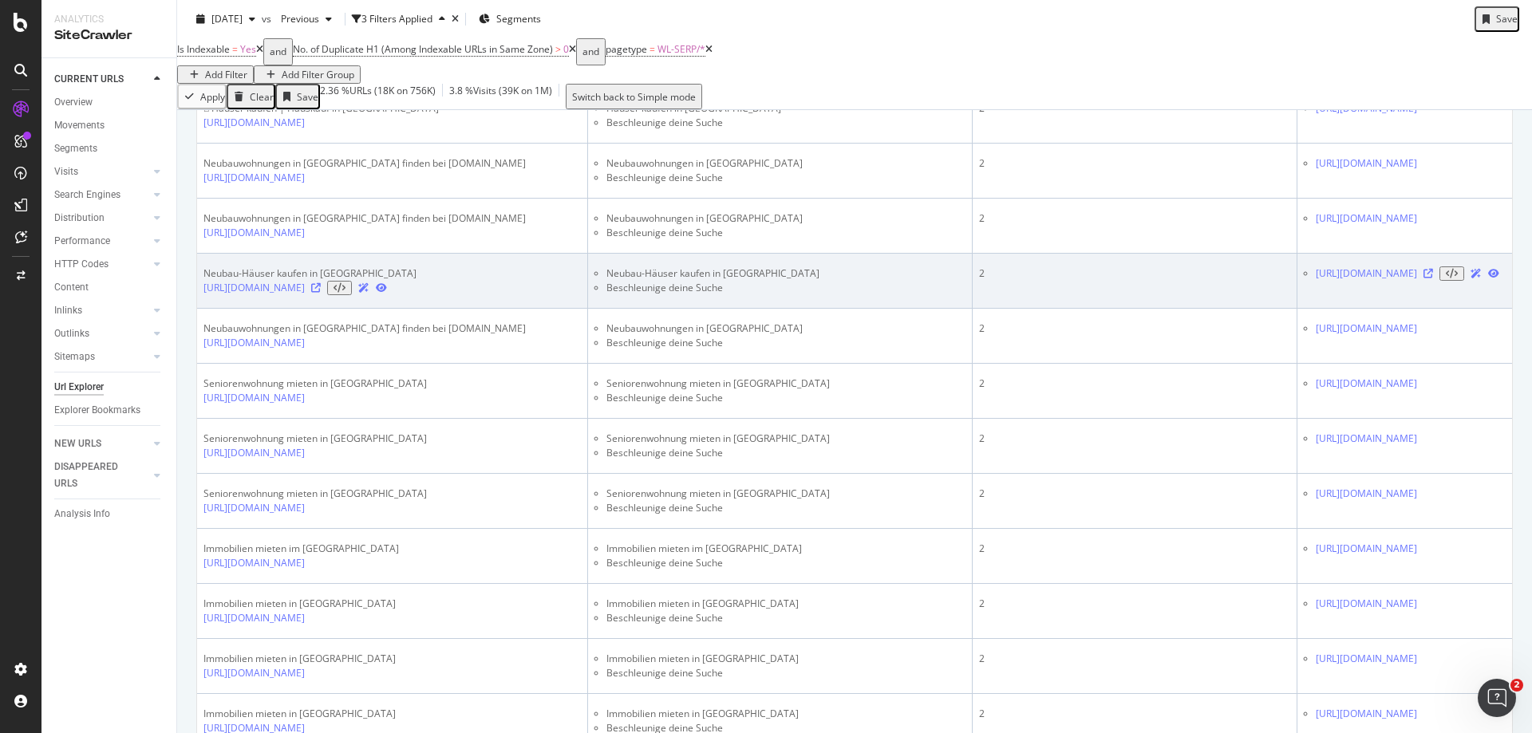
scroll to position [1864, 0]
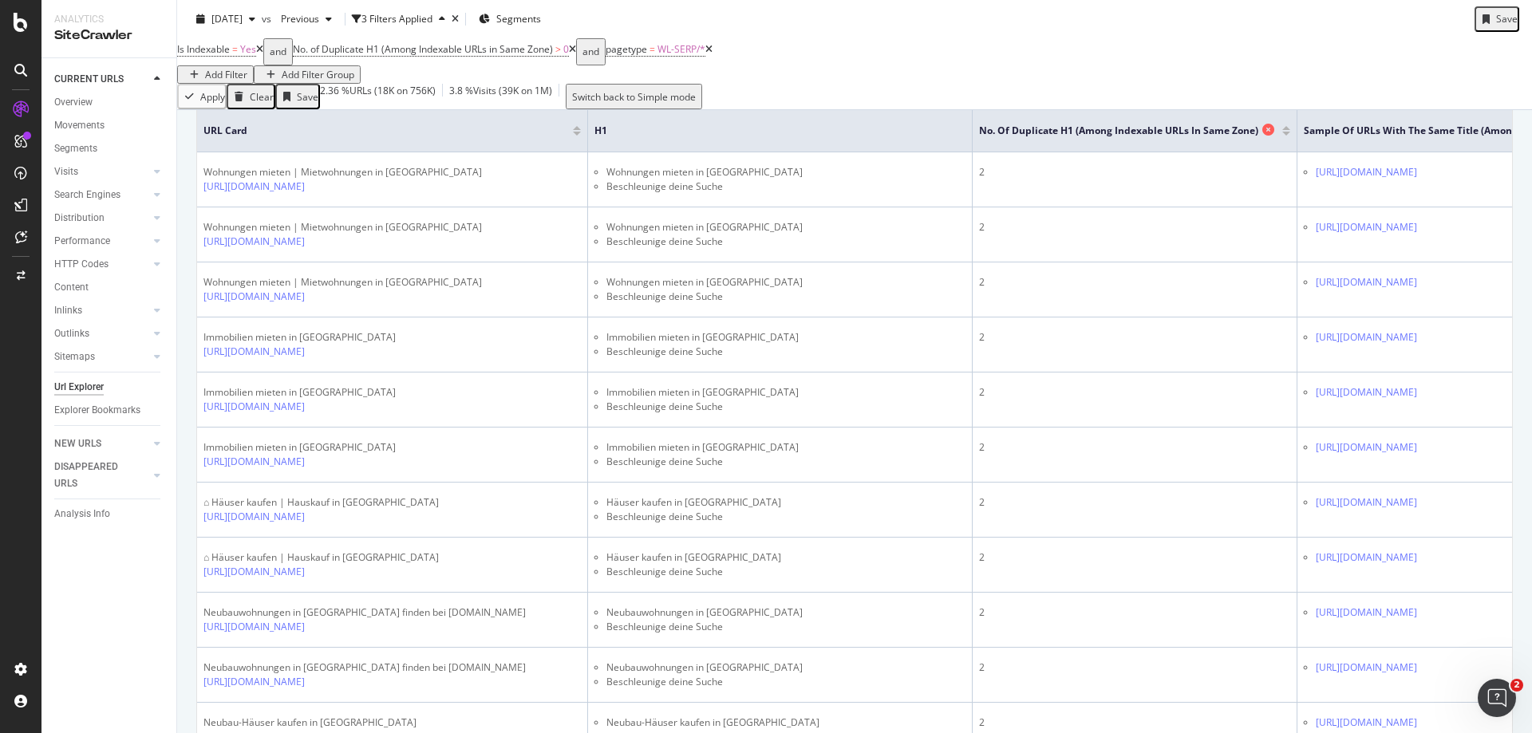
click at [1262, 136] on icon at bounding box center [1268, 130] width 12 height 12
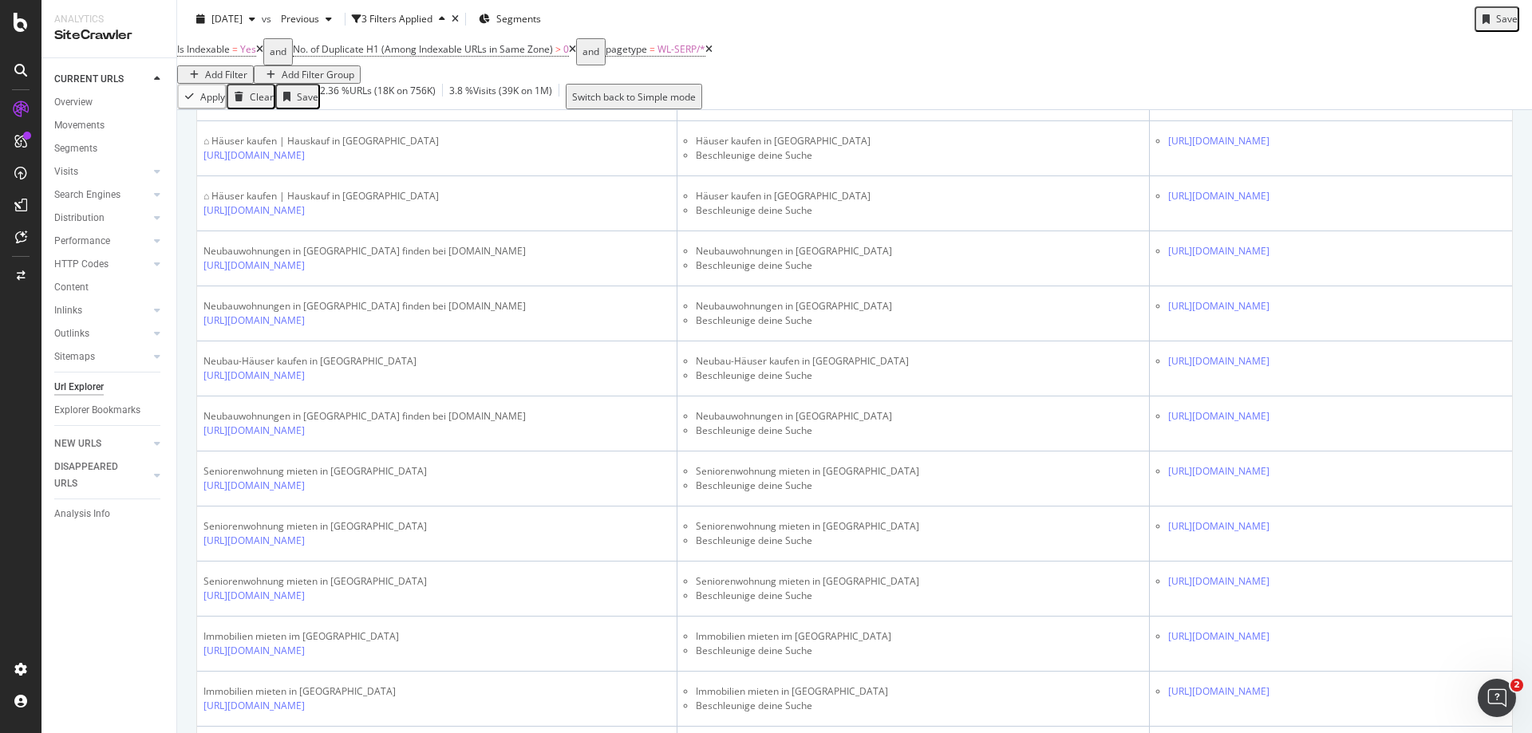
scroll to position [718, 0]
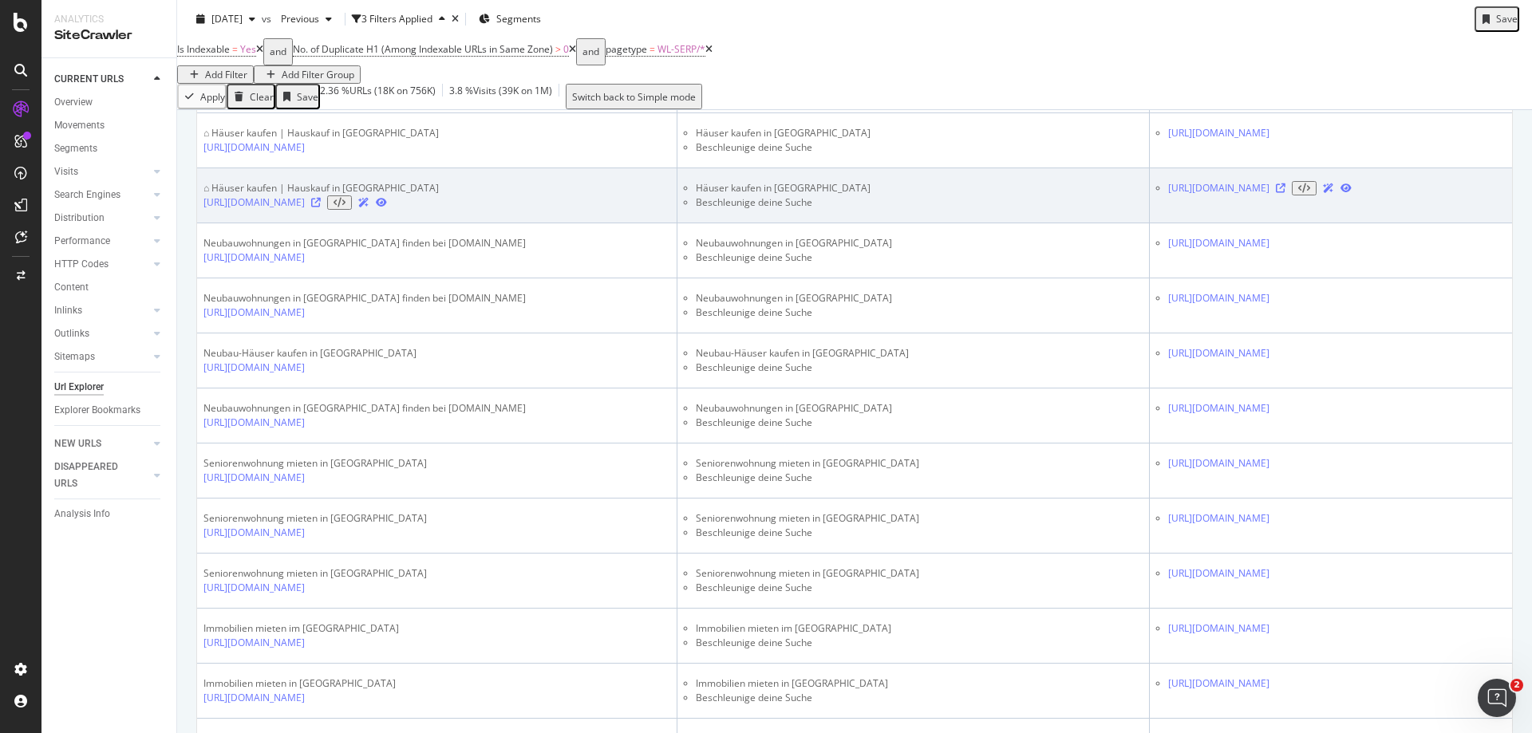
click at [321, 207] on icon at bounding box center [316, 203] width 10 height 10
click at [1285, 193] on icon at bounding box center [1281, 188] width 10 height 10
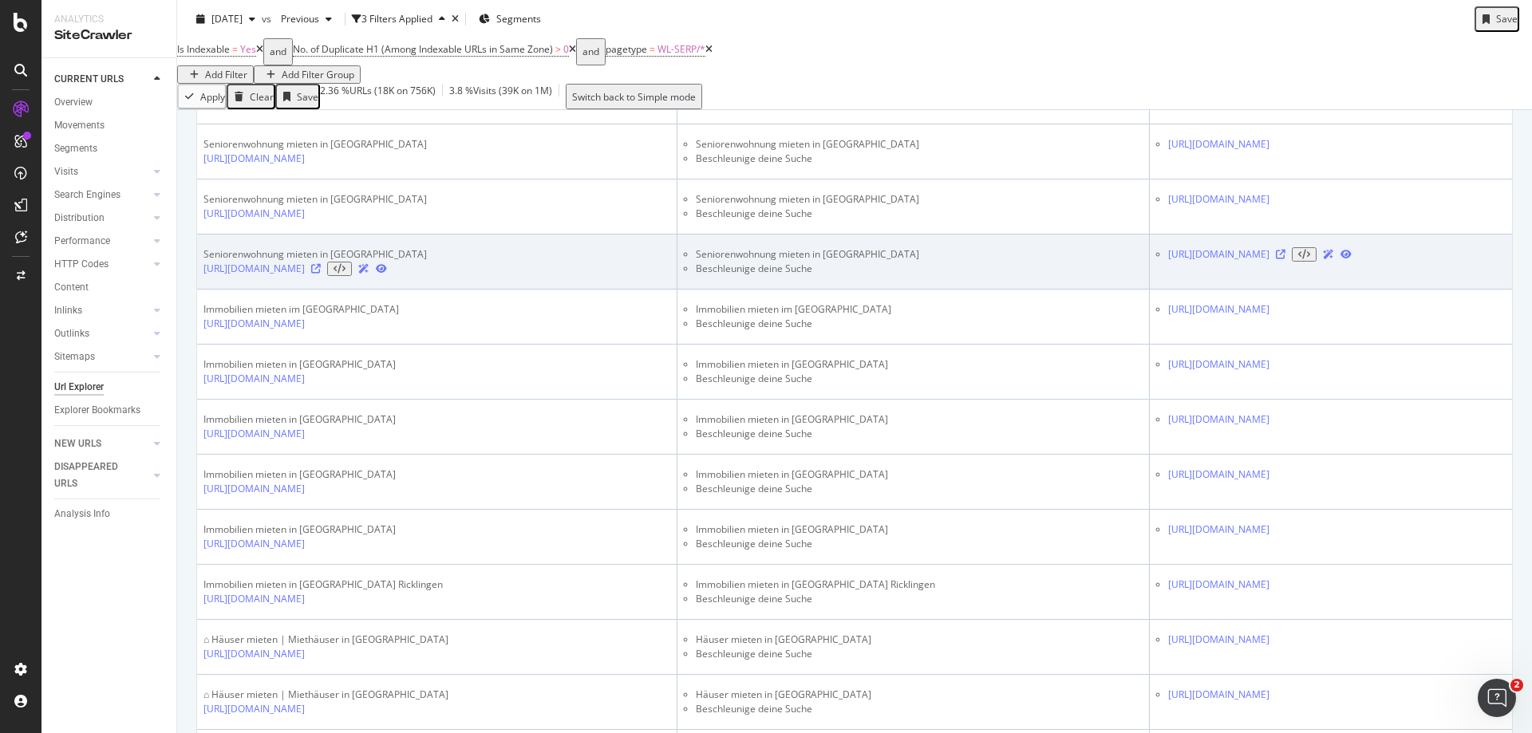
scroll to position [638, 0]
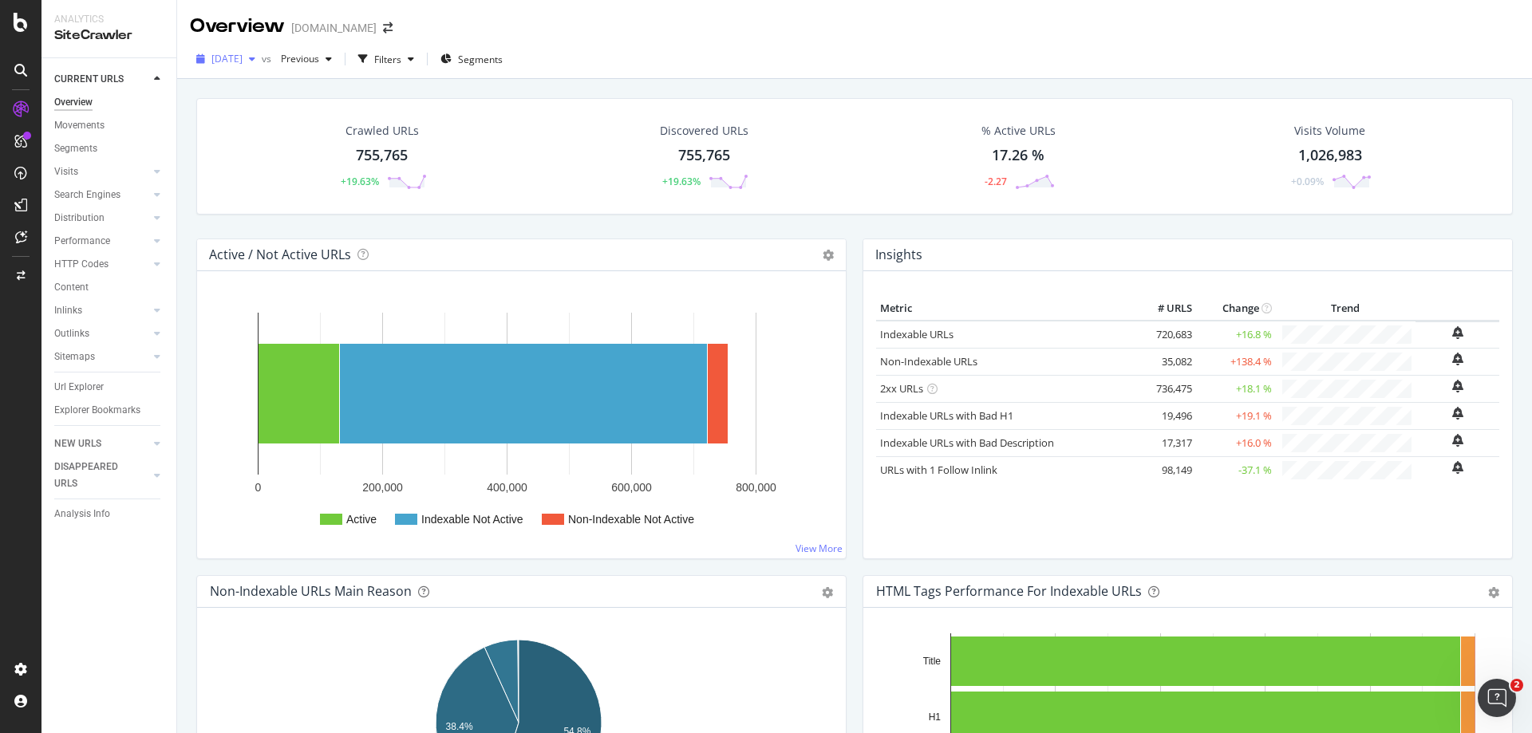
click at [262, 60] on div "button" at bounding box center [252, 59] width 19 height 10
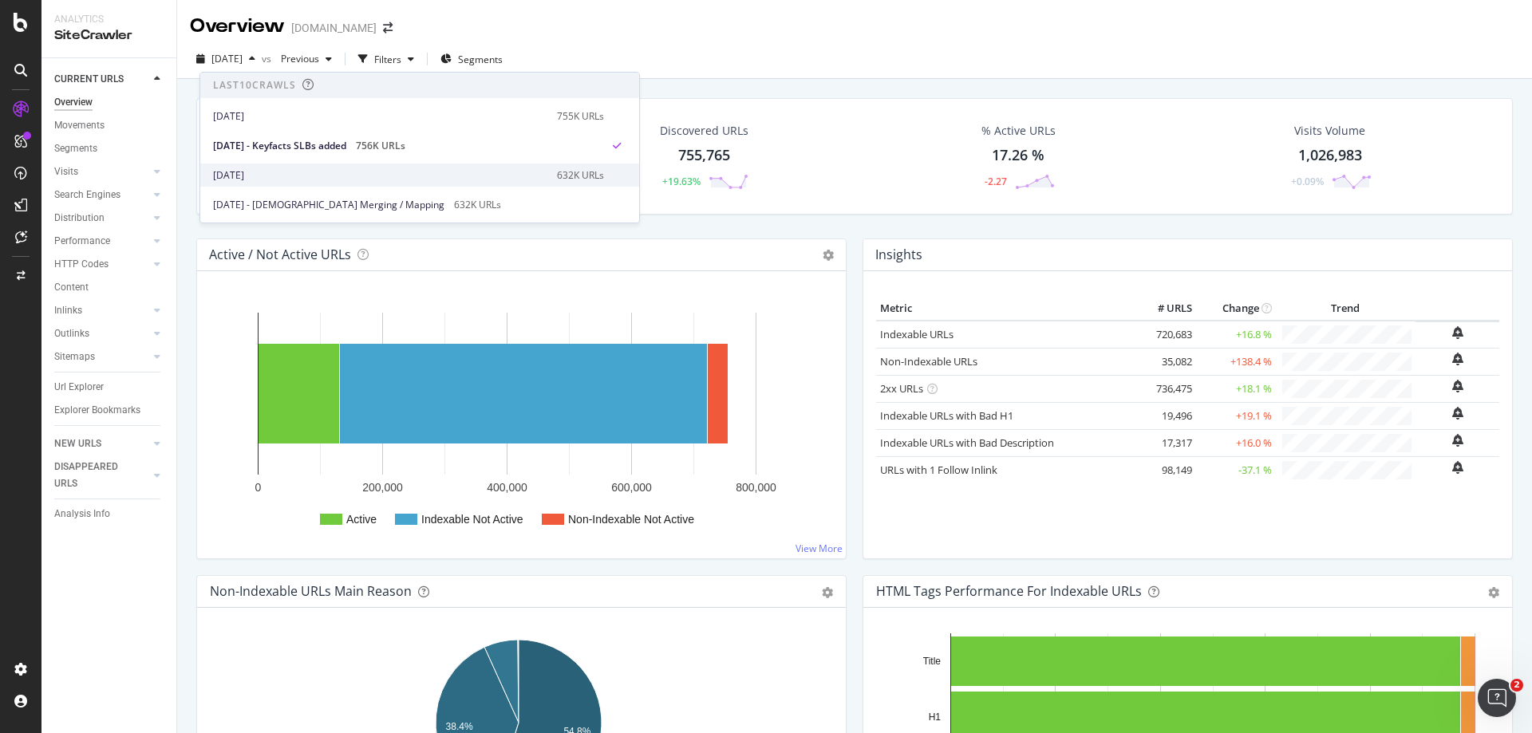
click at [339, 169] on div "[DATE]" at bounding box center [380, 175] width 334 height 14
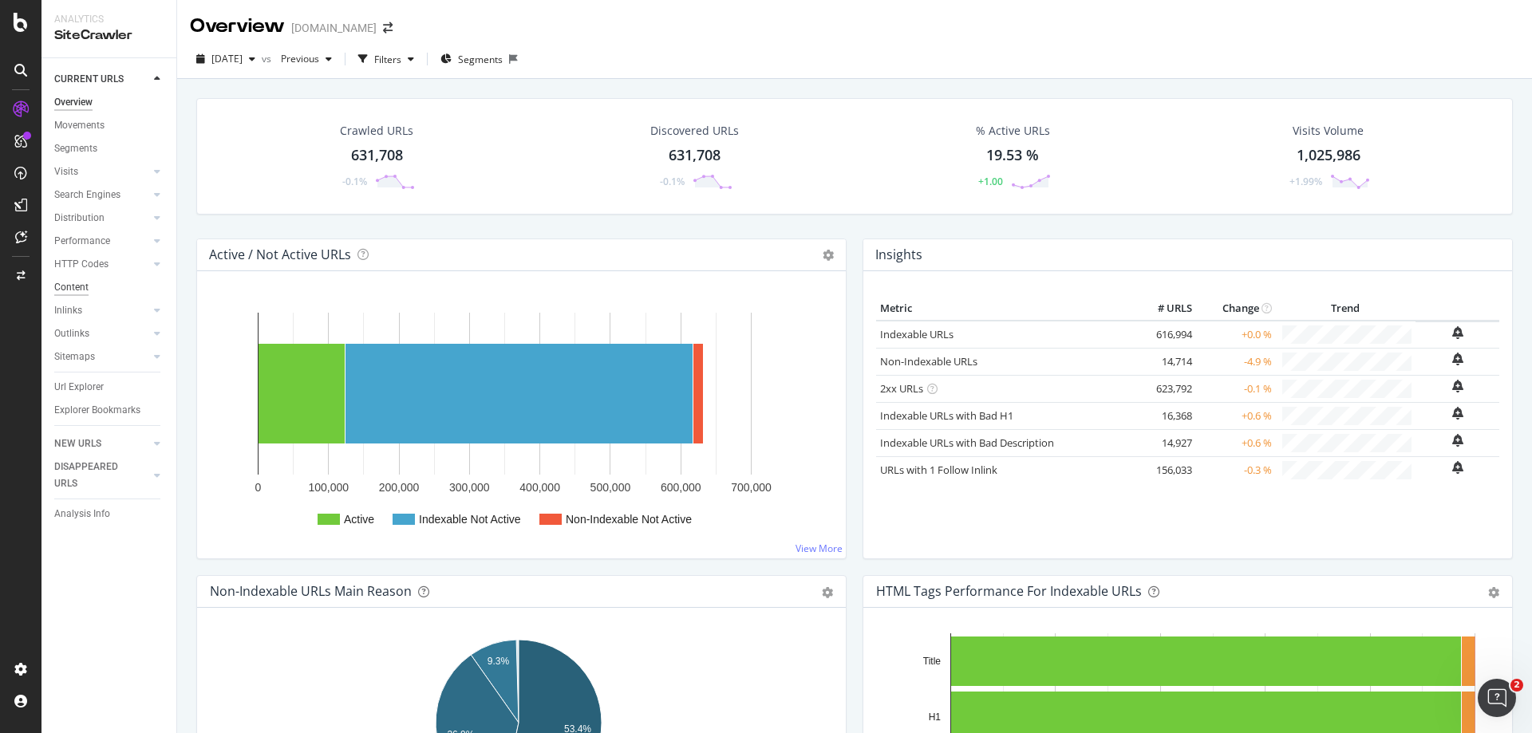
click at [84, 291] on div "Content" at bounding box center [71, 287] width 34 height 17
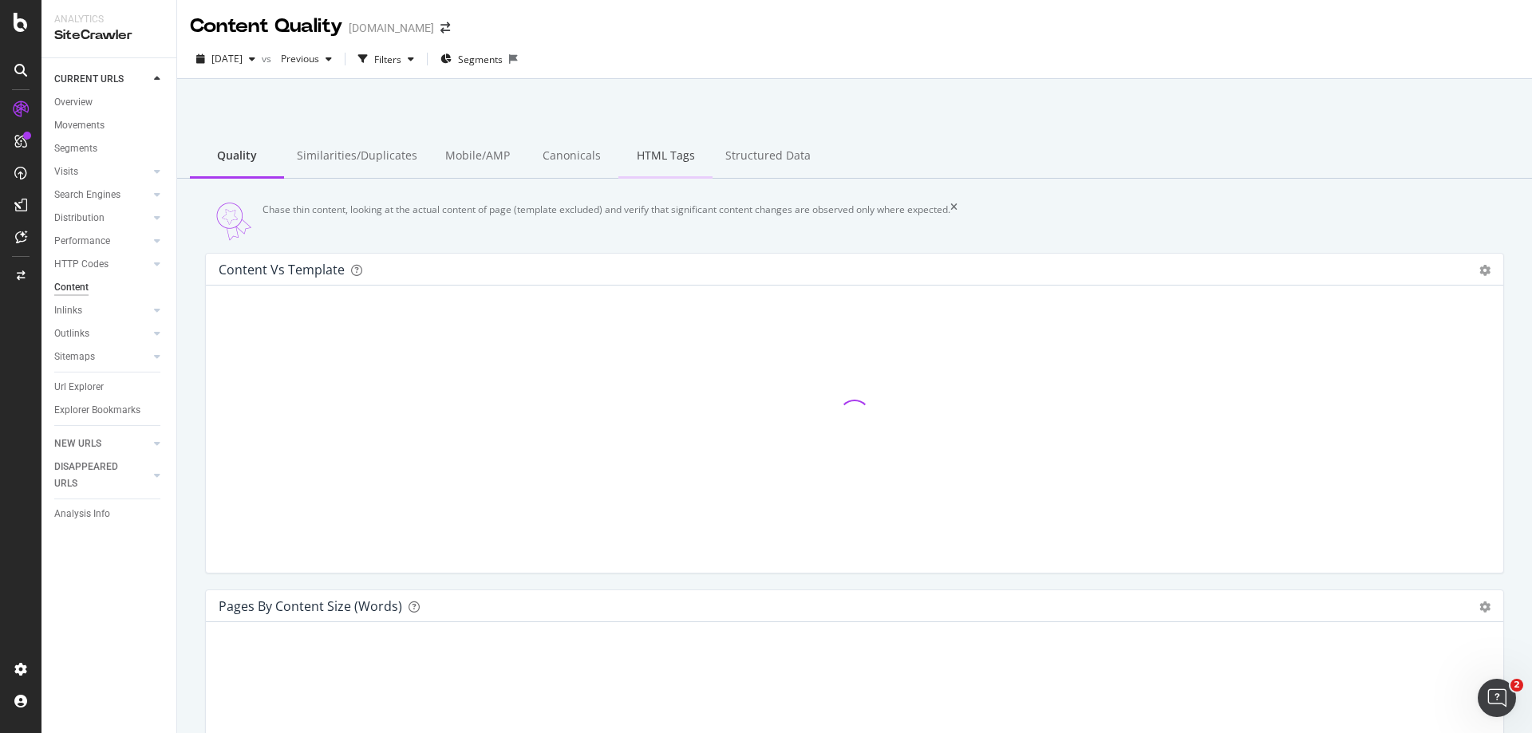
click at [649, 150] on div "HTML Tags" at bounding box center [665, 157] width 94 height 44
